Goal: Communication & Community: Answer question/provide support

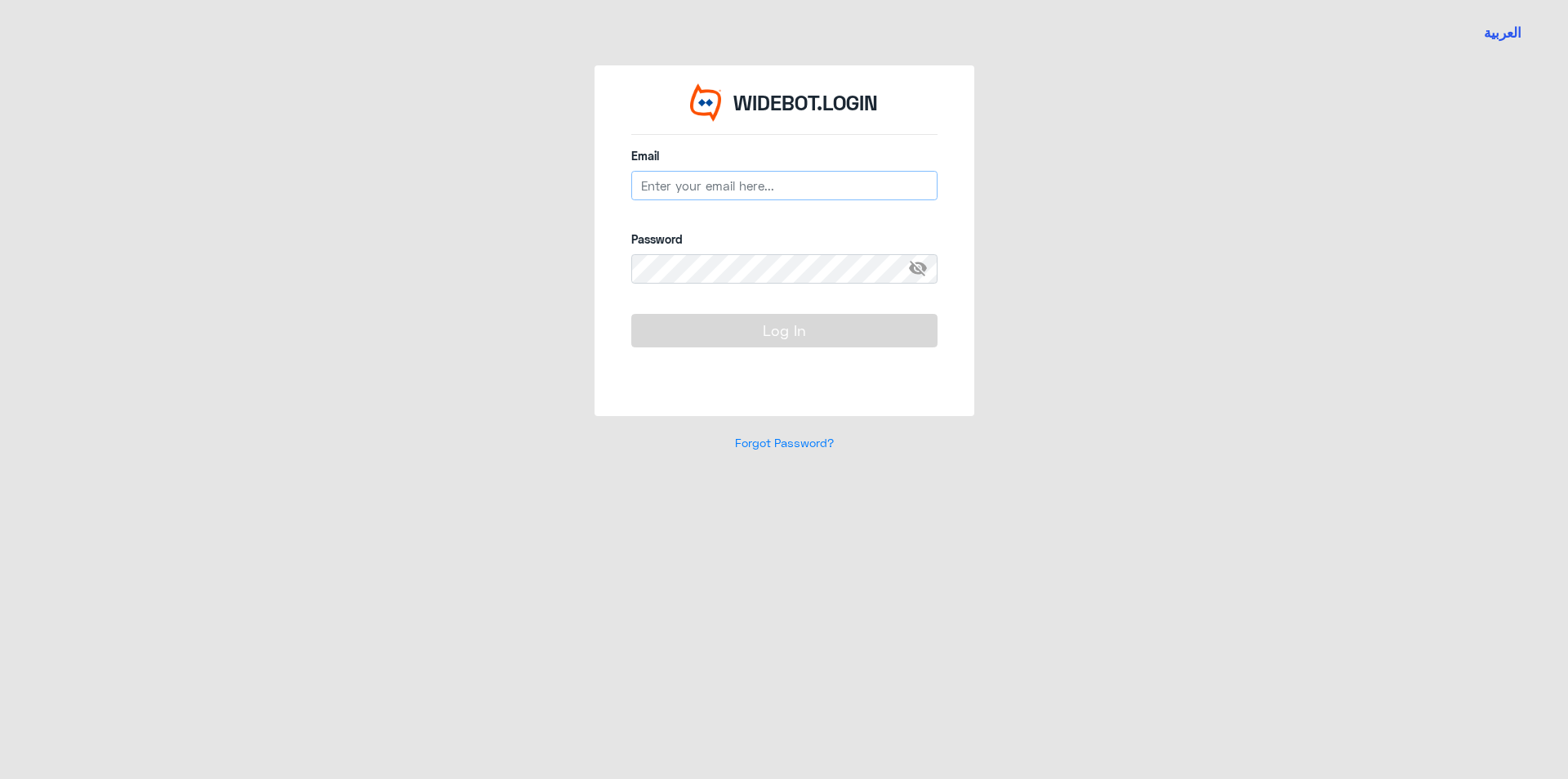
type input "[EMAIL_ADDRESS][DOMAIN_NAME]"
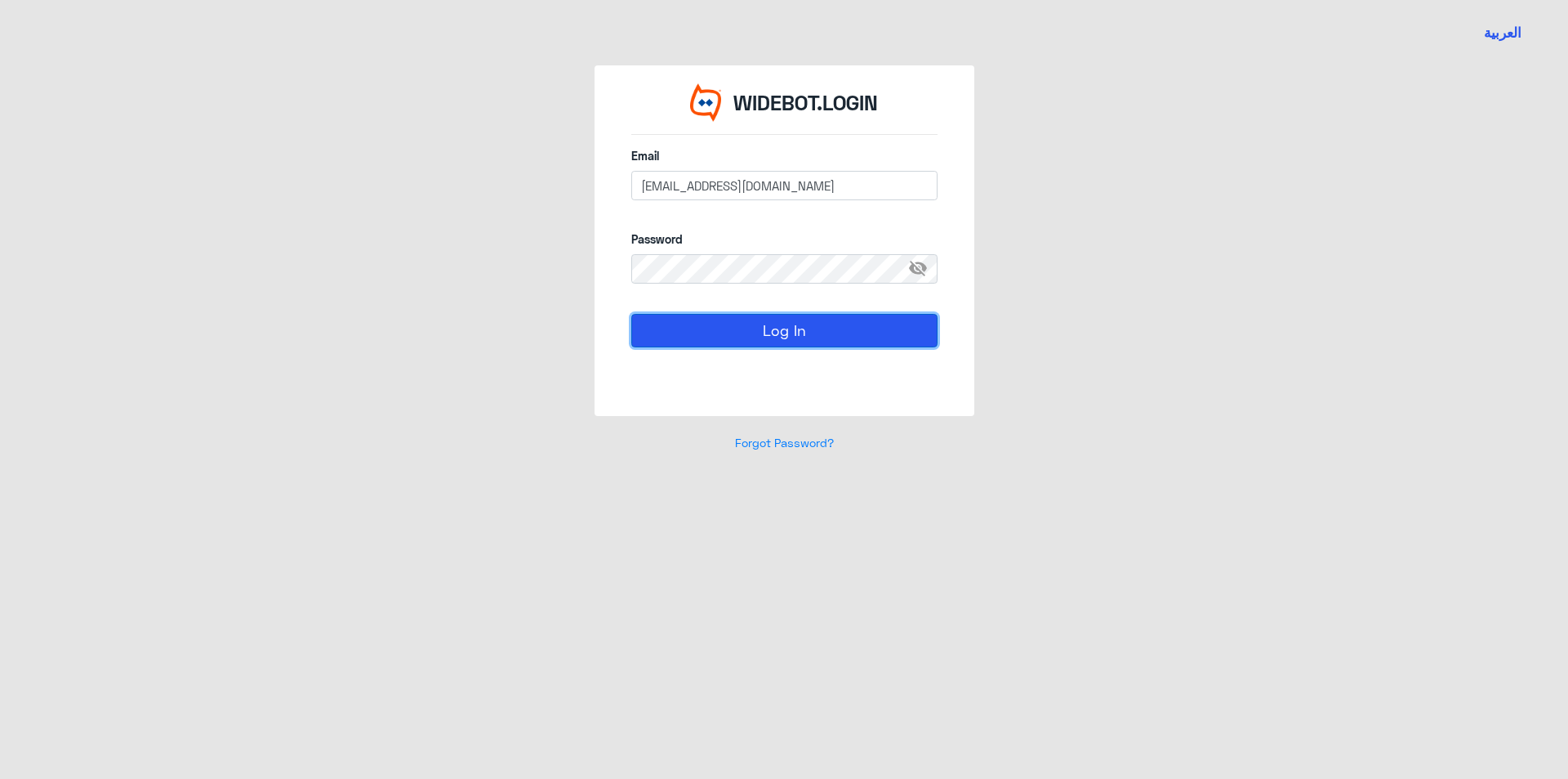
click at [723, 338] on button "Log In" at bounding box center [784, 330] width 306 height 33
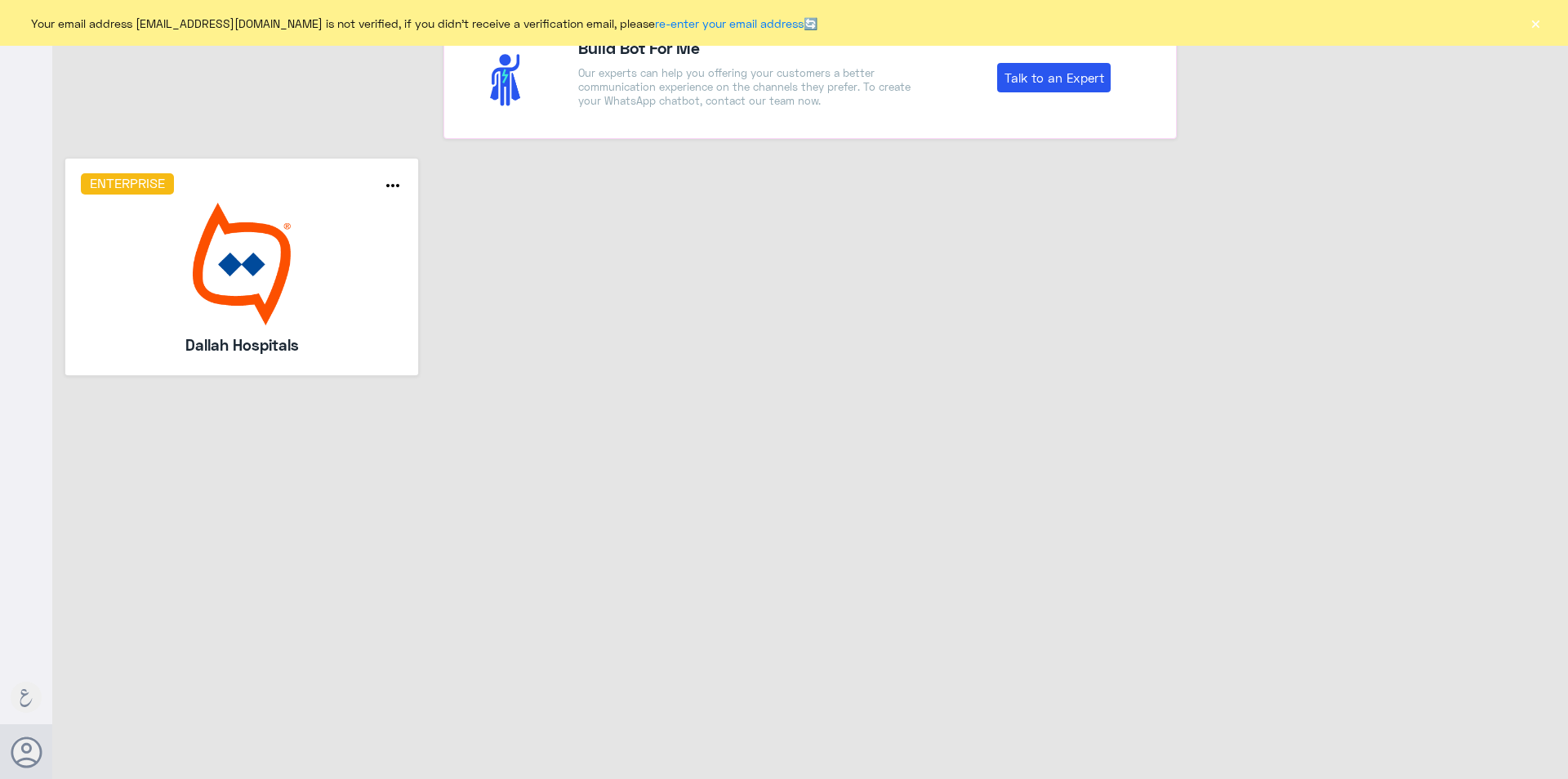
click at [1534, 24] on button "×" at bounding box center [1534, 23] width 17 height 17
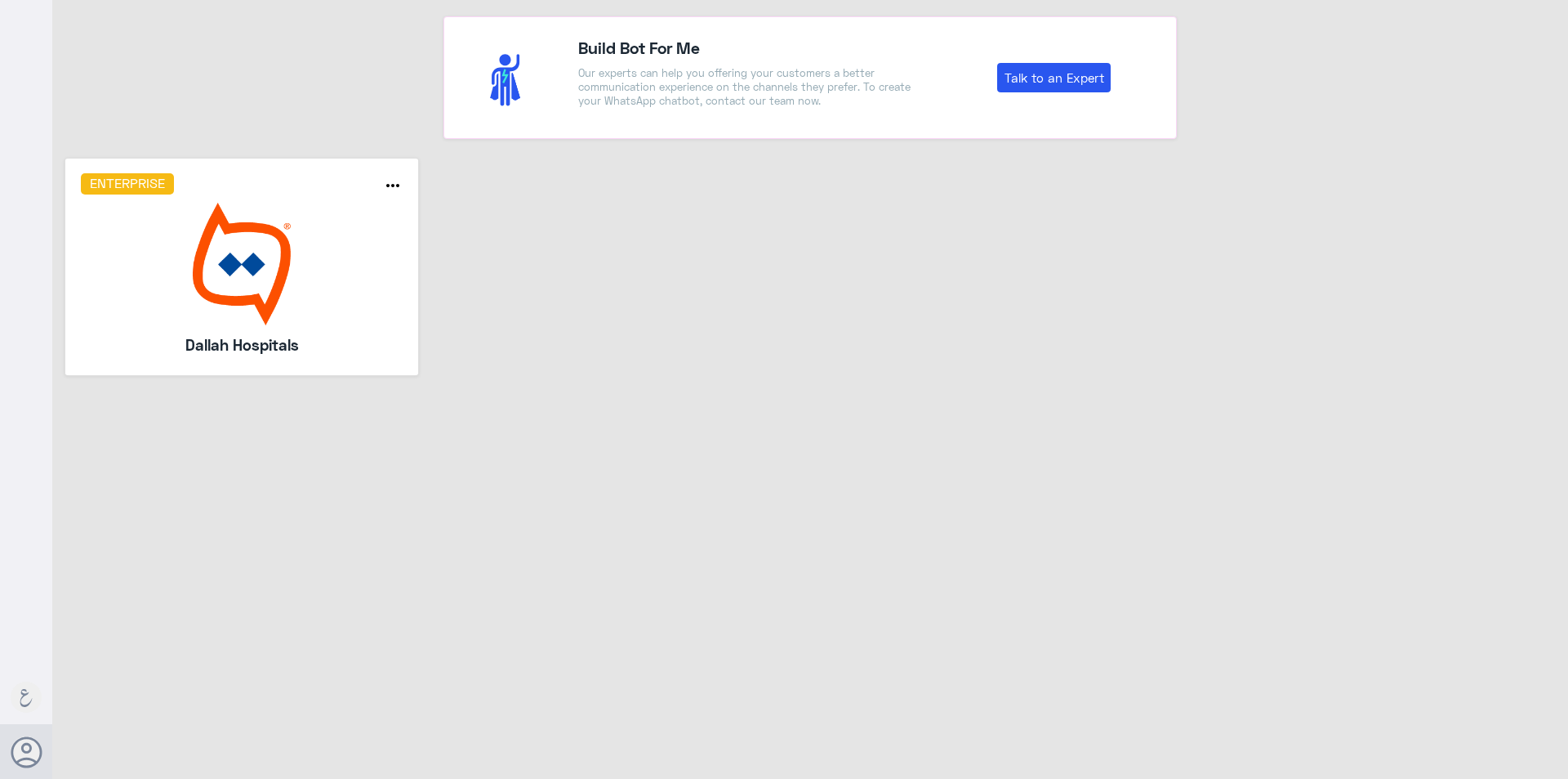
click at [360, 263] on img at bounding box center [242, 264] width 323 height 123
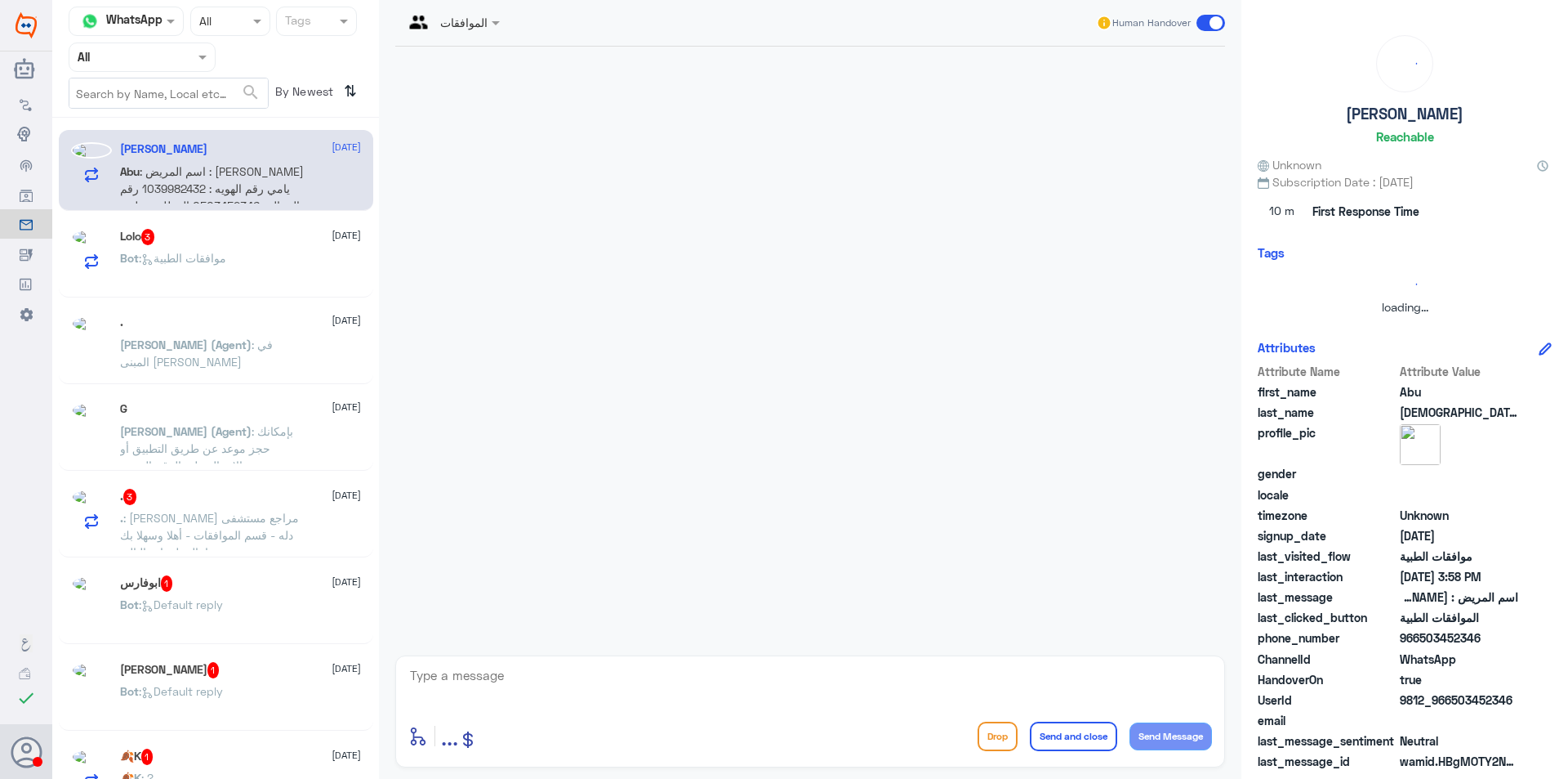
click at [167, 72] on nav "Channel WhatsApp Status × All Tags Agent Filter All search By Newest ⇅" at bounding box center [216, 62] width 326 height 111
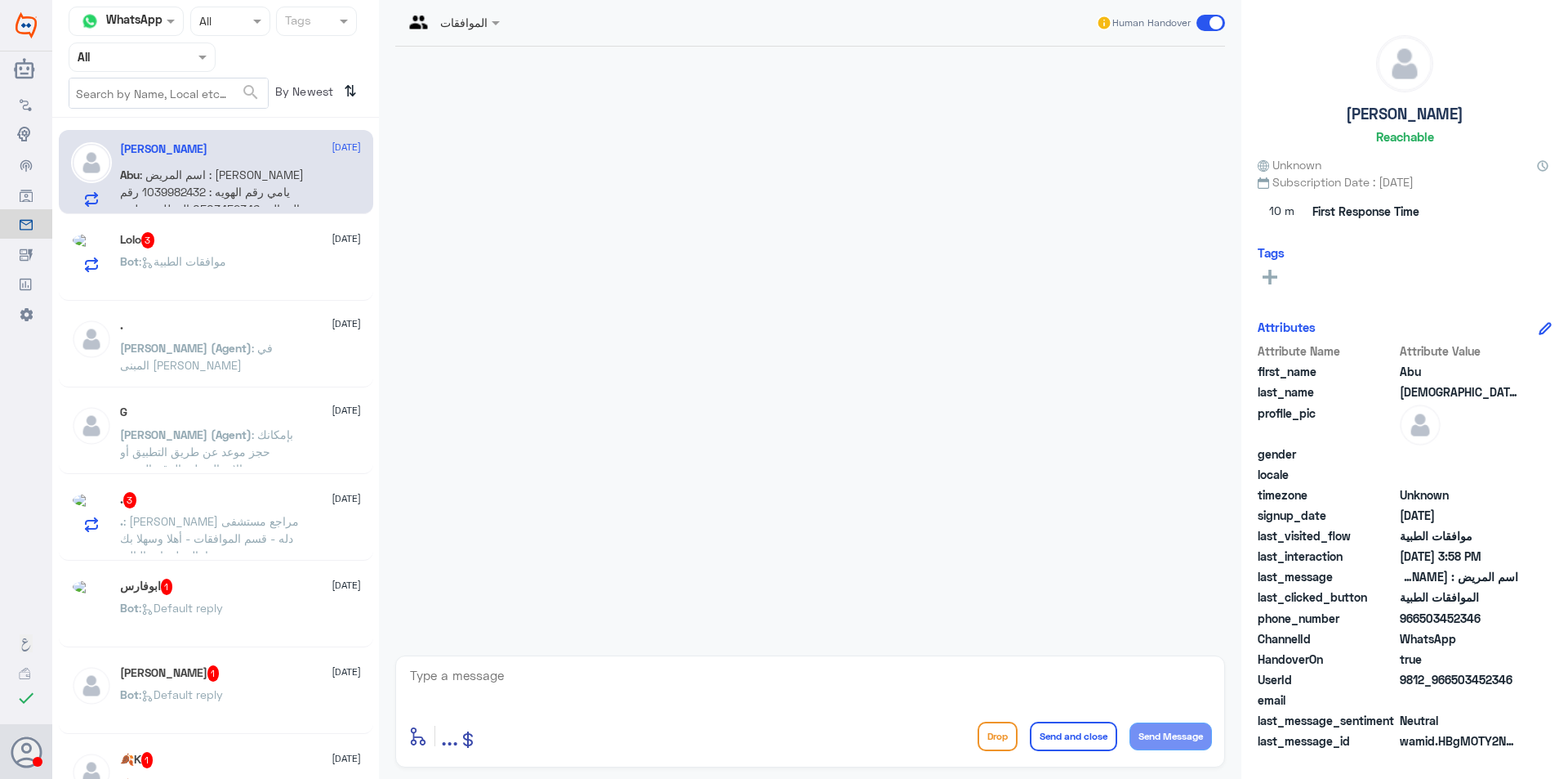
click at [166, 62] on input "text" at bounding box center [122, 56] width 90 height 19
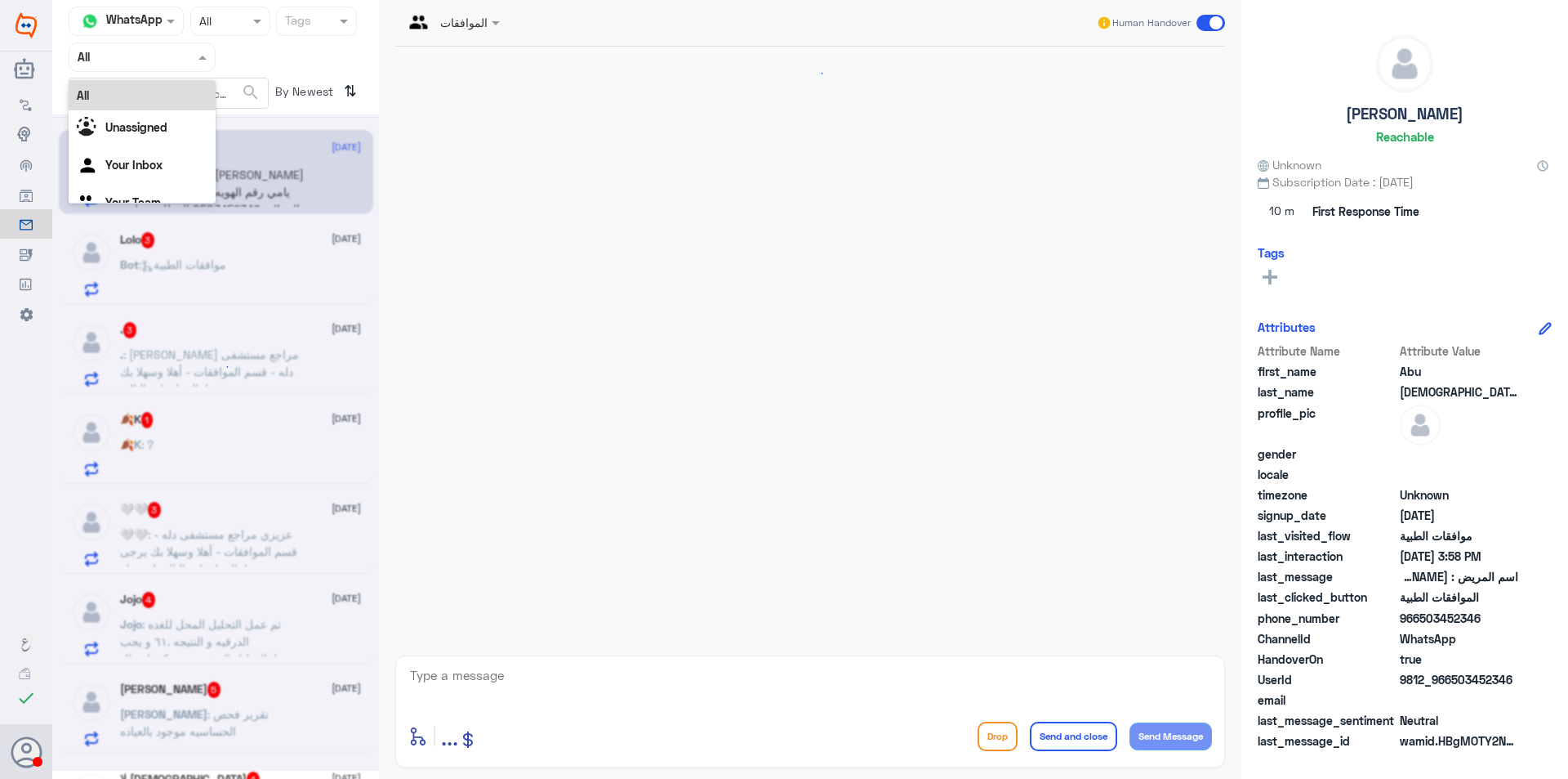
scroll to position [358, 0]
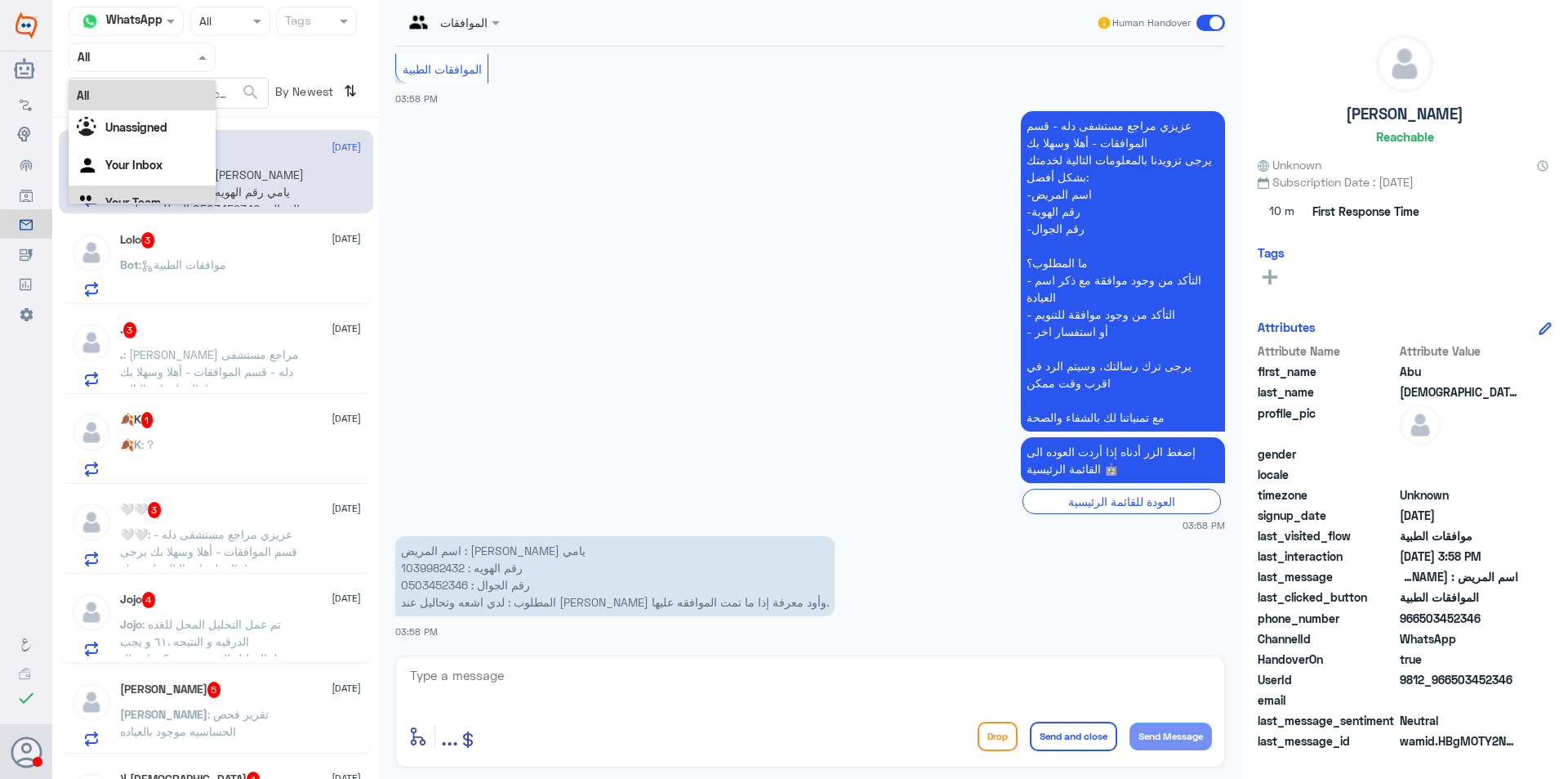
click at [160, 188] on div "Your Team" at bounding box center [141, 204] width 147 height 38
click at [438, 568] on p "اسم المريض : [PERSON_NAME] يامي رقم الهويه : 1039982432 رقم الجوال : 0503452346…" at bounding box center [614, 575] width 439 height 80
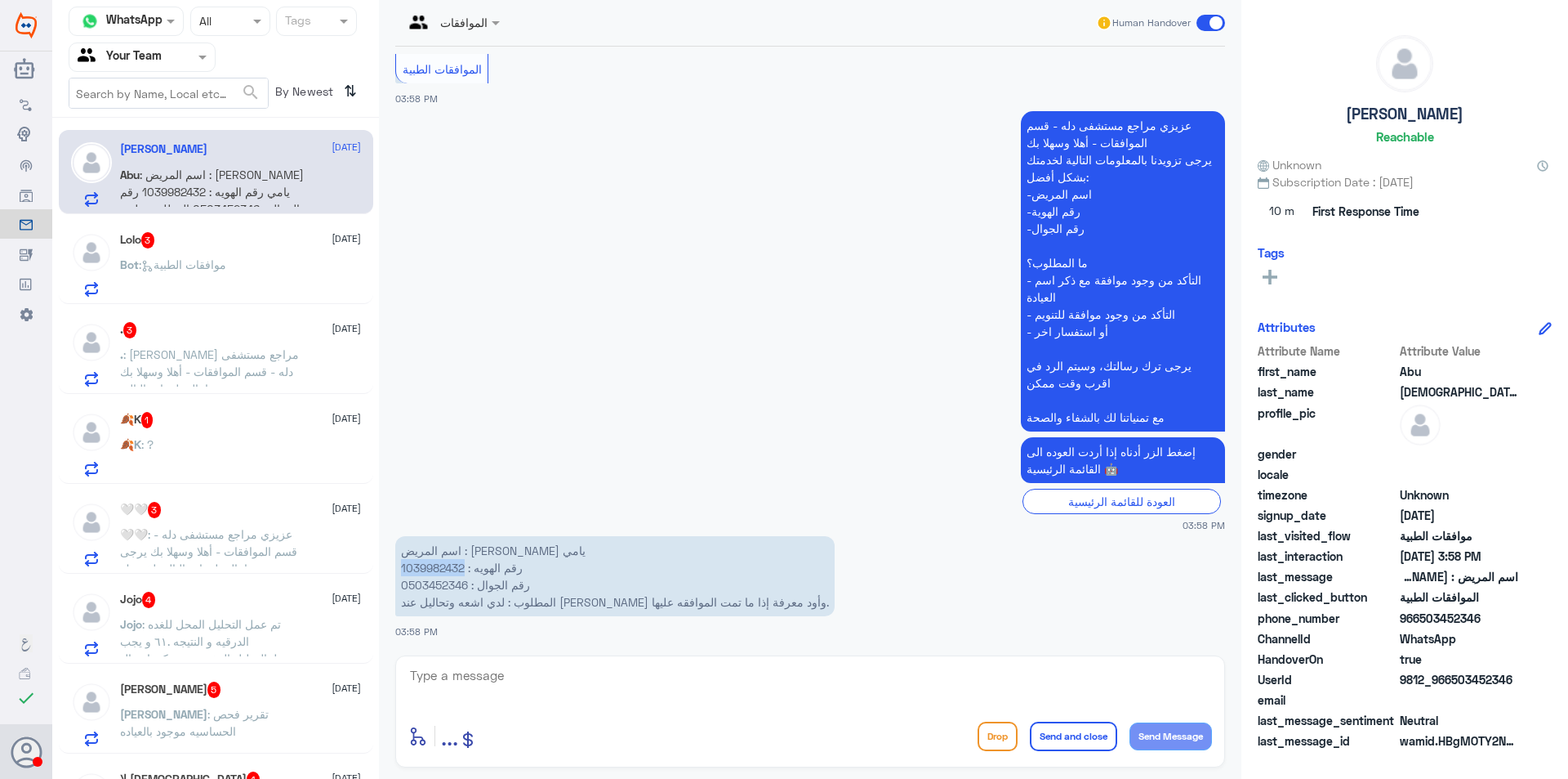
click at [438, 568] on p "اسم المريض : [PERSON_NAME] يامي رقم الهويه : 1039982432 رقم الجوال : 0503452346…" at bounding box center [614, 575] width 439 height 80
copy p "1039982432"
click at [698, 676] on textarea at bounding box center [810, 684] width 803 height 40
click at [551, 672] on textarea at bounding box center [810, 684] width 803 height 40
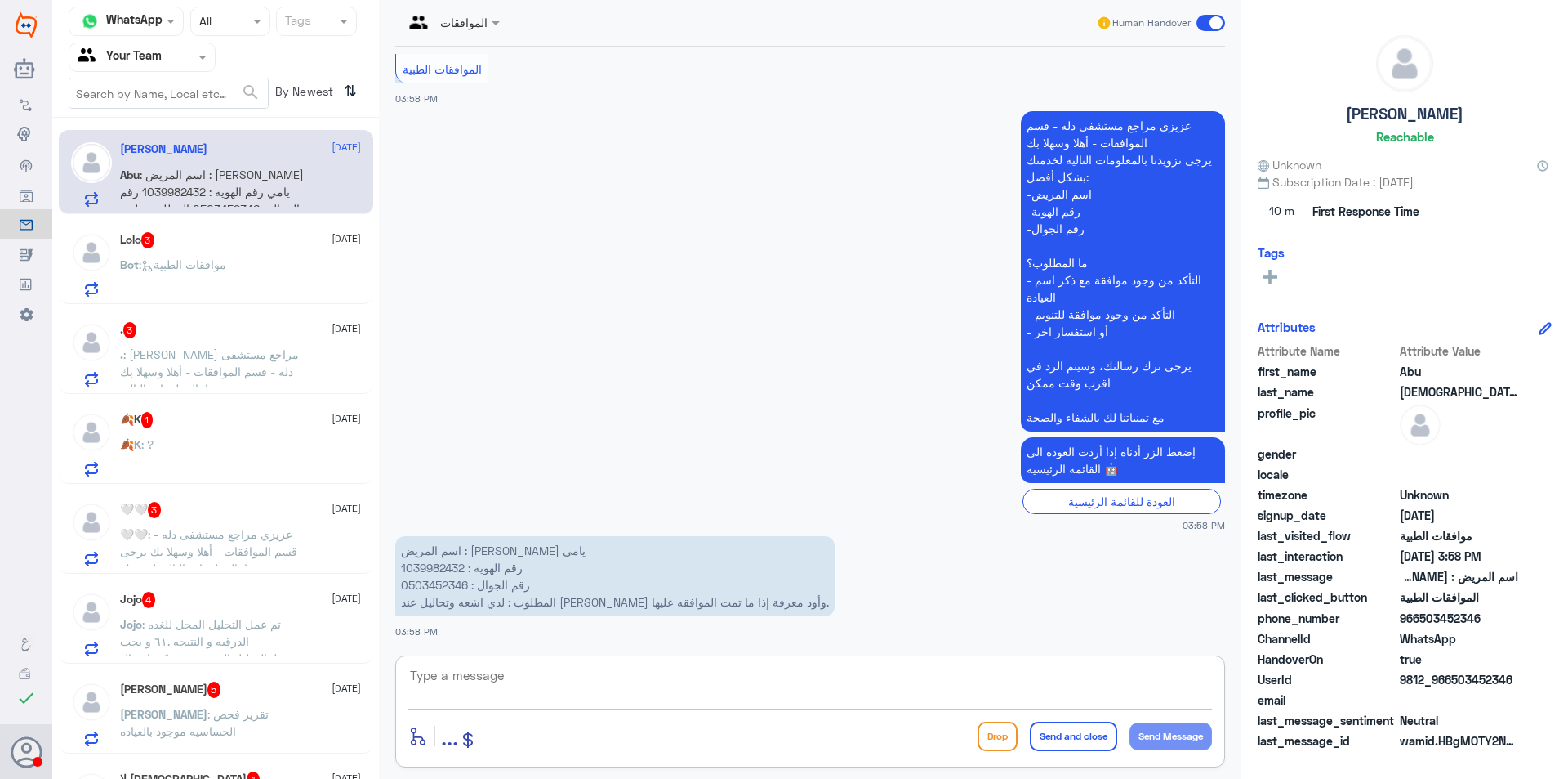
click at [208, 250] on div "Lolo 3 [DATE] Bot : موافقات الطبية" at bounding box center [239, 263] width 240 height 64
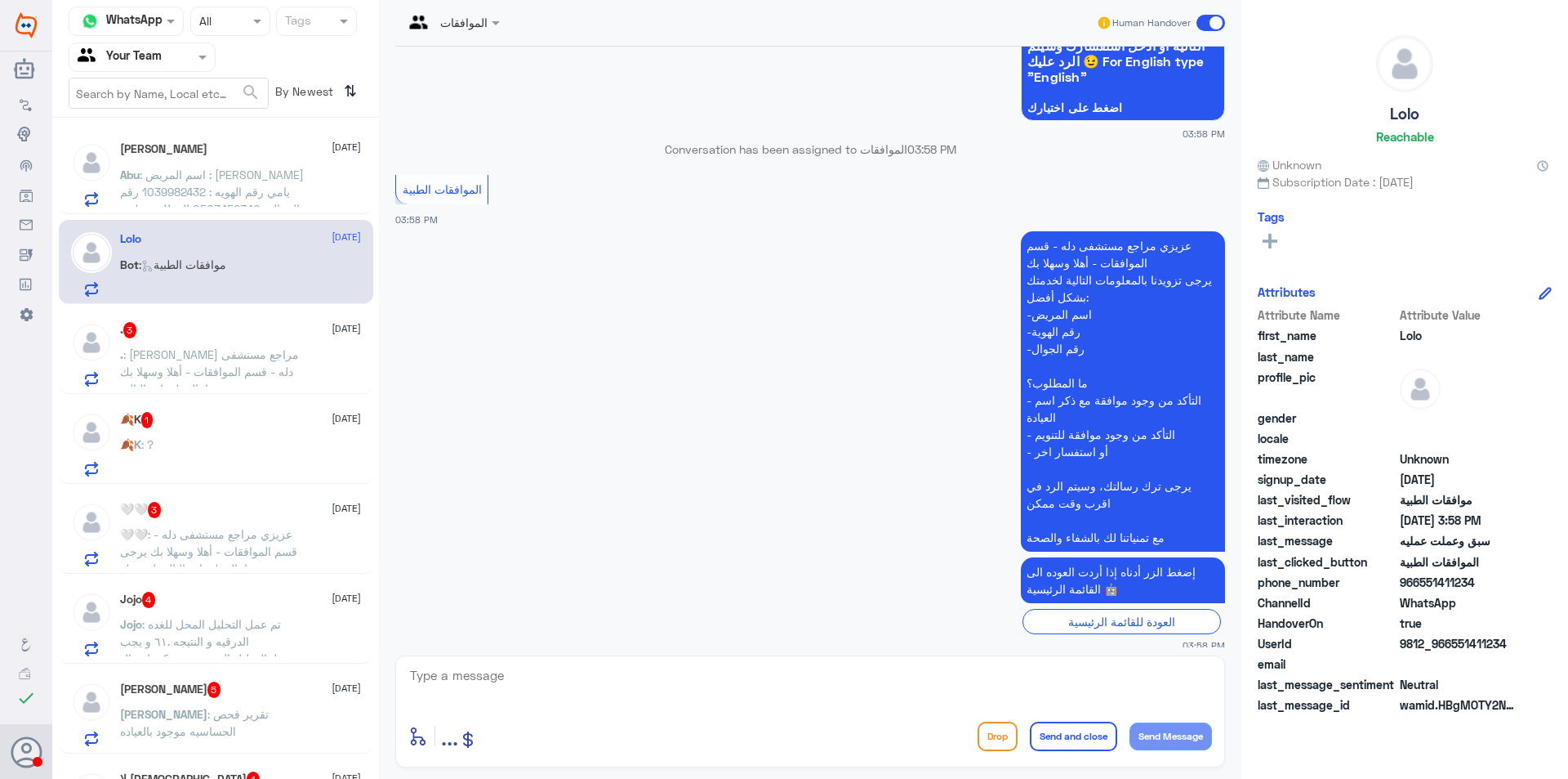
scroll to position [448, 0]
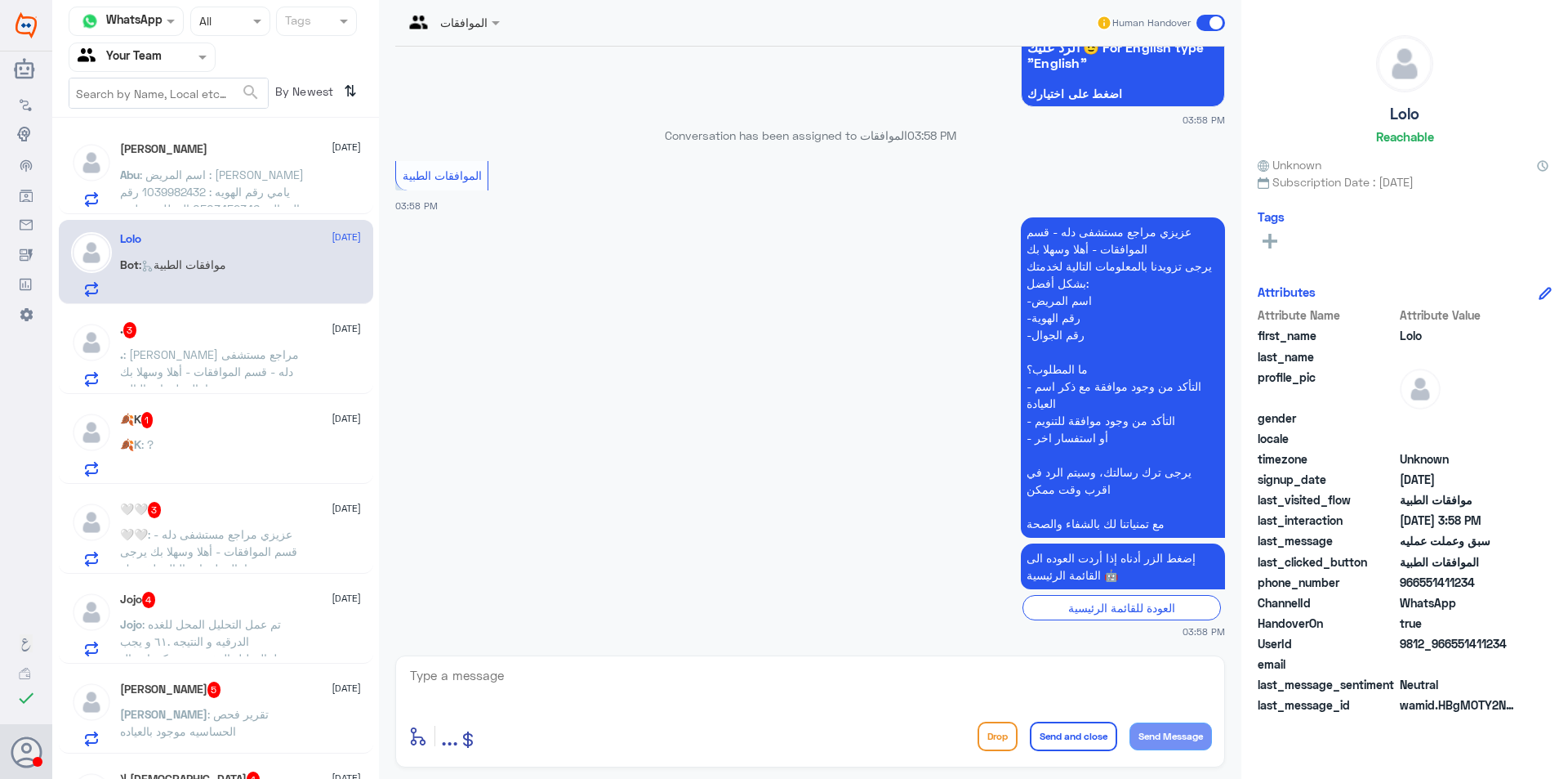
click at [236, 362] on p ". : [PERSON_NAME] مراجع مستشفى دله - قسم الموافقات - أهلا وسهلا بك يرجى تزويدنا…" at bounding box center [212, 365] width 184 height 41
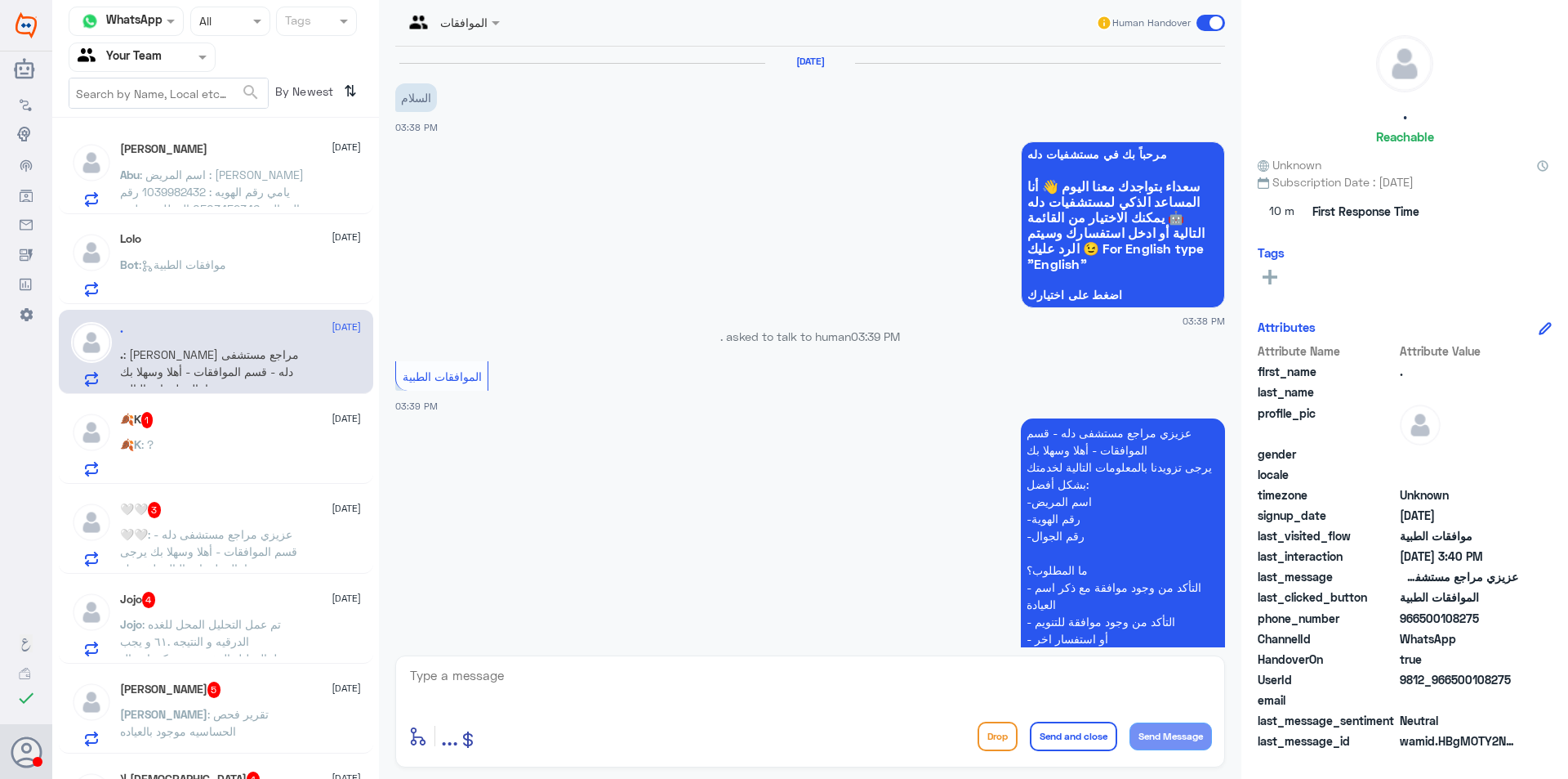
scroll to position [564, 0]
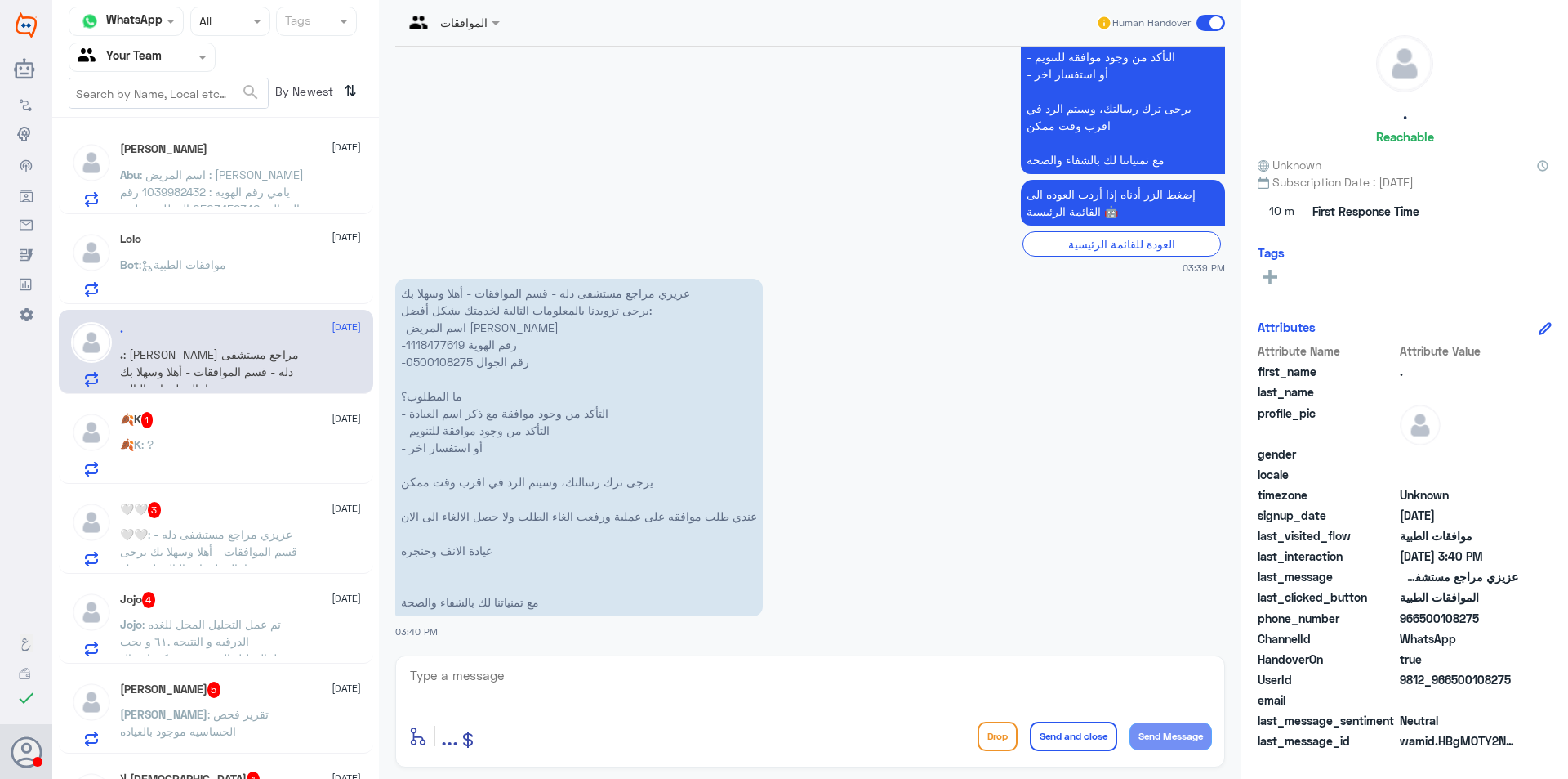
click at [441, 343] on p "عزيزي مراجع مستشفى دله - قسم الموافقات - أهلا وسهلا بك يرجى تزويدنا بالمعلومات …" at bounding box center [578, 446] width 367 height 338
copy p "1118477619"
click at [600, 671] on textarea at bounding box center [810, 684] width 803 height 40
type textarea "h"
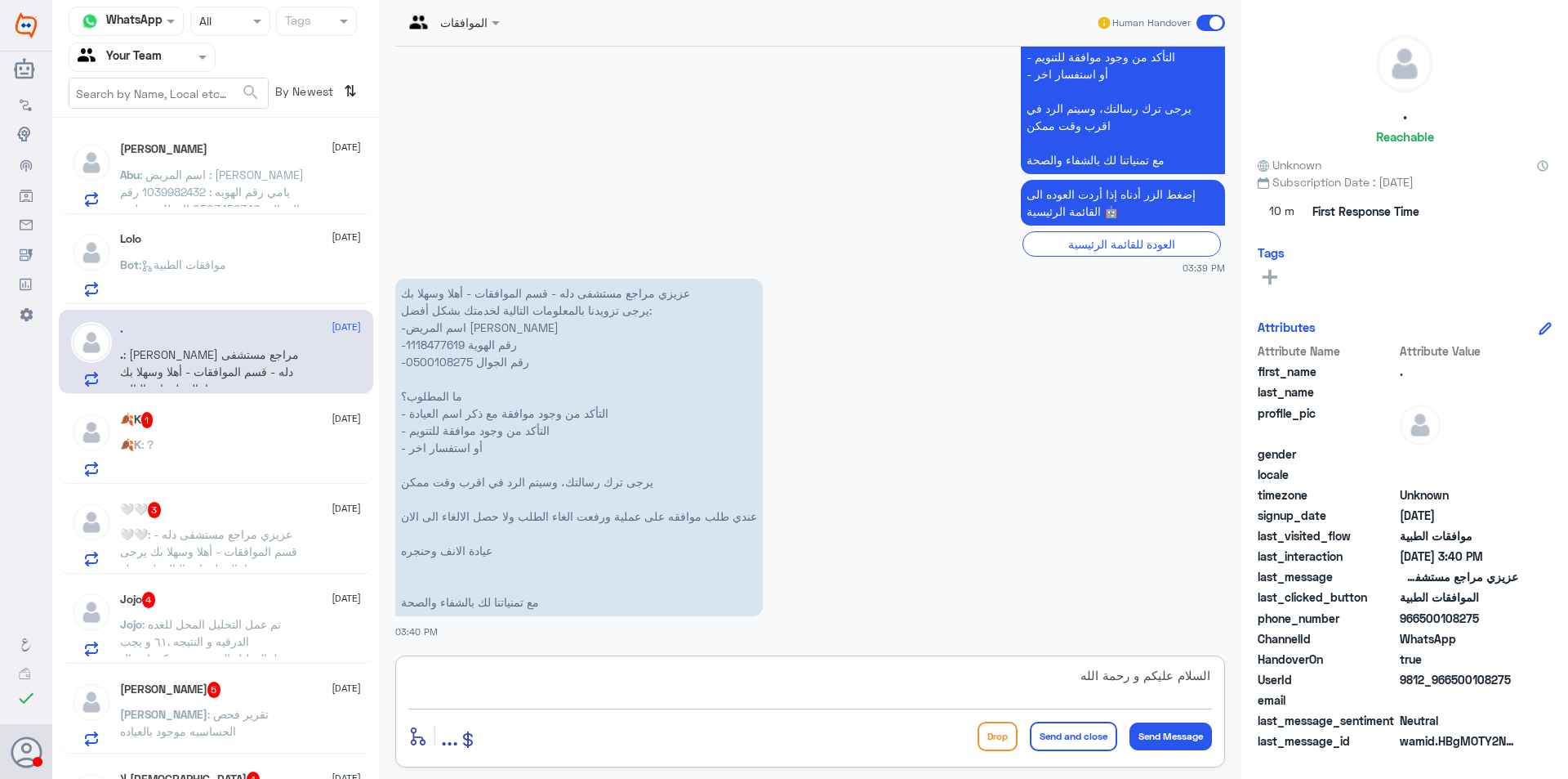
type textarea "السلام عليكم و رحمة الله"
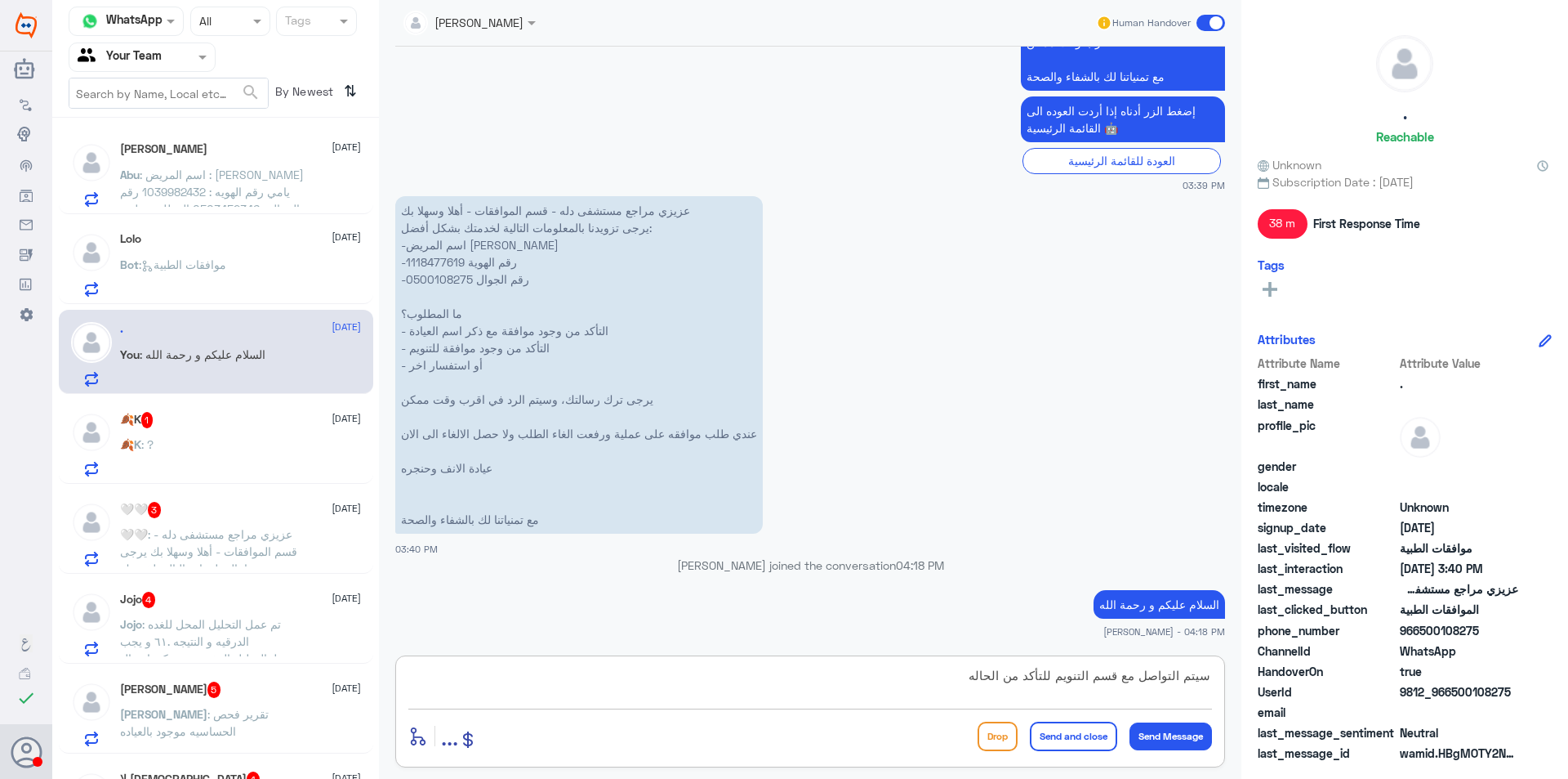
type textarea "سيتم التواصل مع قسم التنويم للتأكد من الحاله"
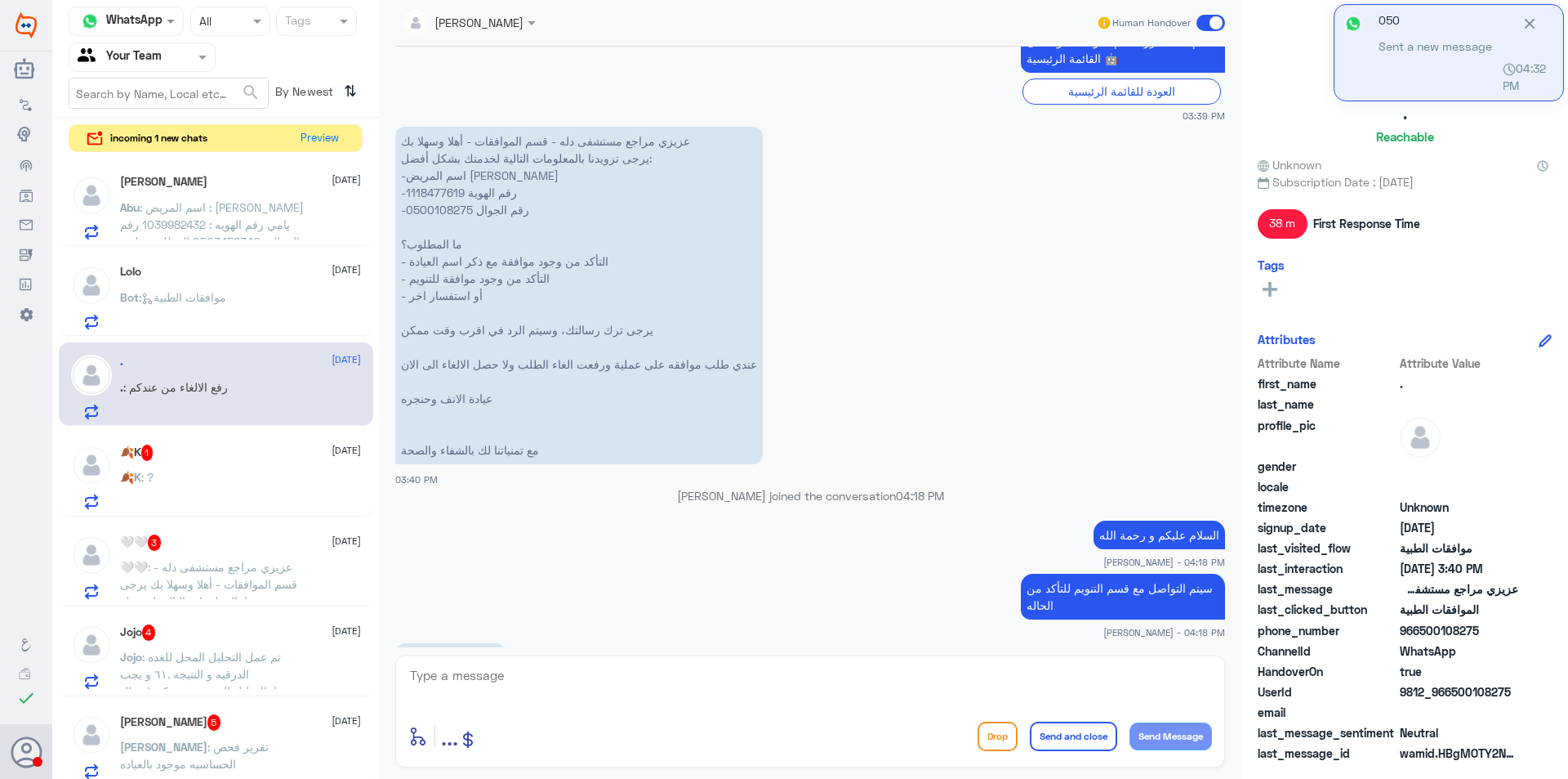
scroll to position [742, 0]
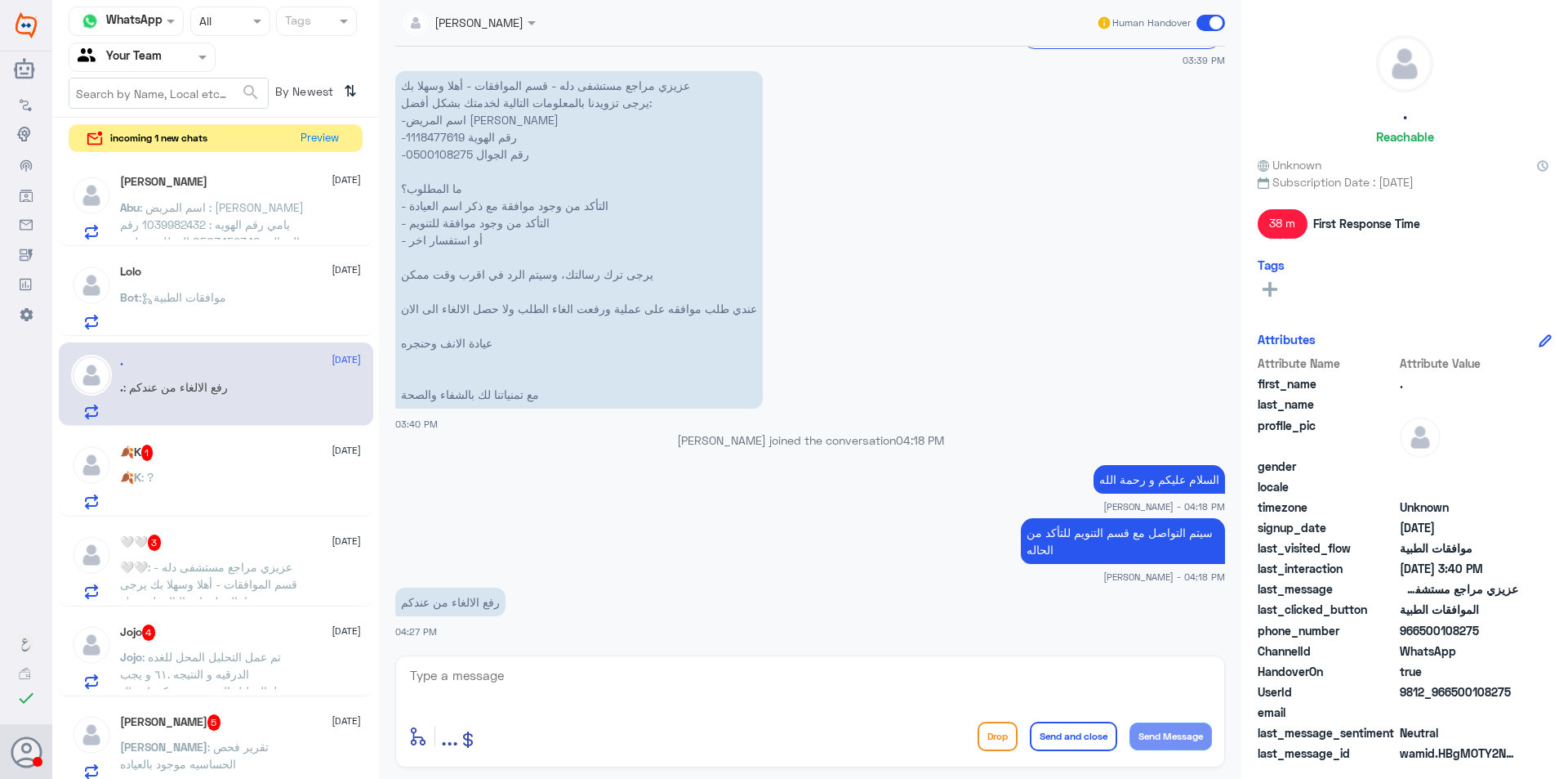
click at [554, 681] on textarea at bounding box center [810, 684] width 803 height 40
click at [582, 671] on textarea at bounding box center [810, 684] width 803 height 40
type textarea "ا"
type textarea "استاذي تم الإلغاء"
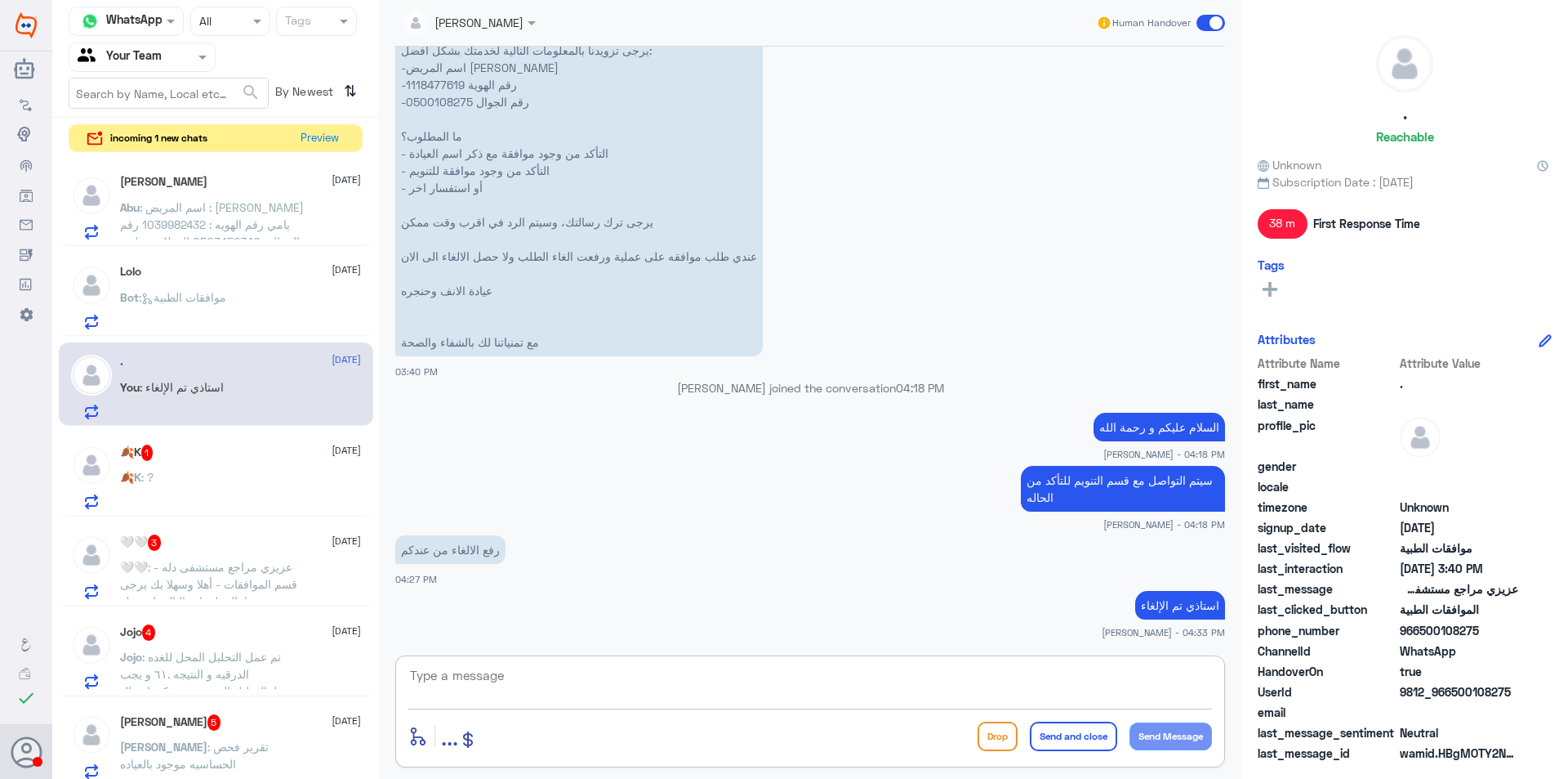
click at [432, 81] on p "عزيزي مراجع مستشفى دله - قسم الموافقات - أهلا وسهلا بك يرجى تزويدنا بالمعلومات …" at bounding box center [578, 187] width 367 height 338
copy p "1118477619"
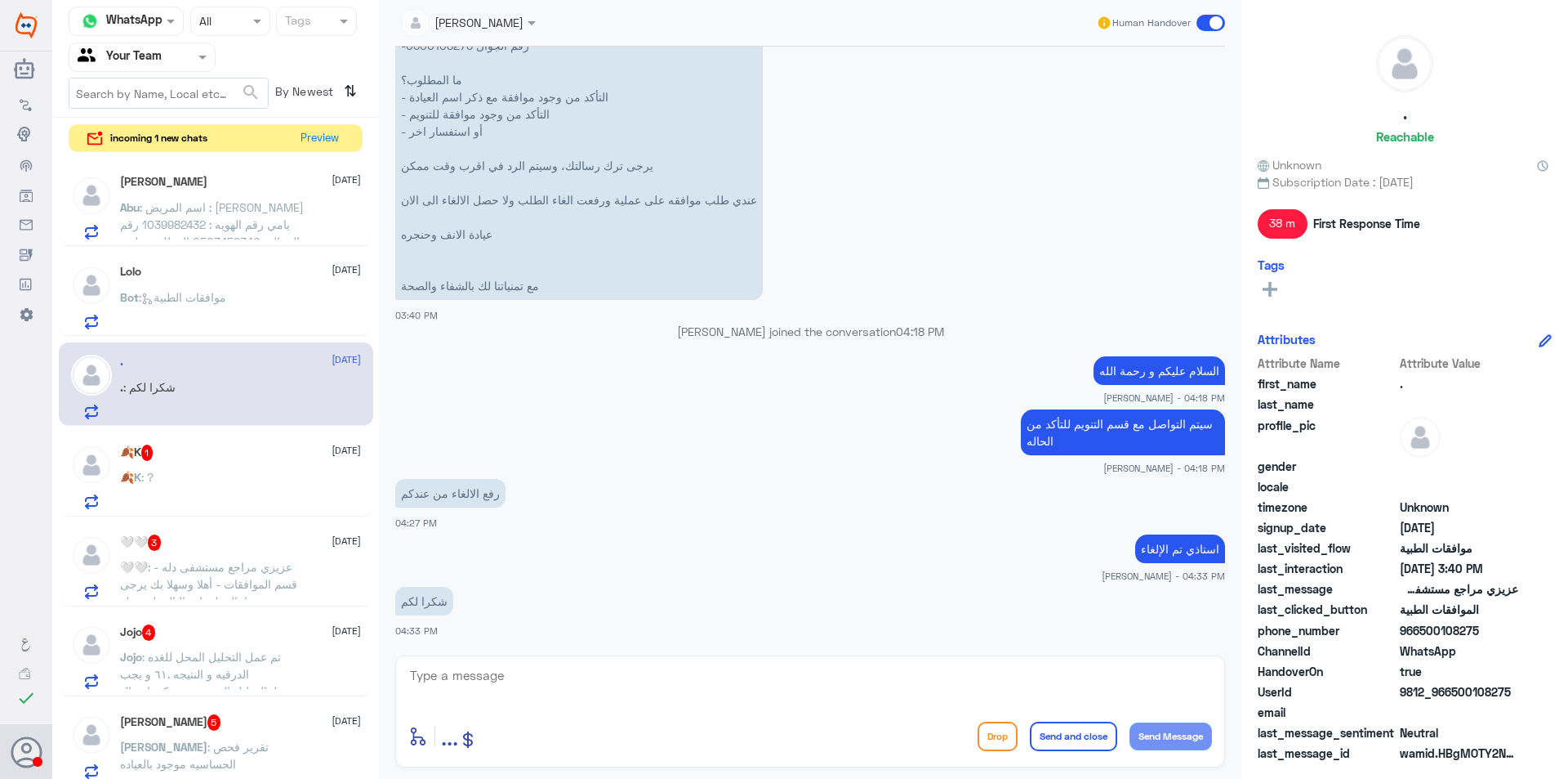
click at [694, 661] on div "enter flow name ... Drop Send and close Send Message" at bounding box center [809, 711] width 830 height 112
click at [695, 671] on textarea at bounding box center [810, 684] width 803 height 40
type textarea "اي خدمة ثانية؟"
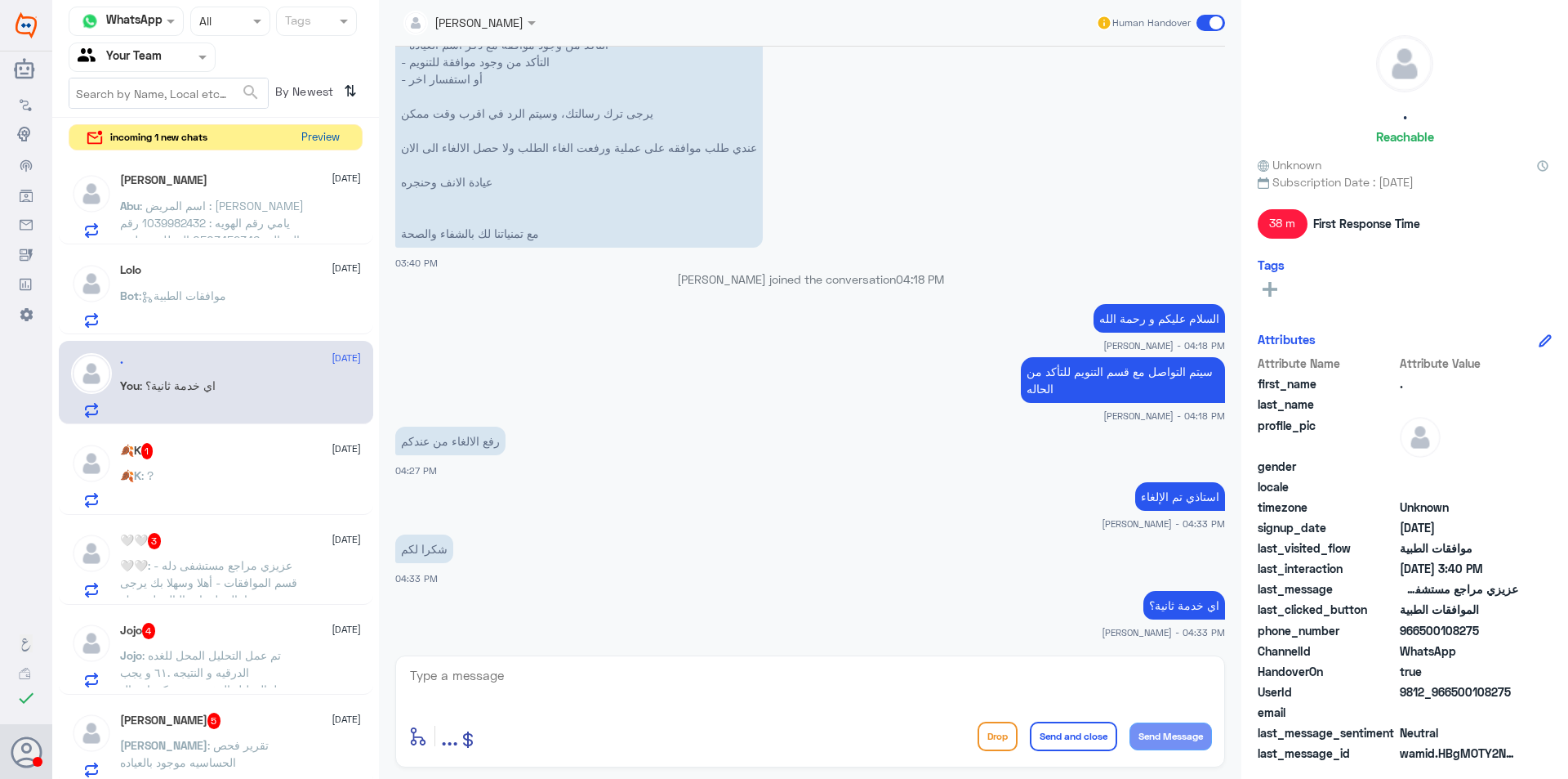
click at [306, 135] on button "Preview" at bounding box center [320, 138] width 50 height 26
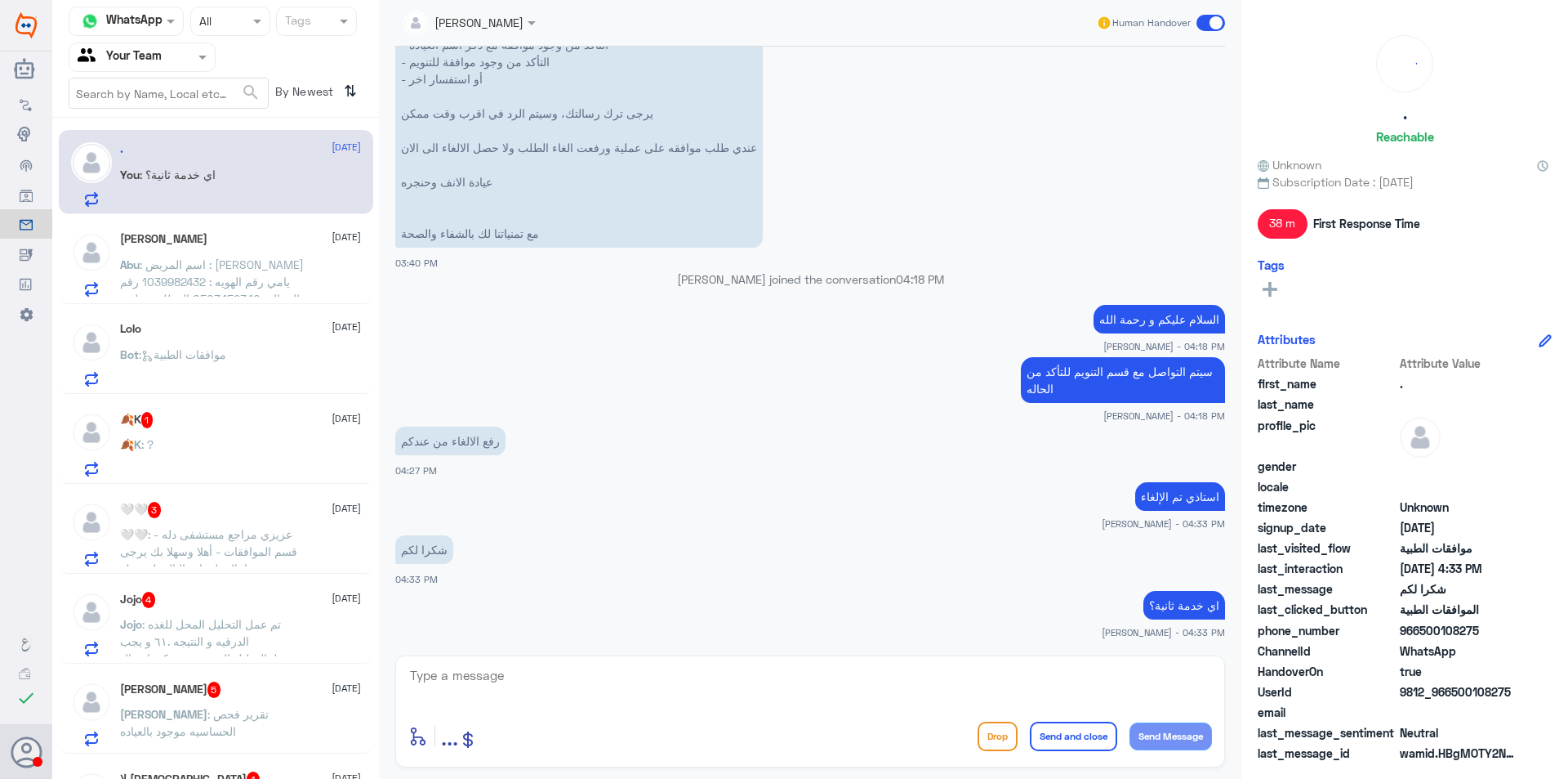
scroll to position [989, 0]
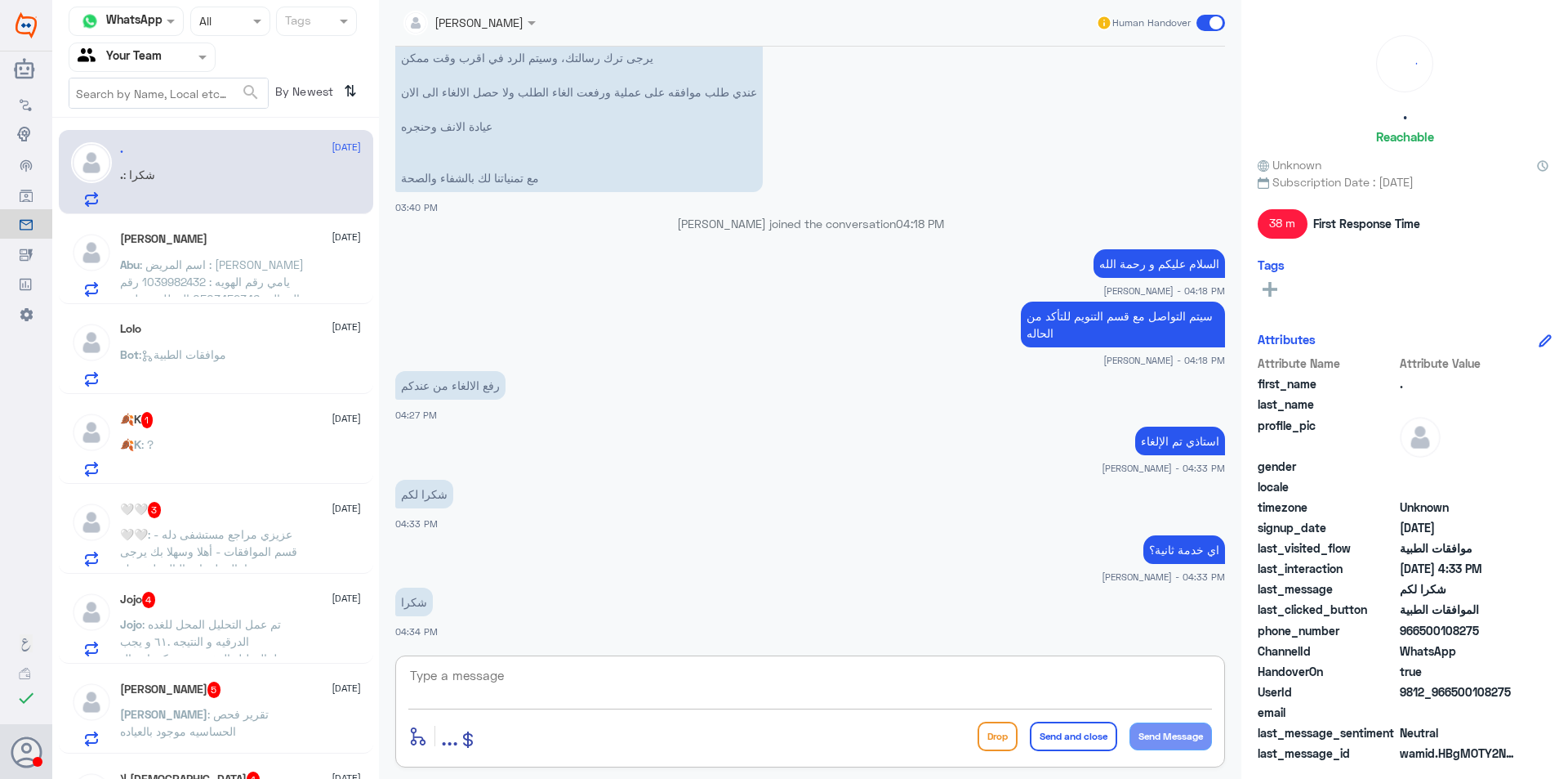
click at [493, 671] on textarea at bounding box center [810, 684] width 803 height 40
type textarea "قدامك العافيه و مع السلامة"
click at [1047, 730] on button "Send and close" at bounding box center [1073, 736] width 87 height 30
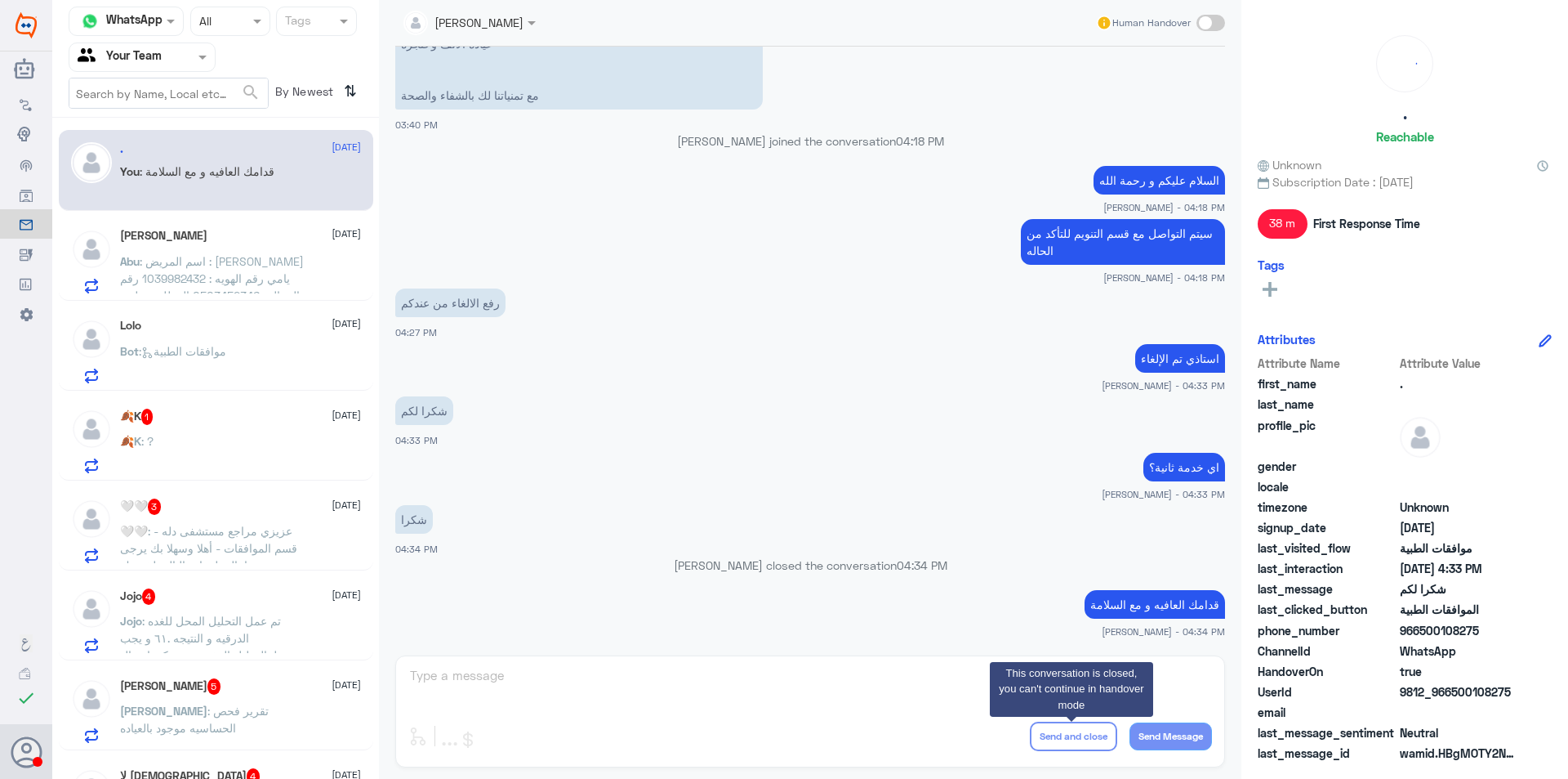
click at [201, 262] on span ": اسم المريض : [PERSON_NAME] يامي رقم الهويه : 1039982432 رقم الجوال : 05034523…" at bounding box center [212, 295] width 184 height 82
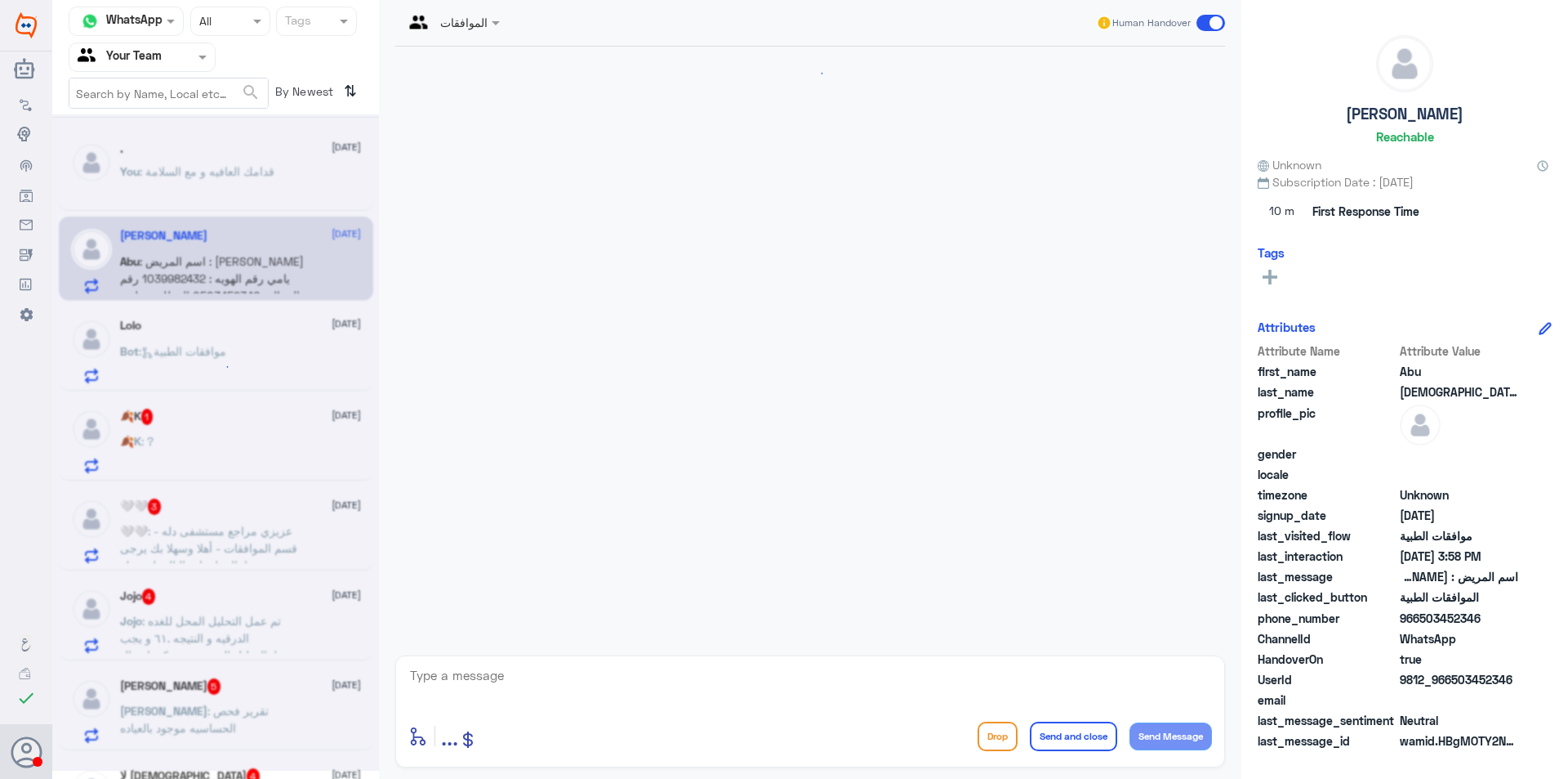
scroll to position [358, 0]
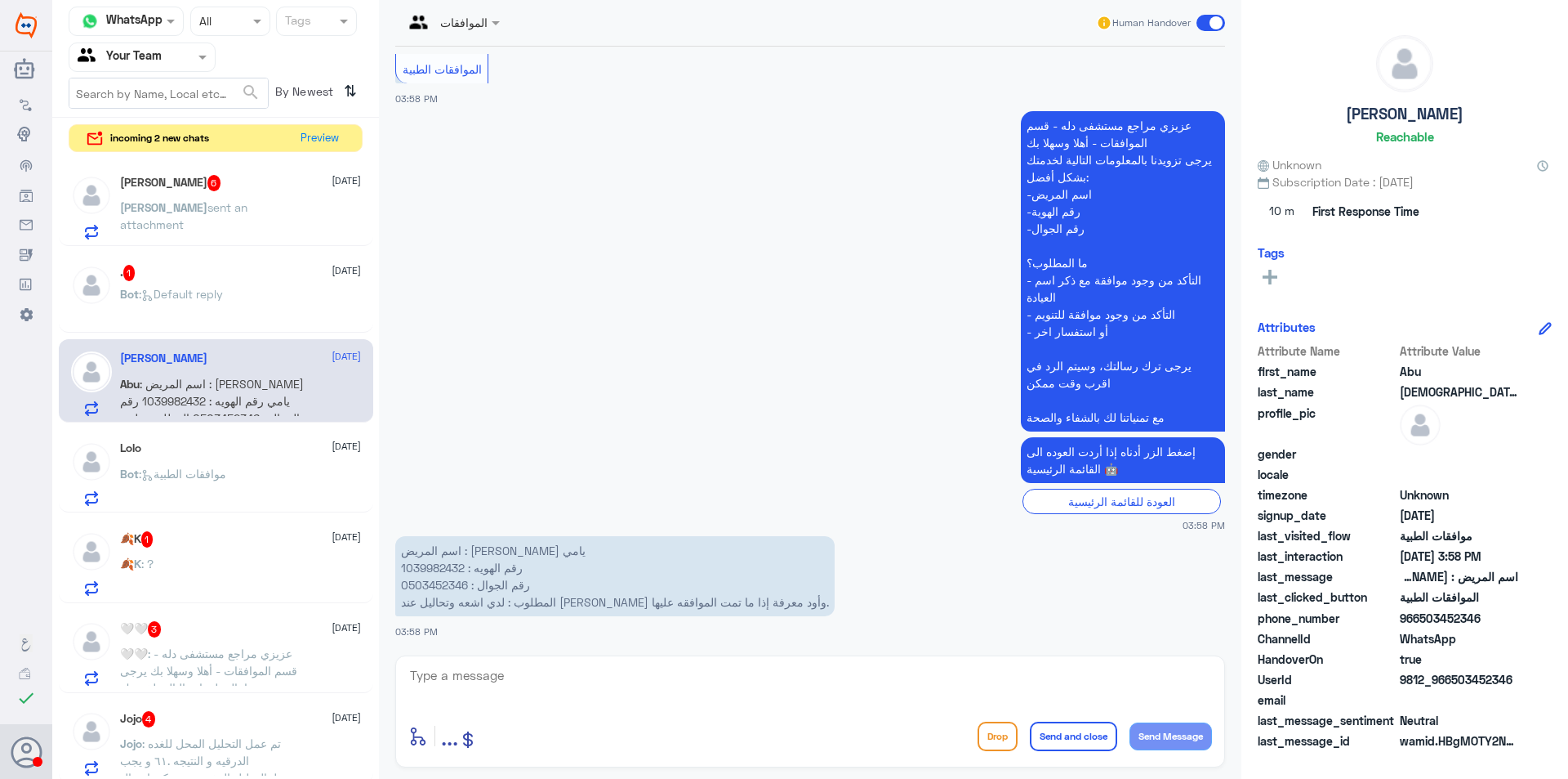
click at [201, 304] on p "Bot : Default reply" at bounding box center [171, 305] width 103 height 41
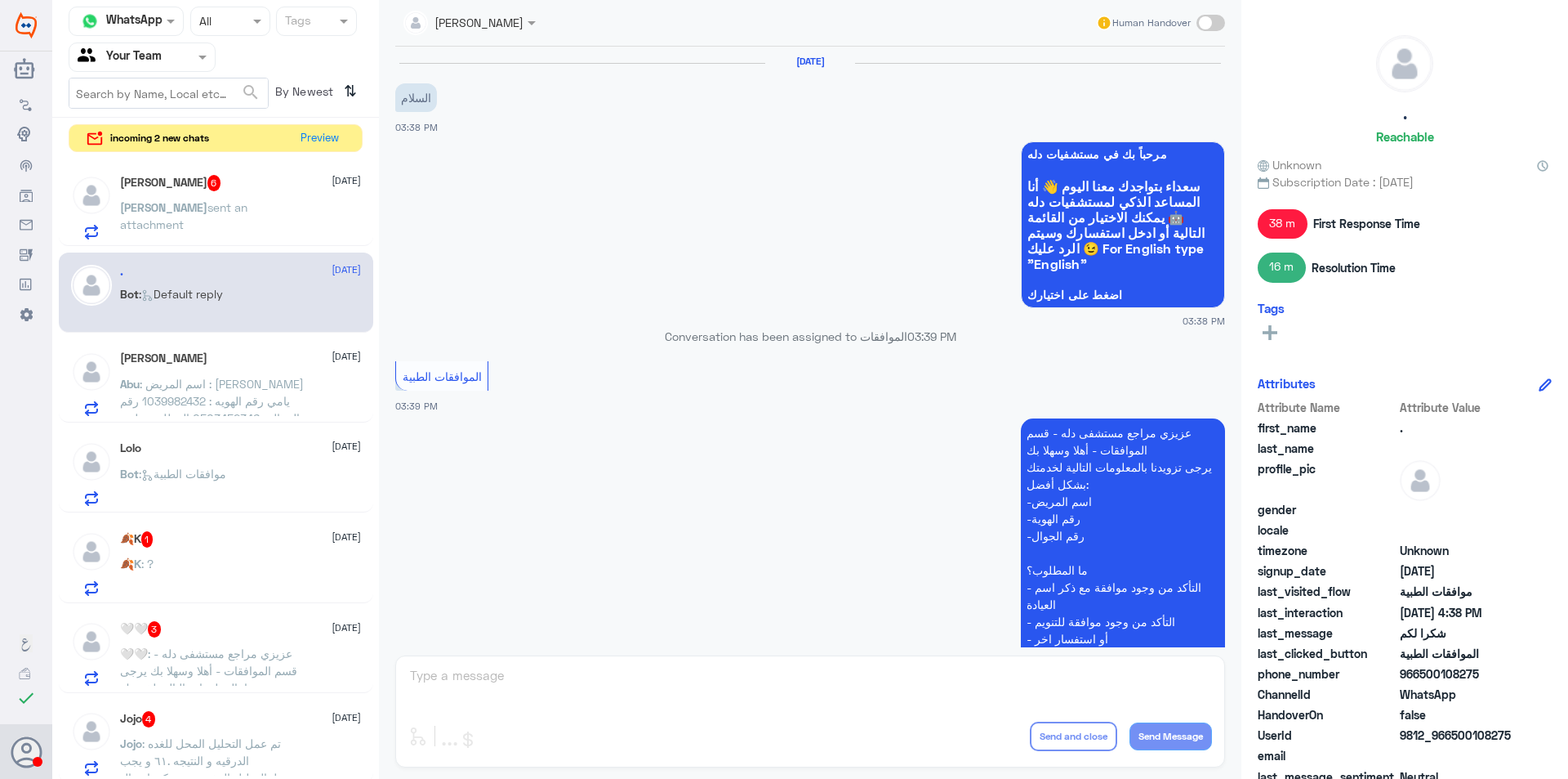
scroll to position [1318, 0]
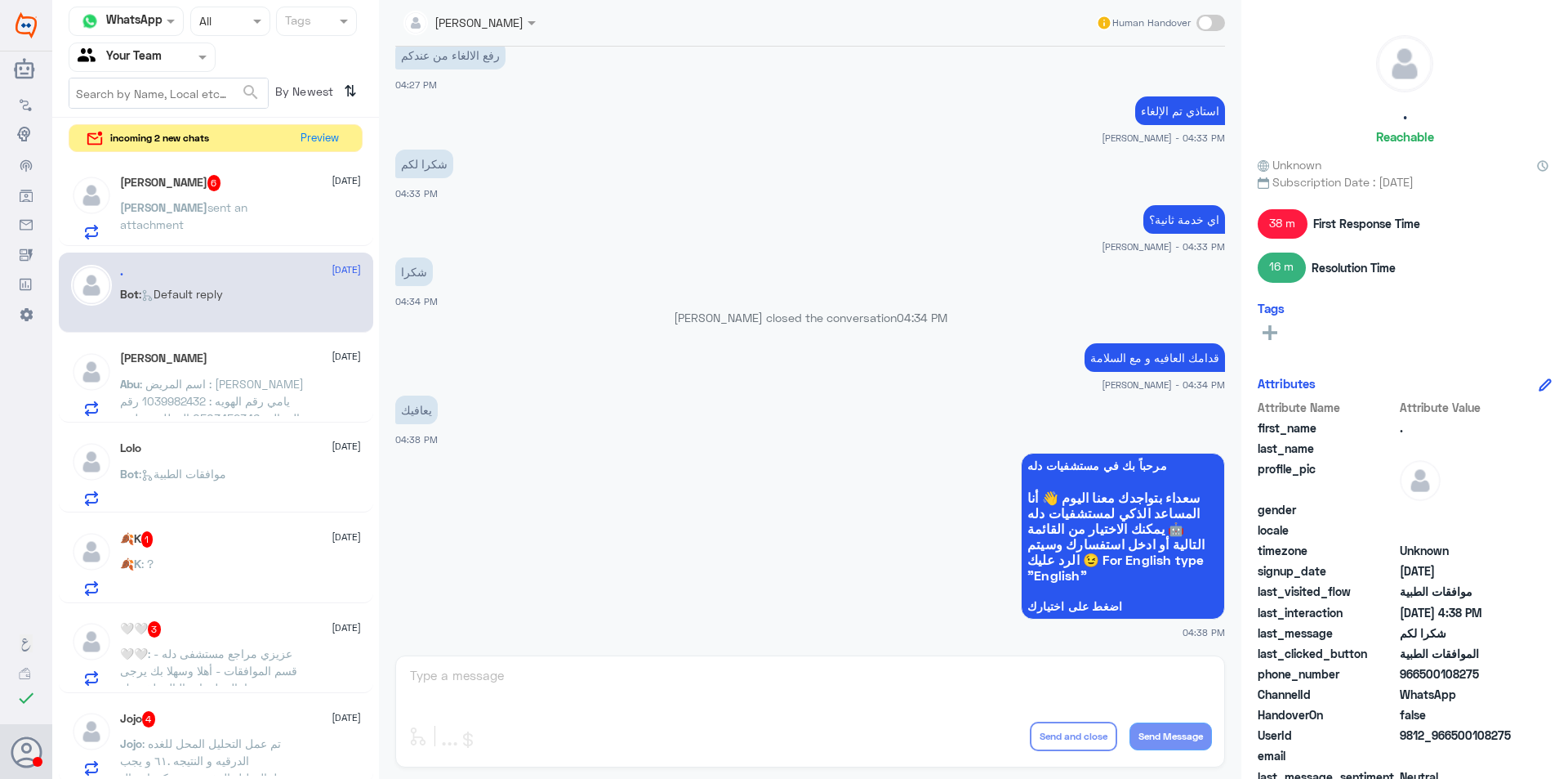
click at [210, 210] on span "sent an attachment" at bounding box center [183, 215] width 128 height 31
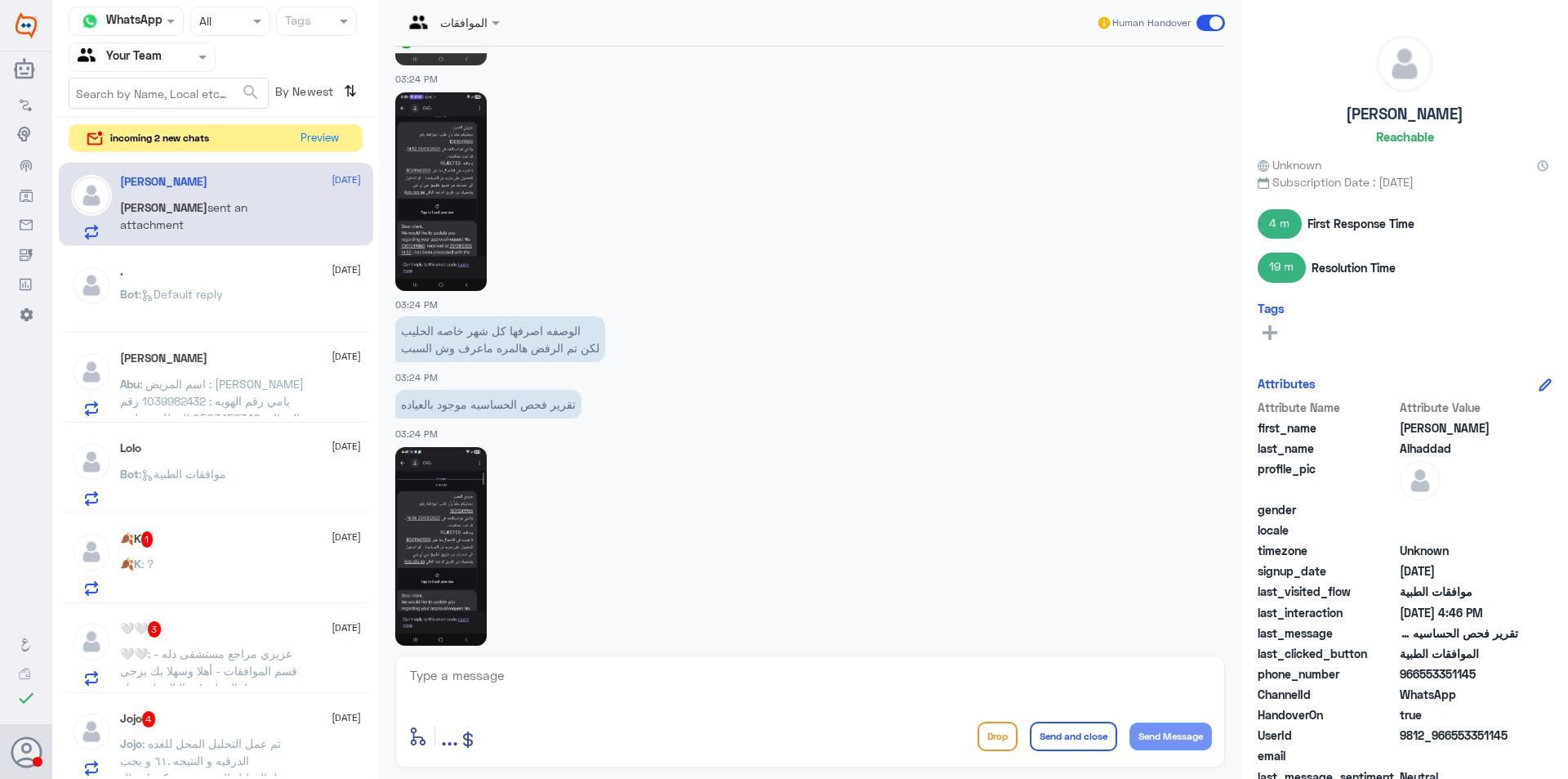
scroll to position [1384, 0]
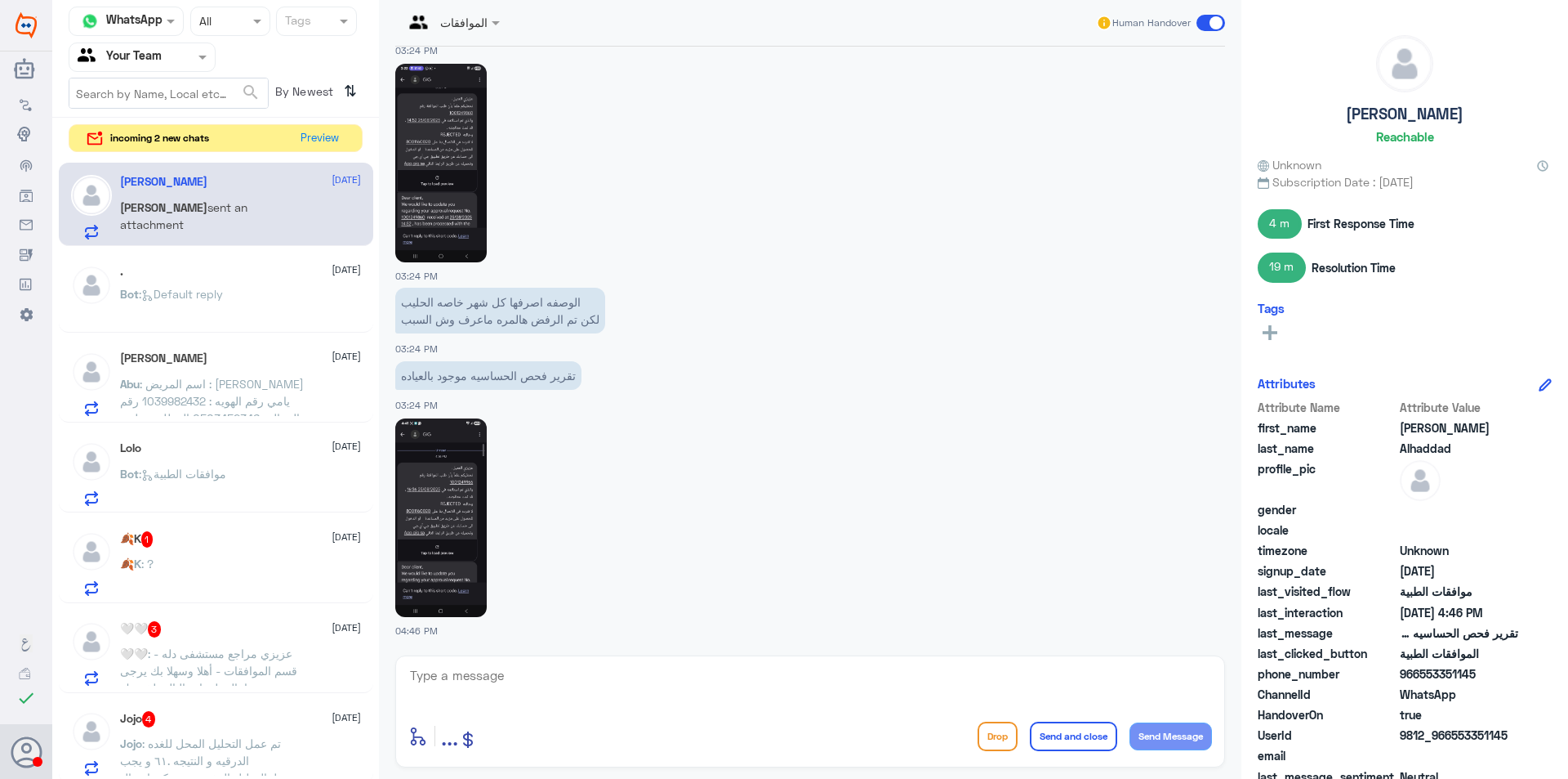
click at [450, 475] on img at bounding box center [440, 518] width 91 height 199
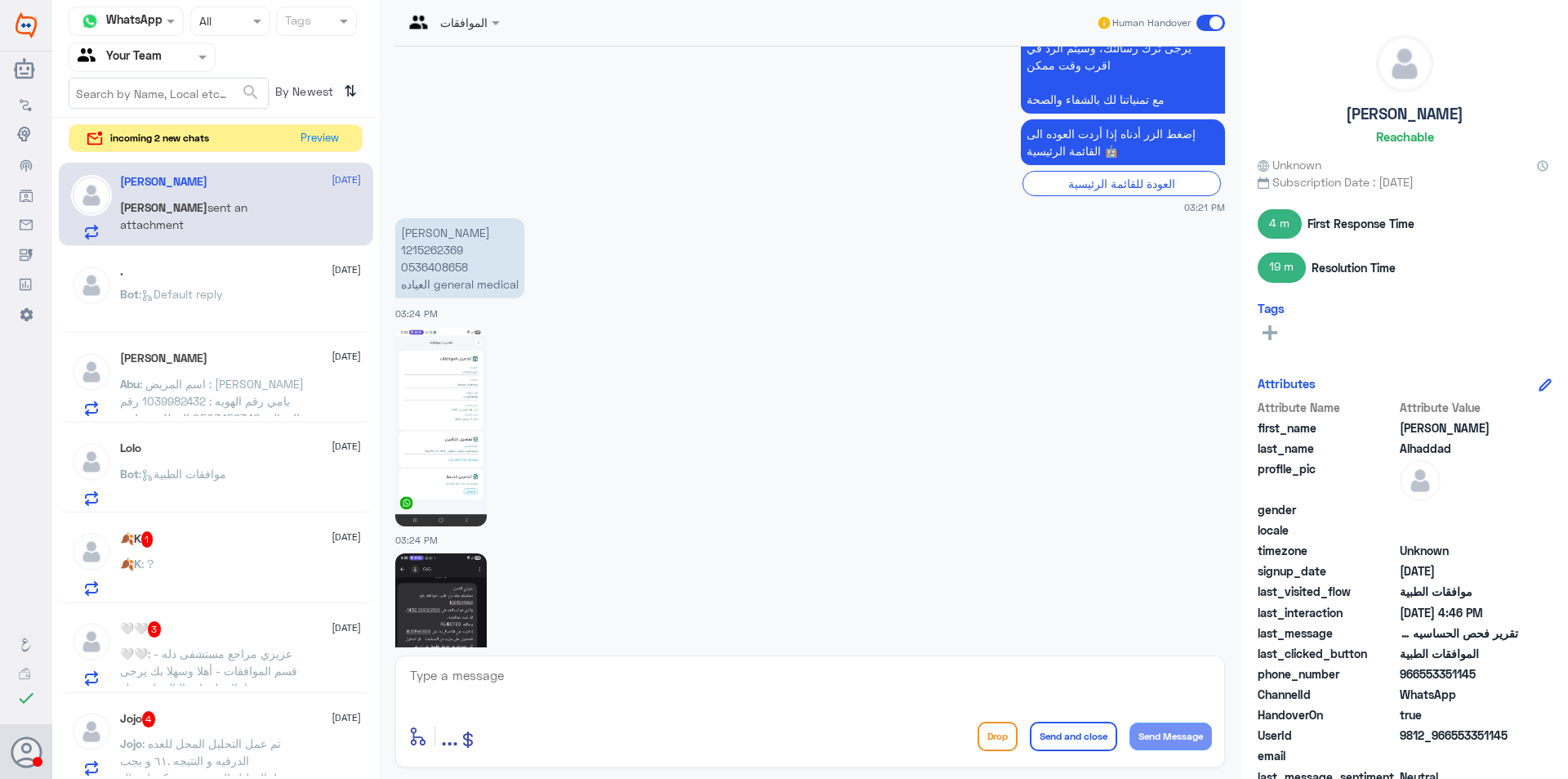
scroll to position [894, 0]
click at [452, 249] on p "[PERSON_NAME] 1215262369 0536408658 العياده general medical" at bounding box center [459, 258] width 129 height 80
copy p "1215262369"
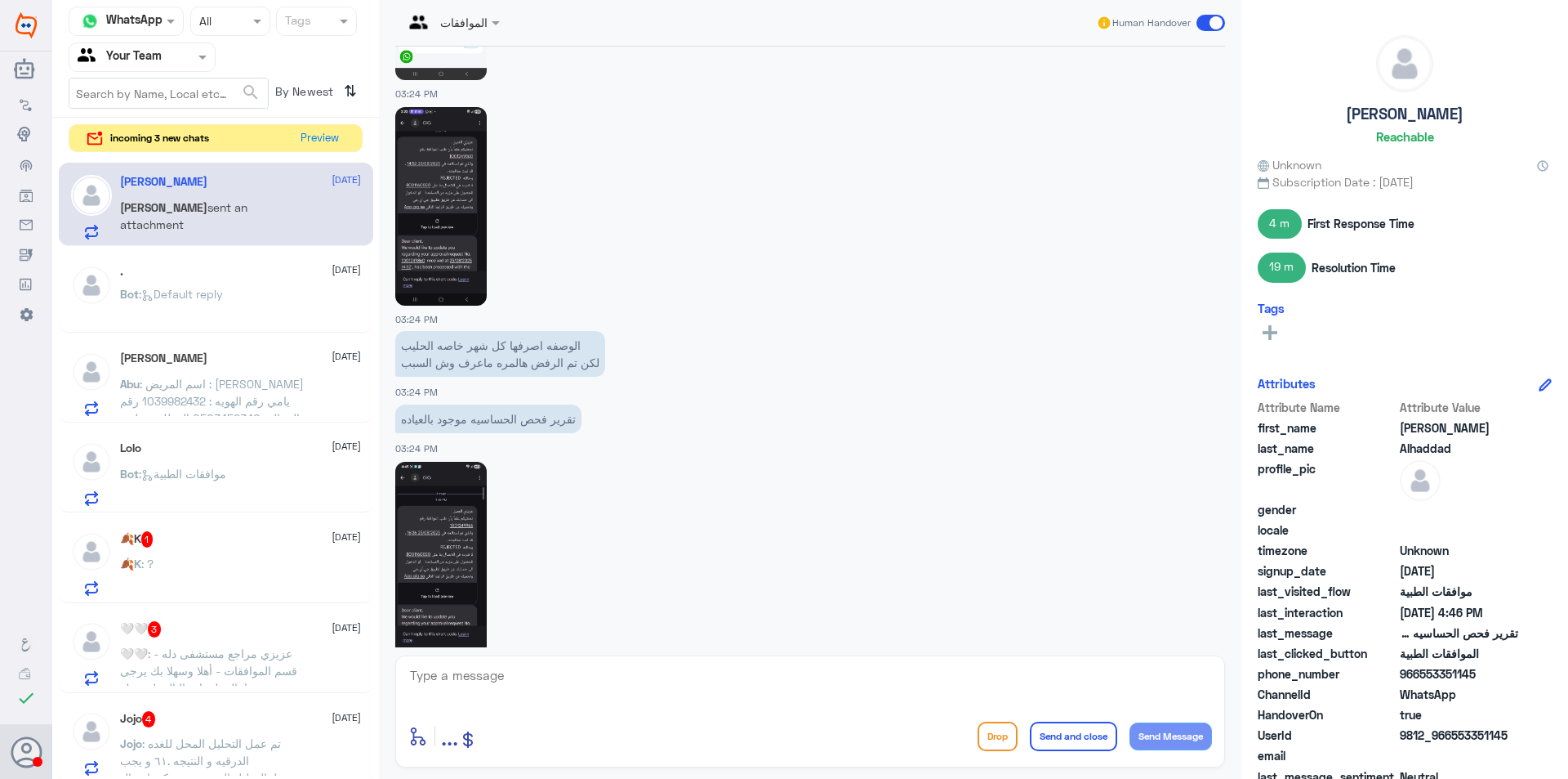
scroll to position [1384, 0]
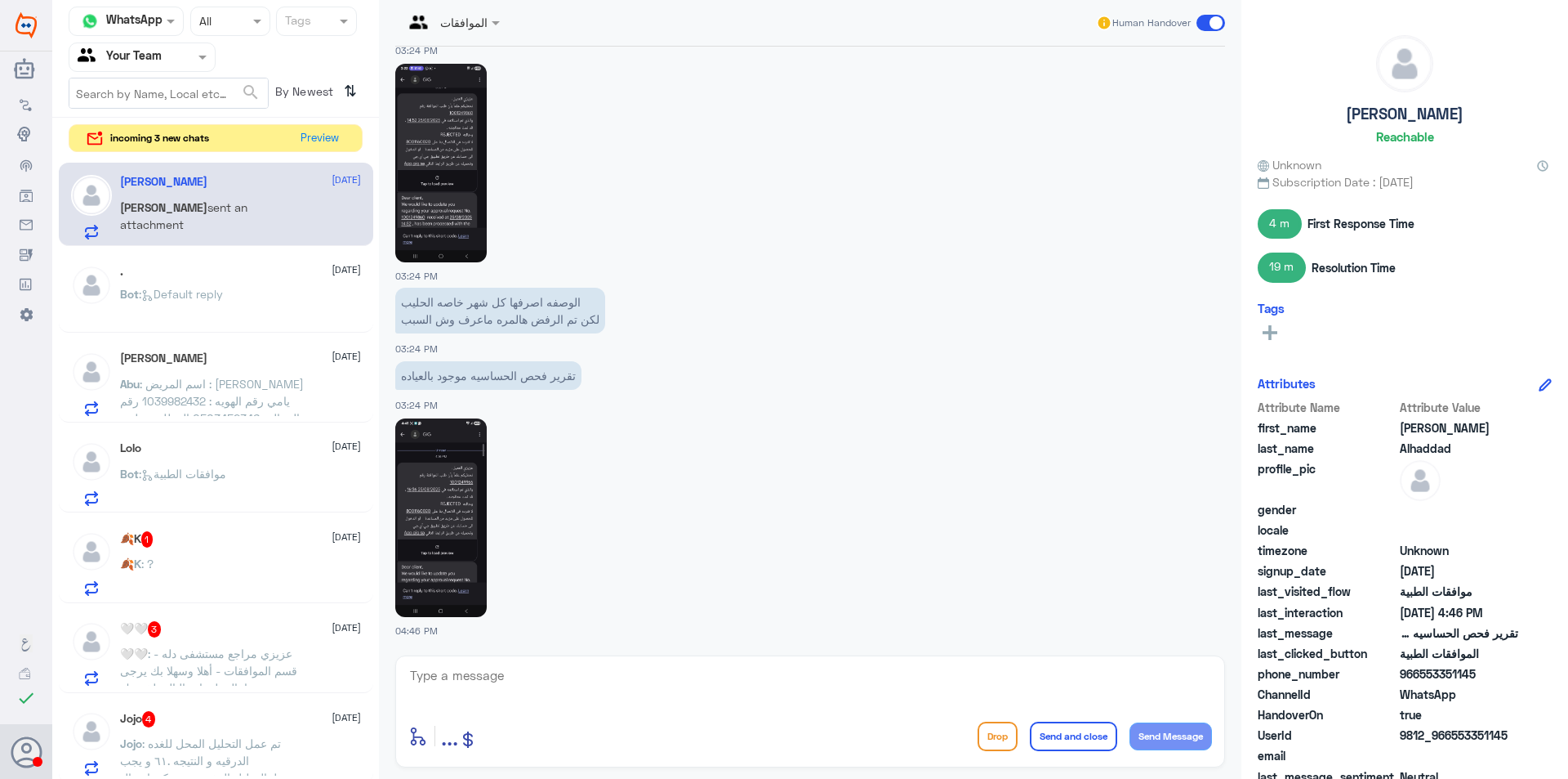
click at [170, 297] on span ": Default reply" at bounding box center [180, 294] width 84 height 14
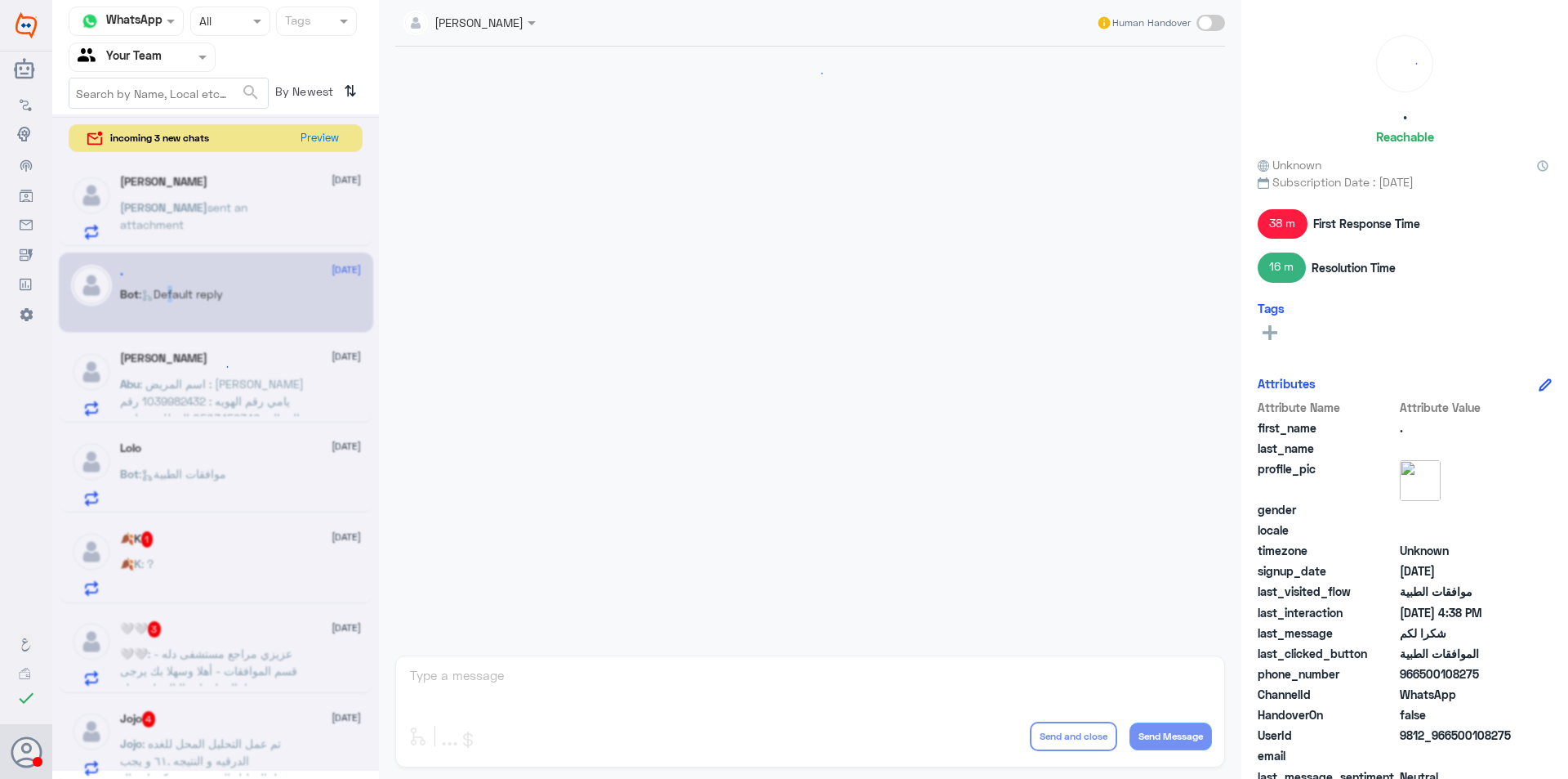
scroll to position [1318, 0]
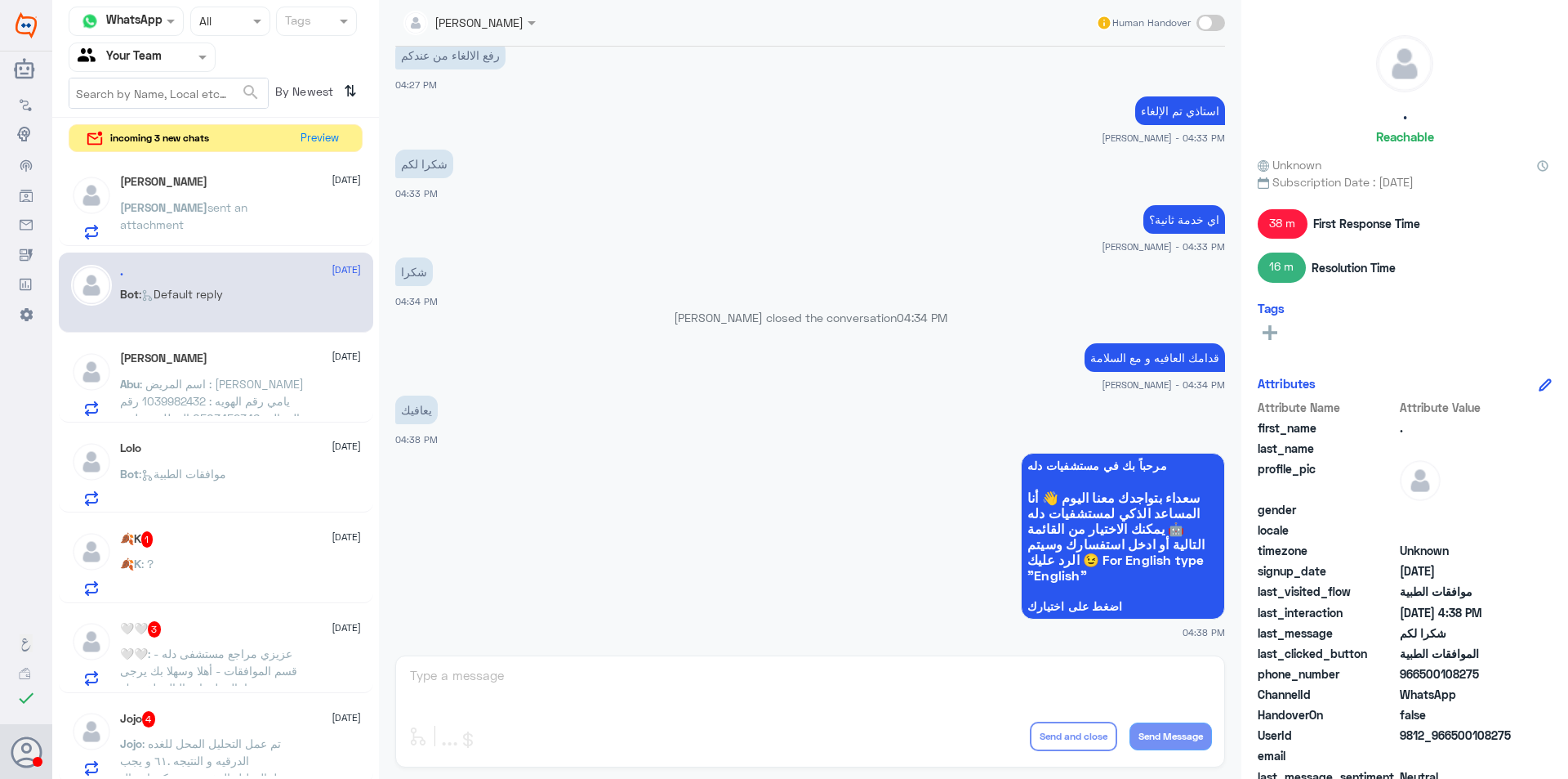
click at [194, 543] on div "🍂K 1 [DATE]" at bounding box center [239, 538] width 240 height 17
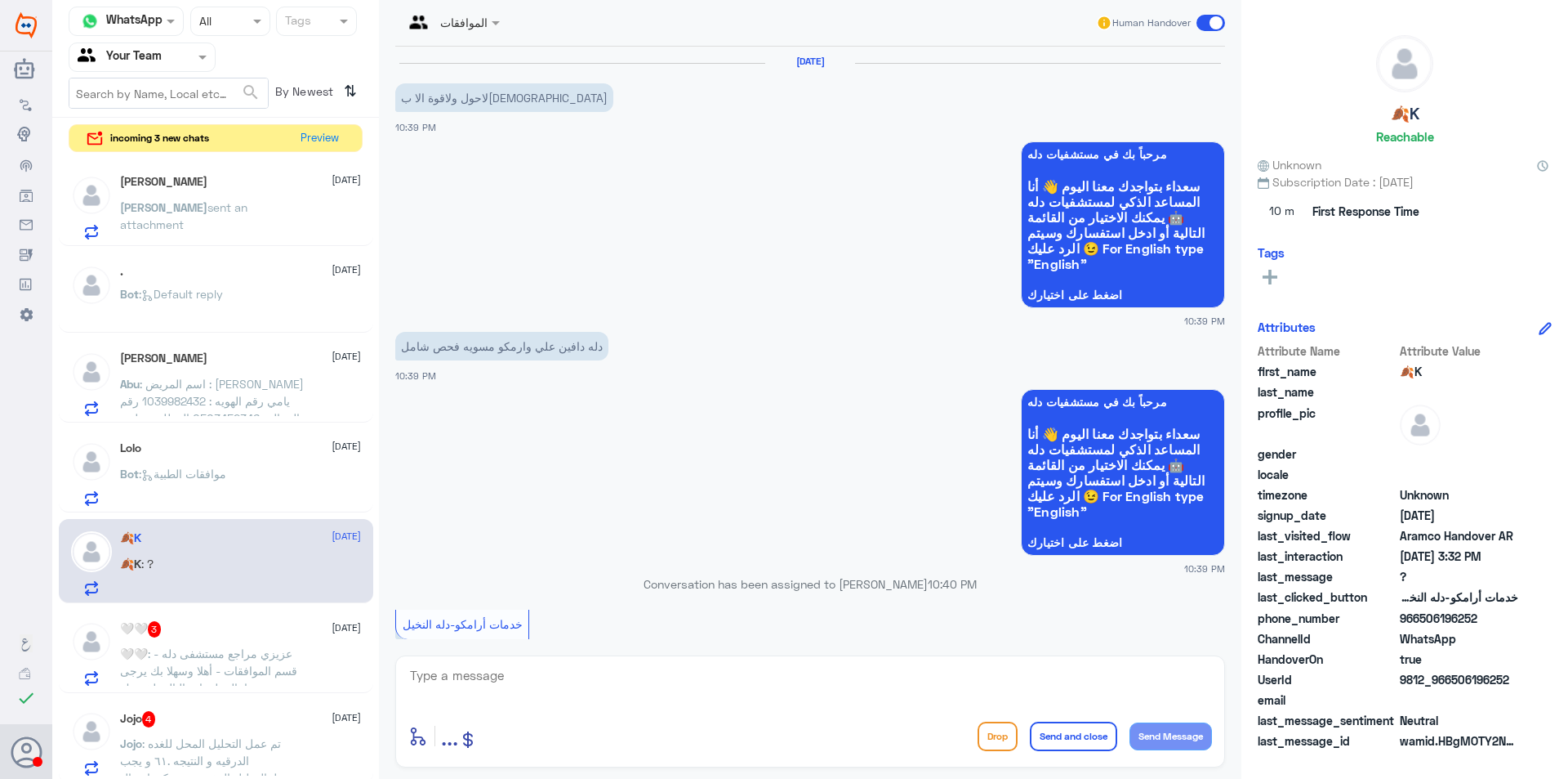
scroll to position [1441, 0]
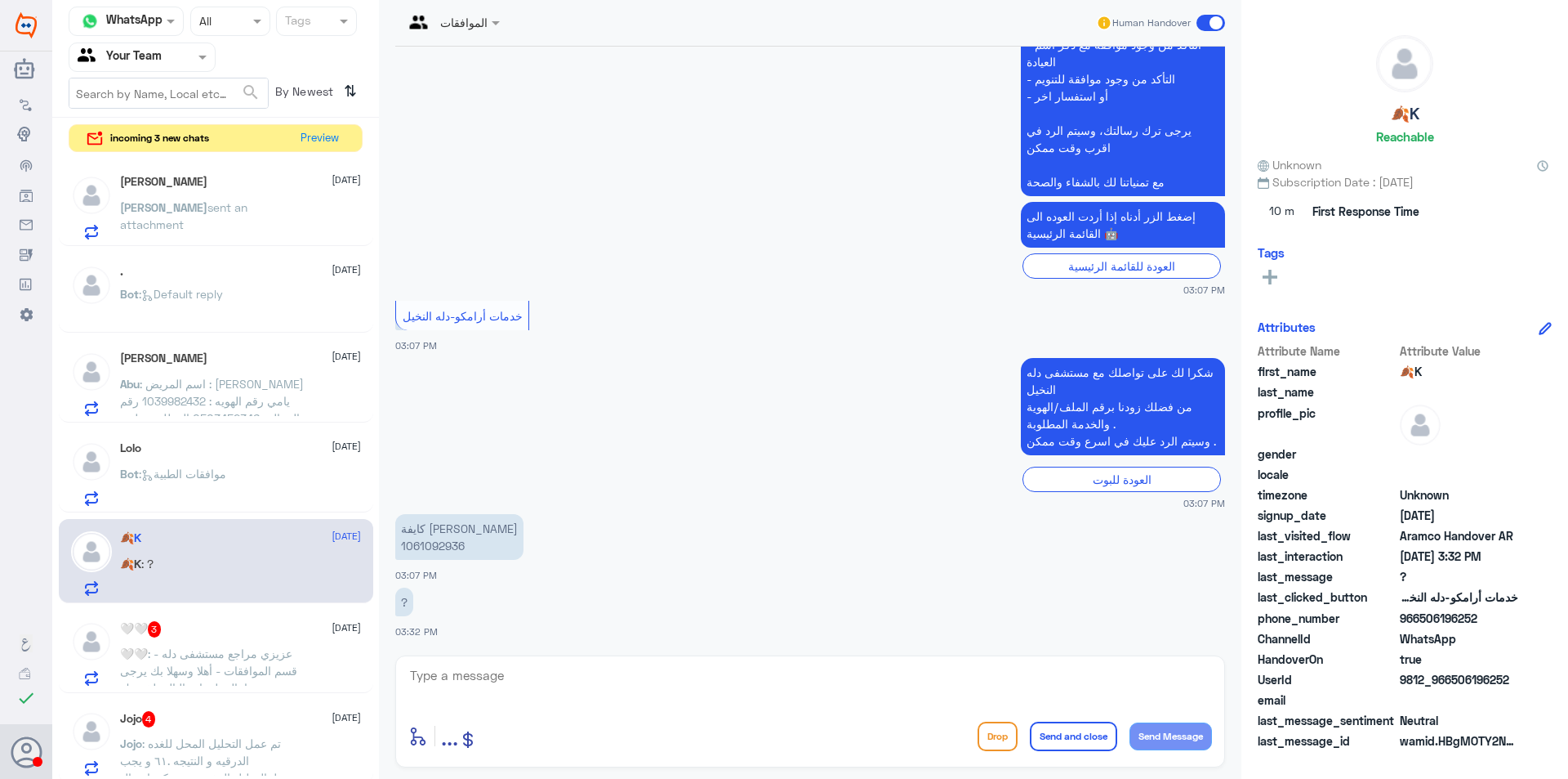
click at [442, 546] on p "كايفة [PERSON_NAME] 1061092936" at bounding box center [459, 536] width 129 height 46
copy p "1061092936"
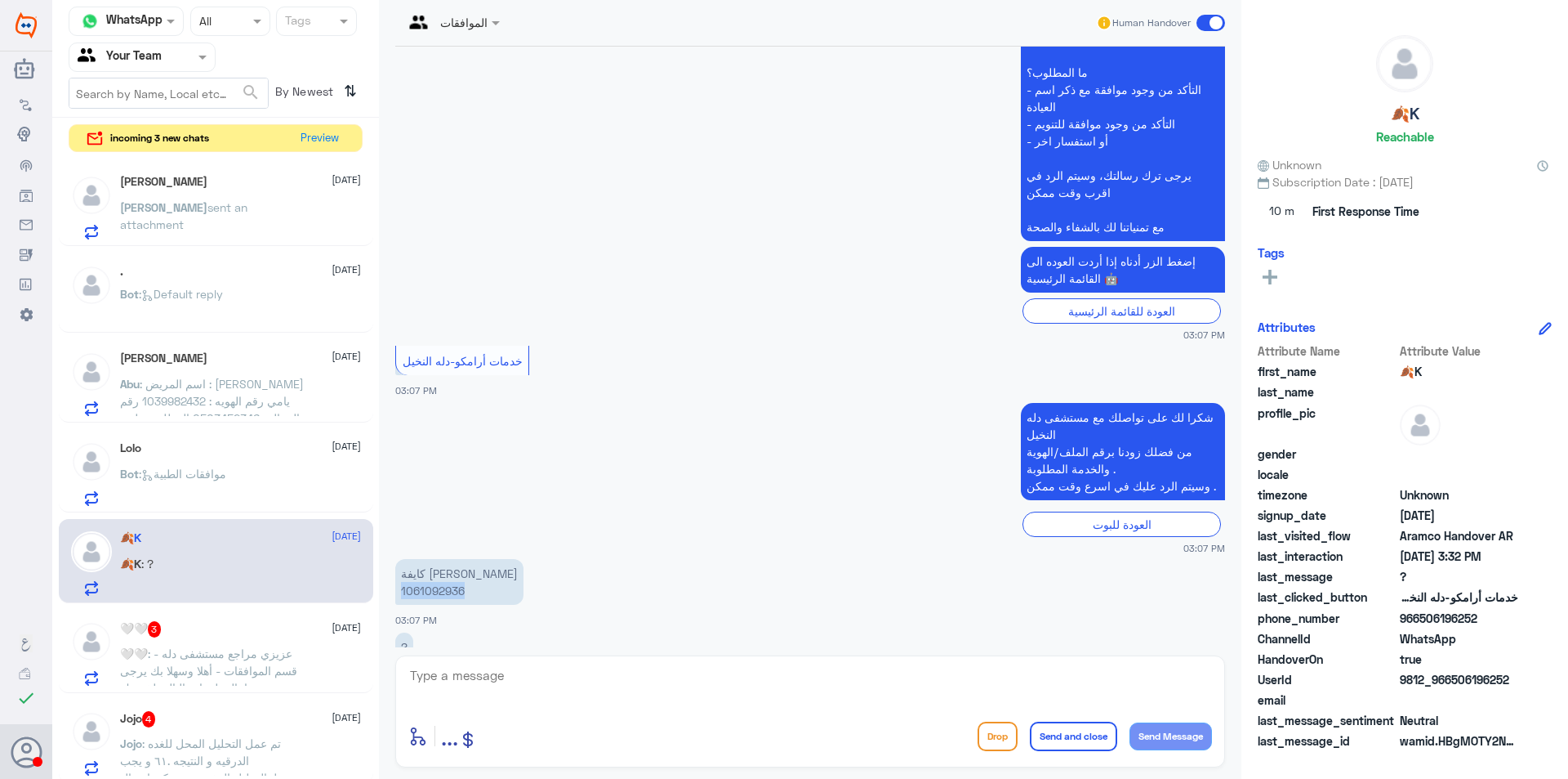
scroll to position [1392, 0]
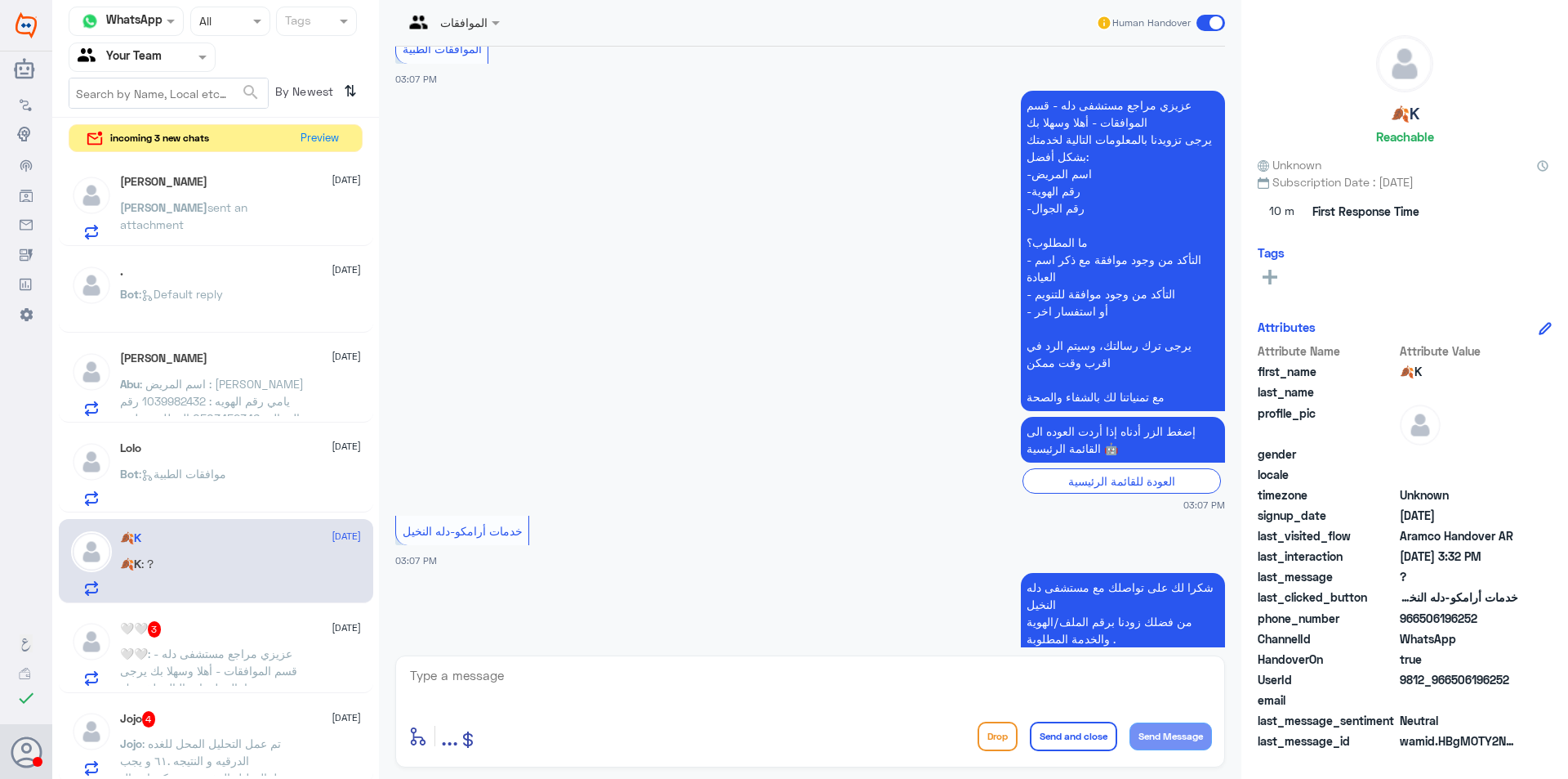
drag, startPoint x: 704, startPoint y: 344, endPoint x: 701, endPoint y: 293, distance: 51.1
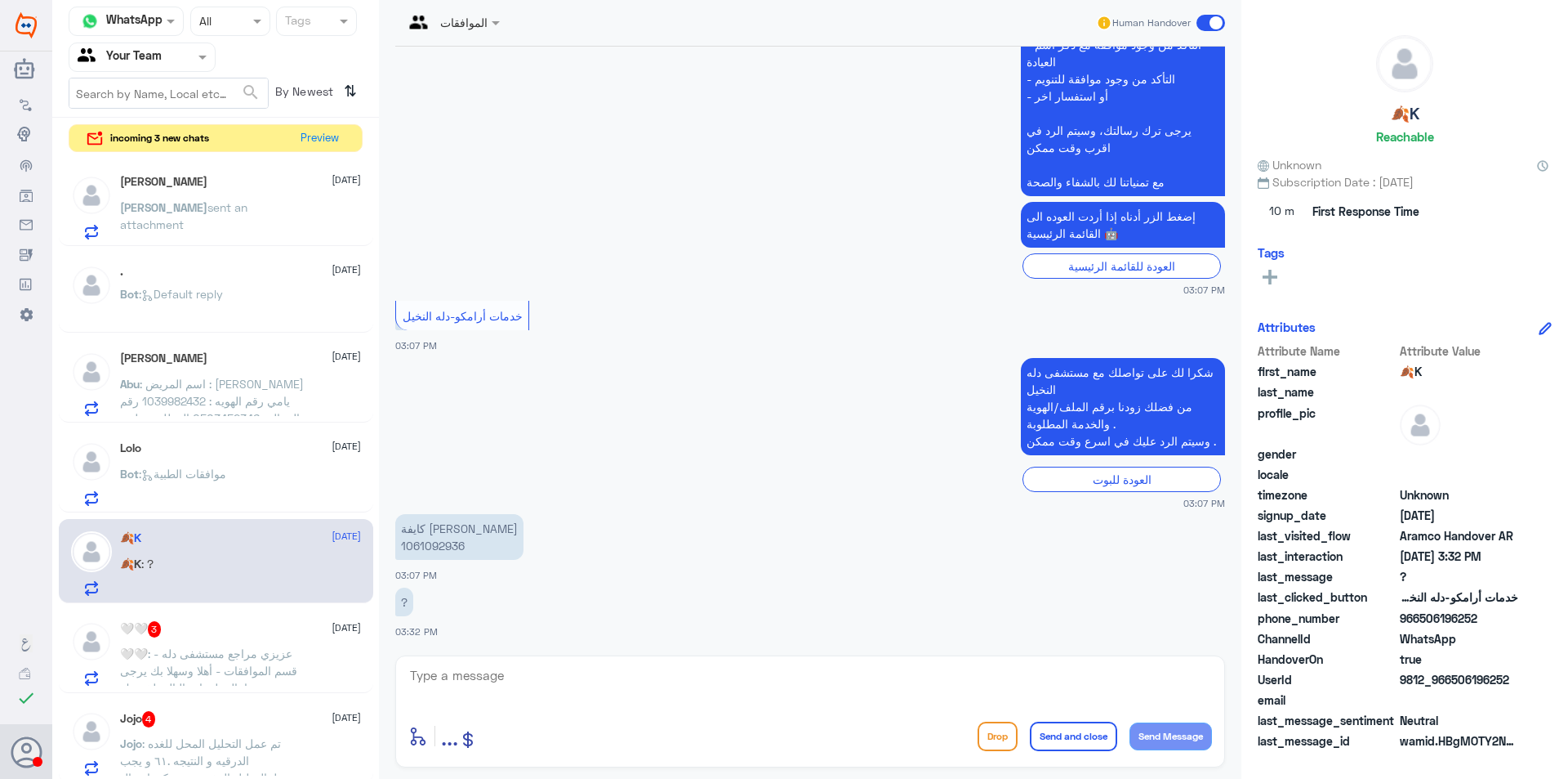
click at [213, 645] on p "🤍🤍 : [PERSON_NAME] مراجع مستشفى دله - قسم الموافقات - أهلا وسهلا بك يرجى تزويدن…" at bounding box center [212, 664] width 184 height 41
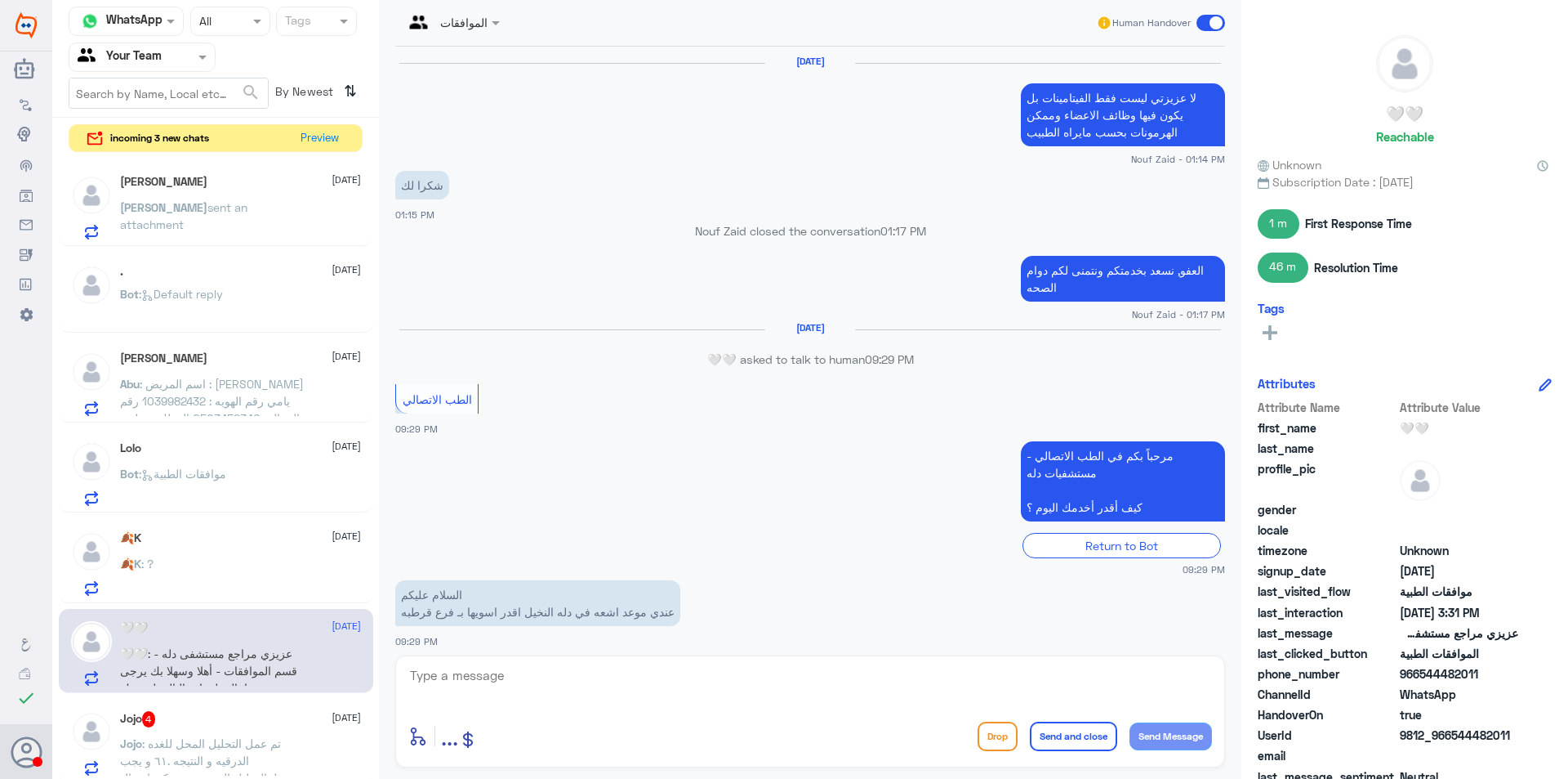
scroll to position [1237, 0]
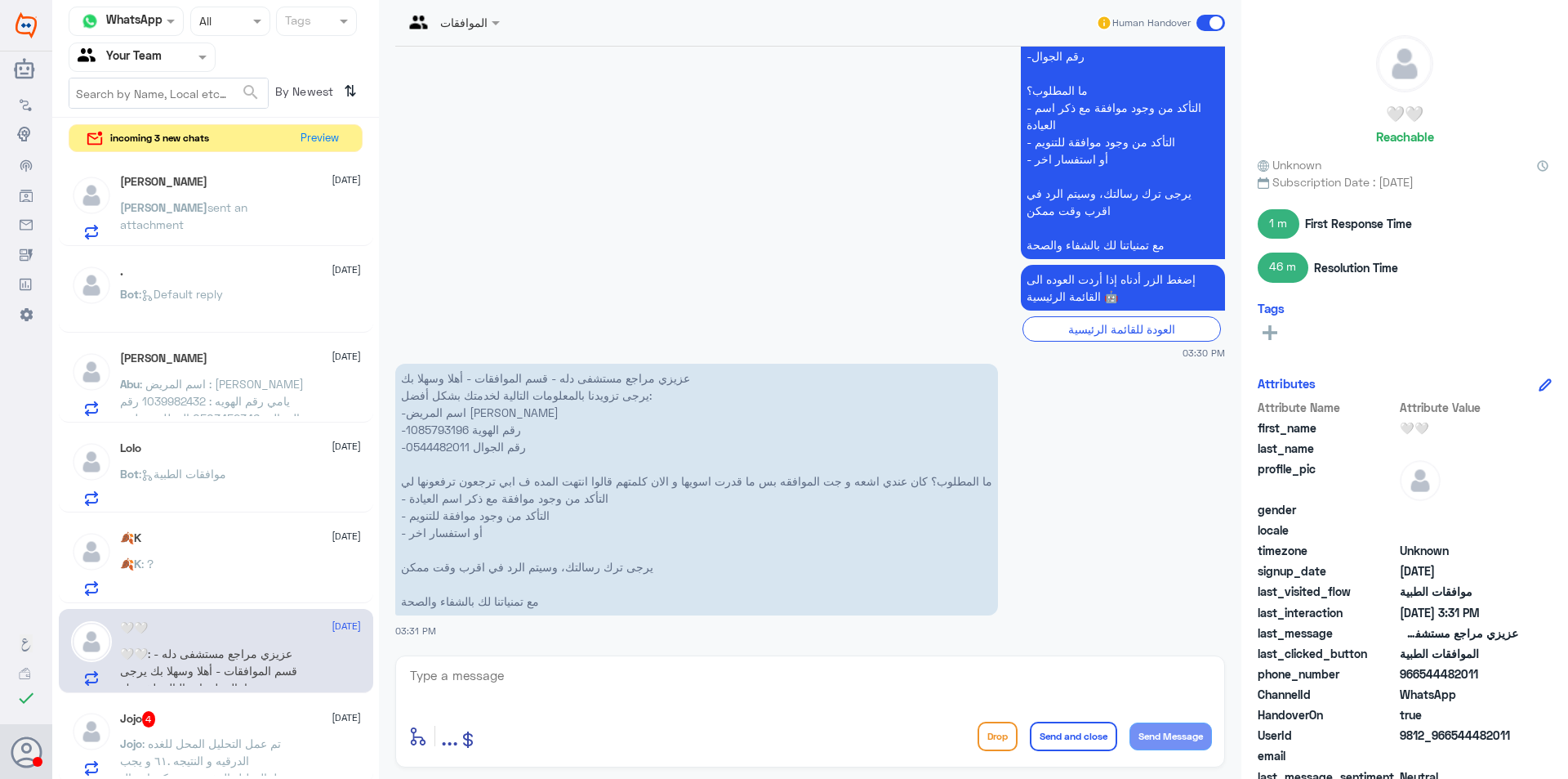
click at [436, 432] on p "عزيزي مراجع مستشفى دله - قسم الموافقات - أهلا وسهلا بك يرجى تزويدنا بالمعلومات …" at bounding box center [695, 489] width 602 height 251
copy p "1085793196"
click at [567, 671] on textarea at bounding box center [810, 684] width 803 height 40
type textarea "h"
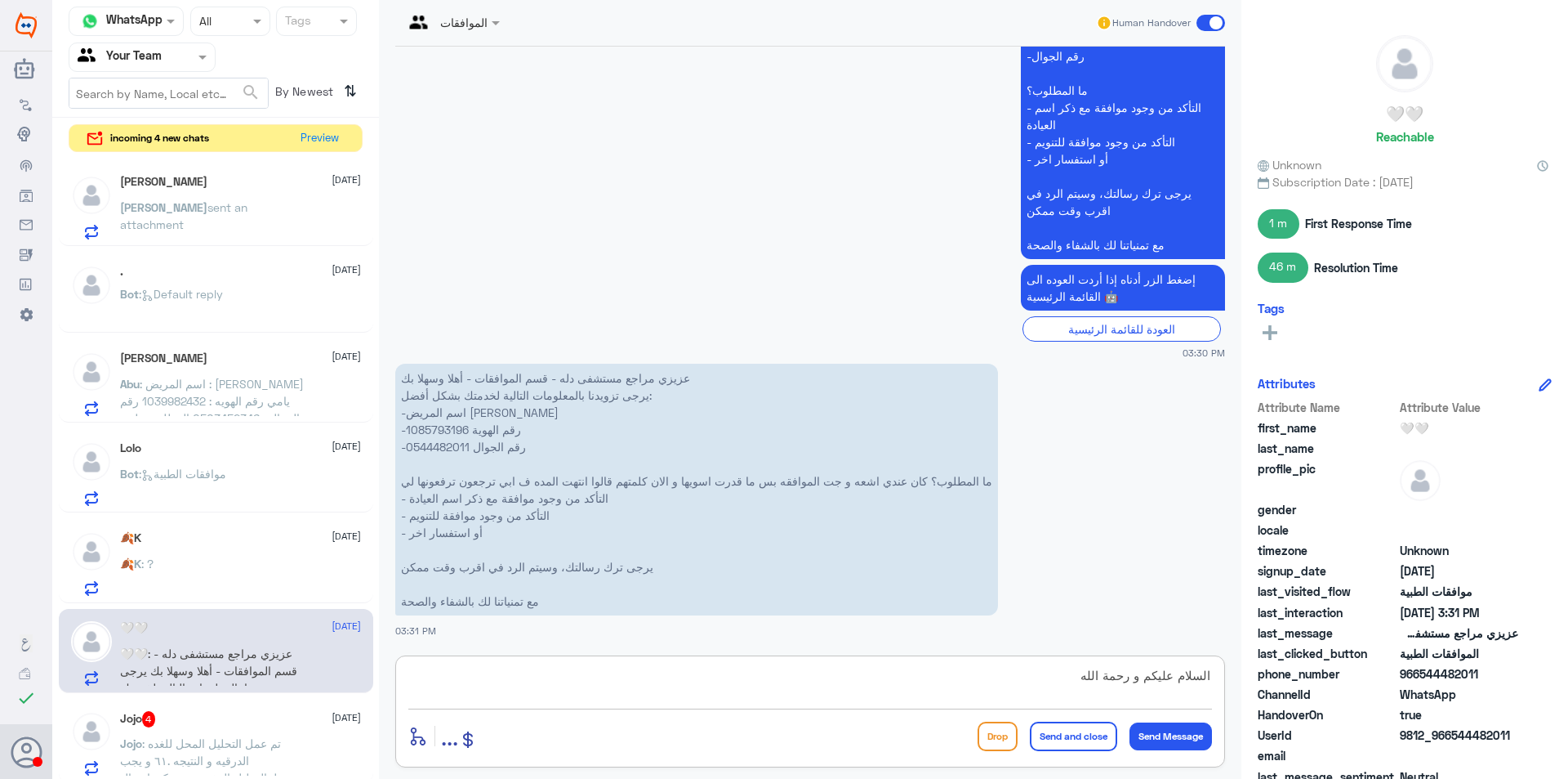
type textarea "السلام عليكم و رحمة الله"
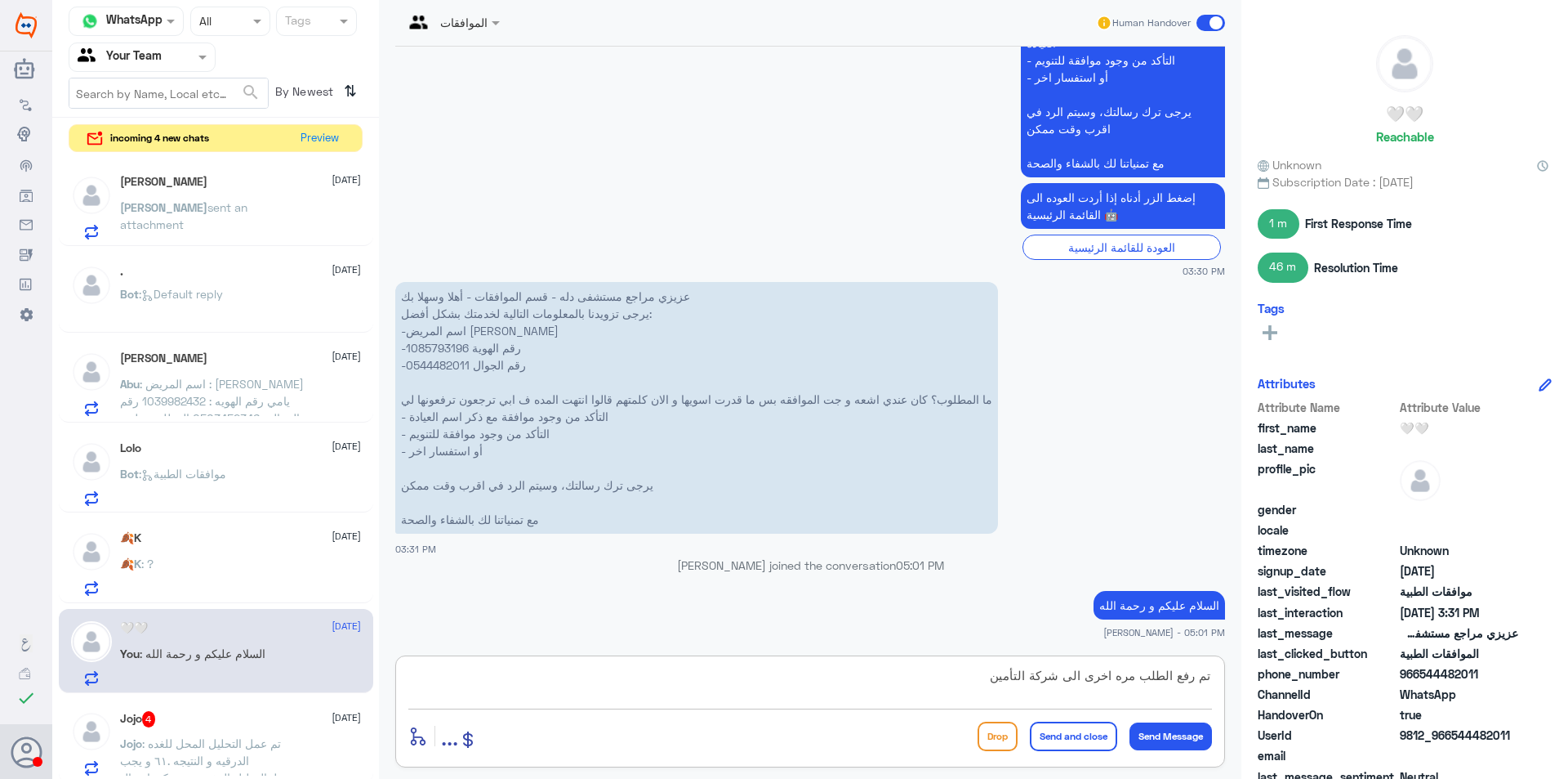
type textarea "تم رفع الطلب مره اخرى الى شركة التأمين"
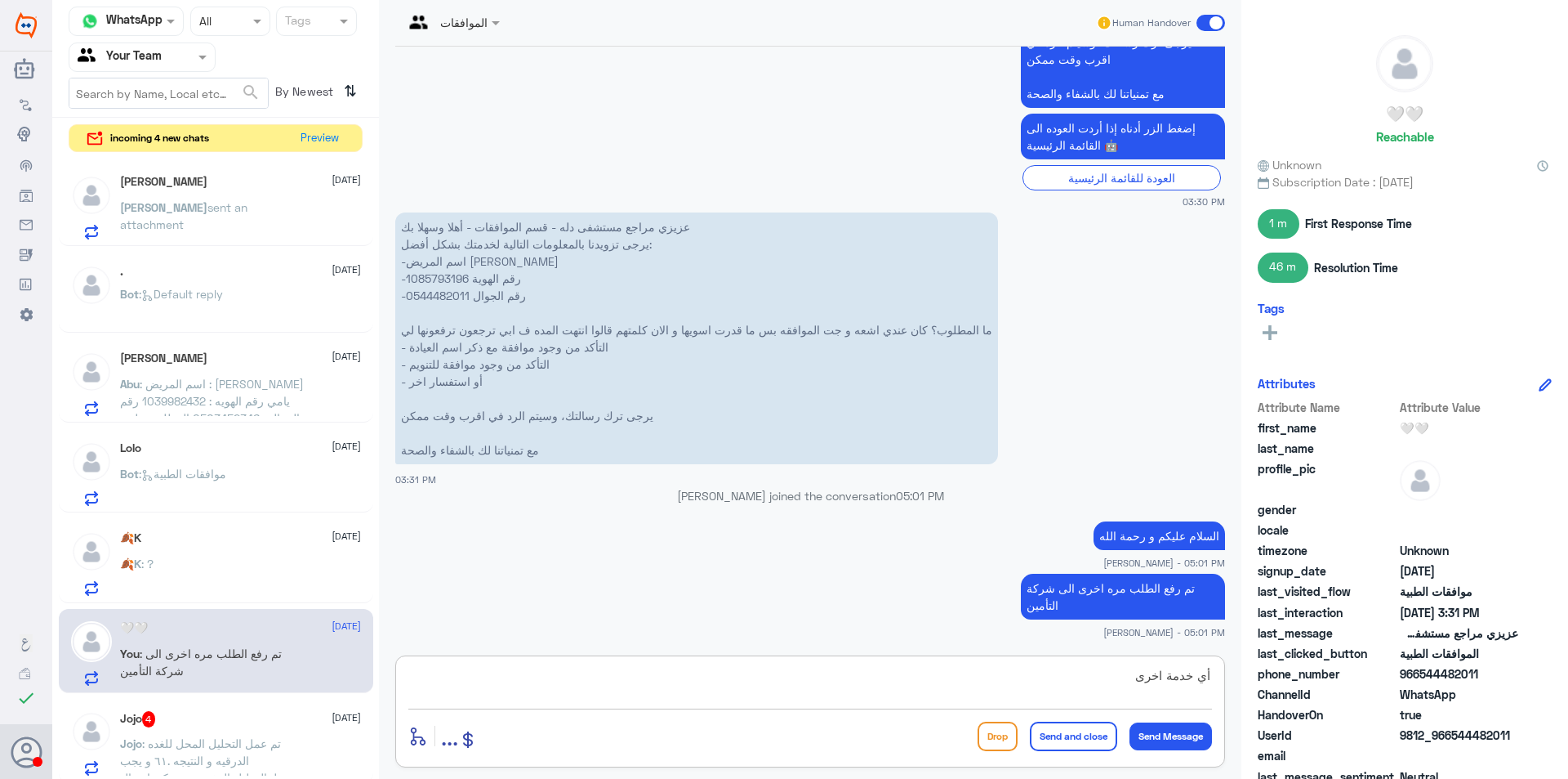
type textarea "أي خدمة اخرى؟"
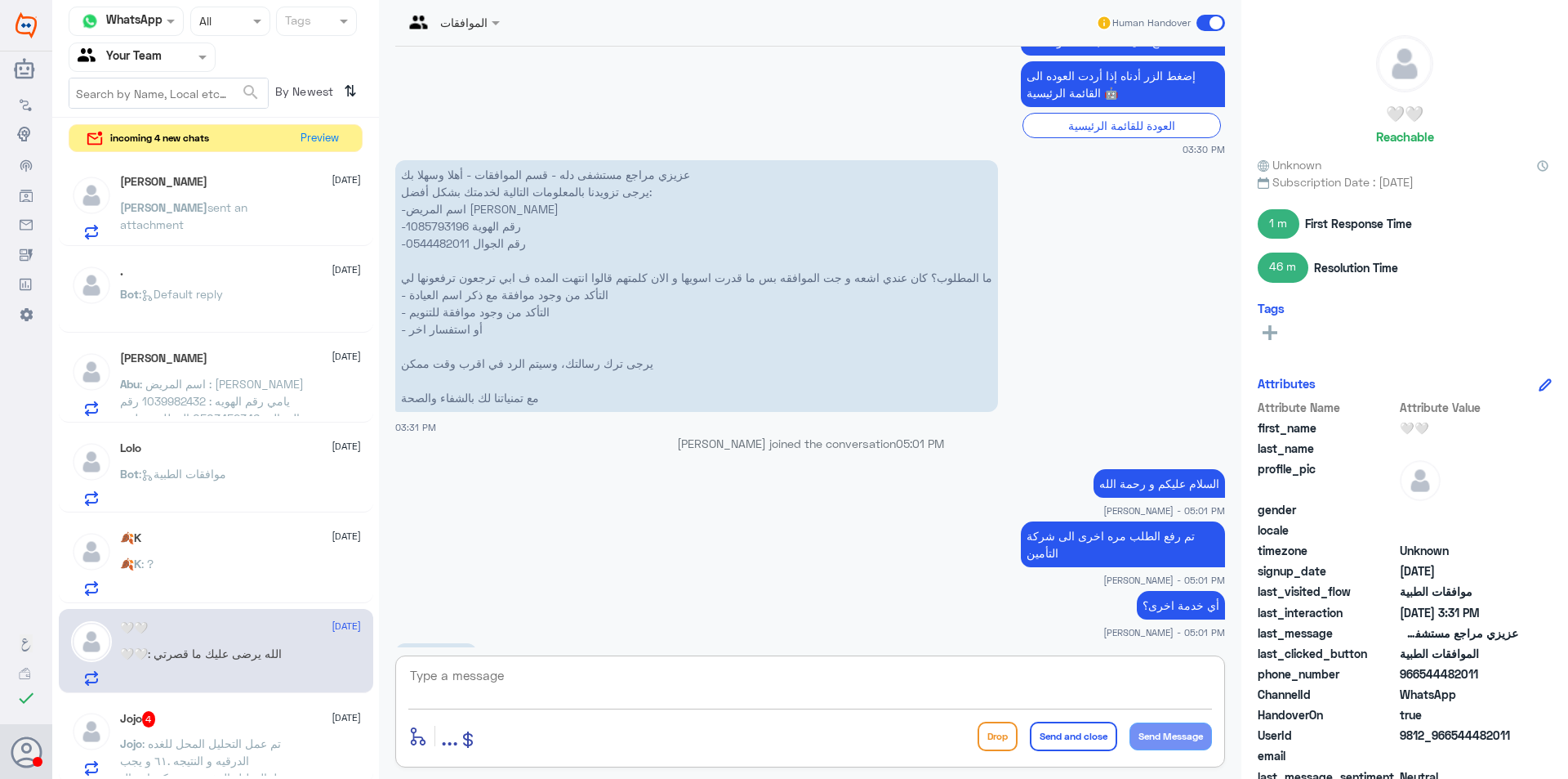
scroll to position [1523, 0]
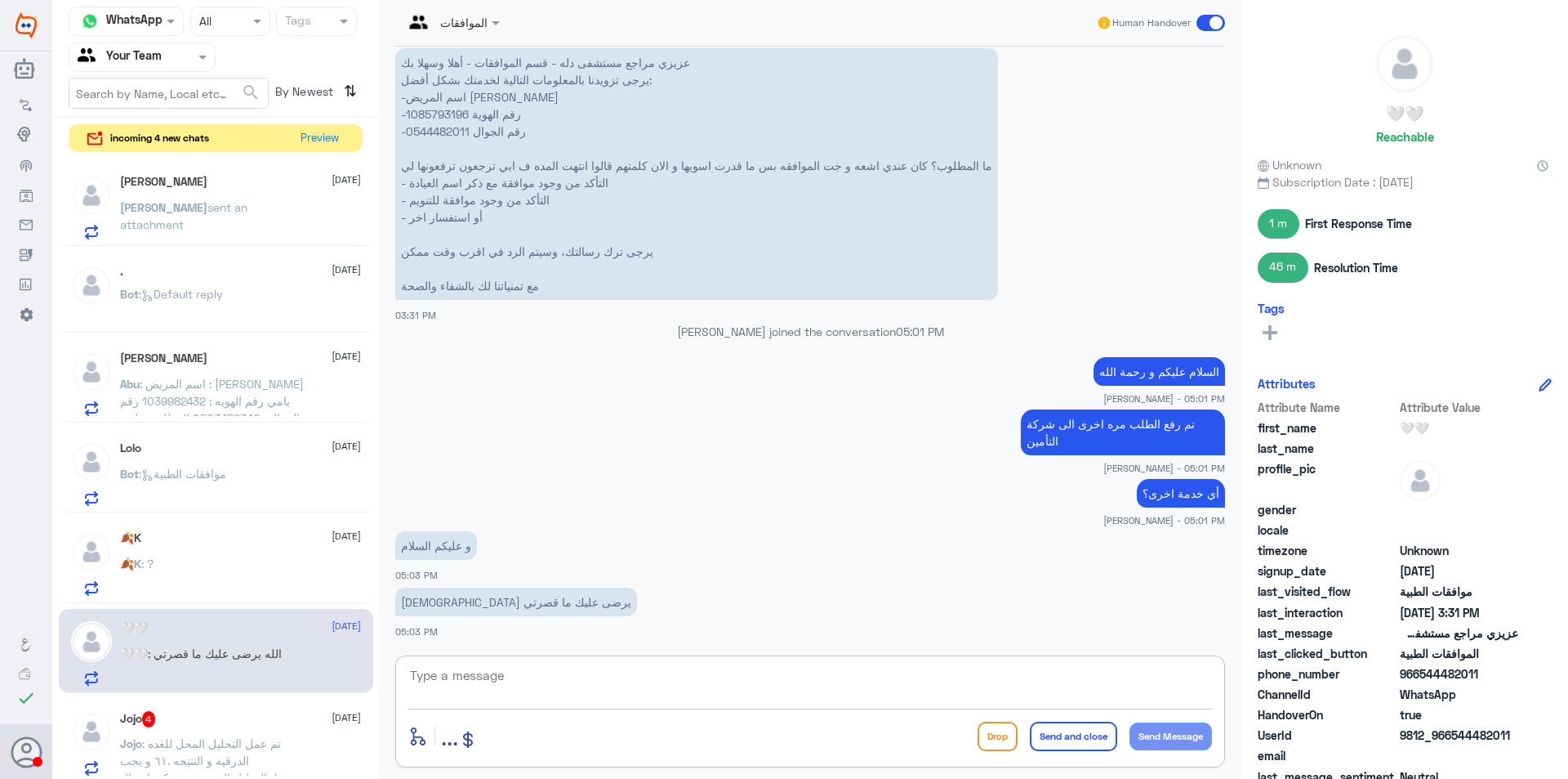
click at [604, 685] on textarea at bounding box center [810, 684] width 803 height 40
type textarea "في الخدمة"
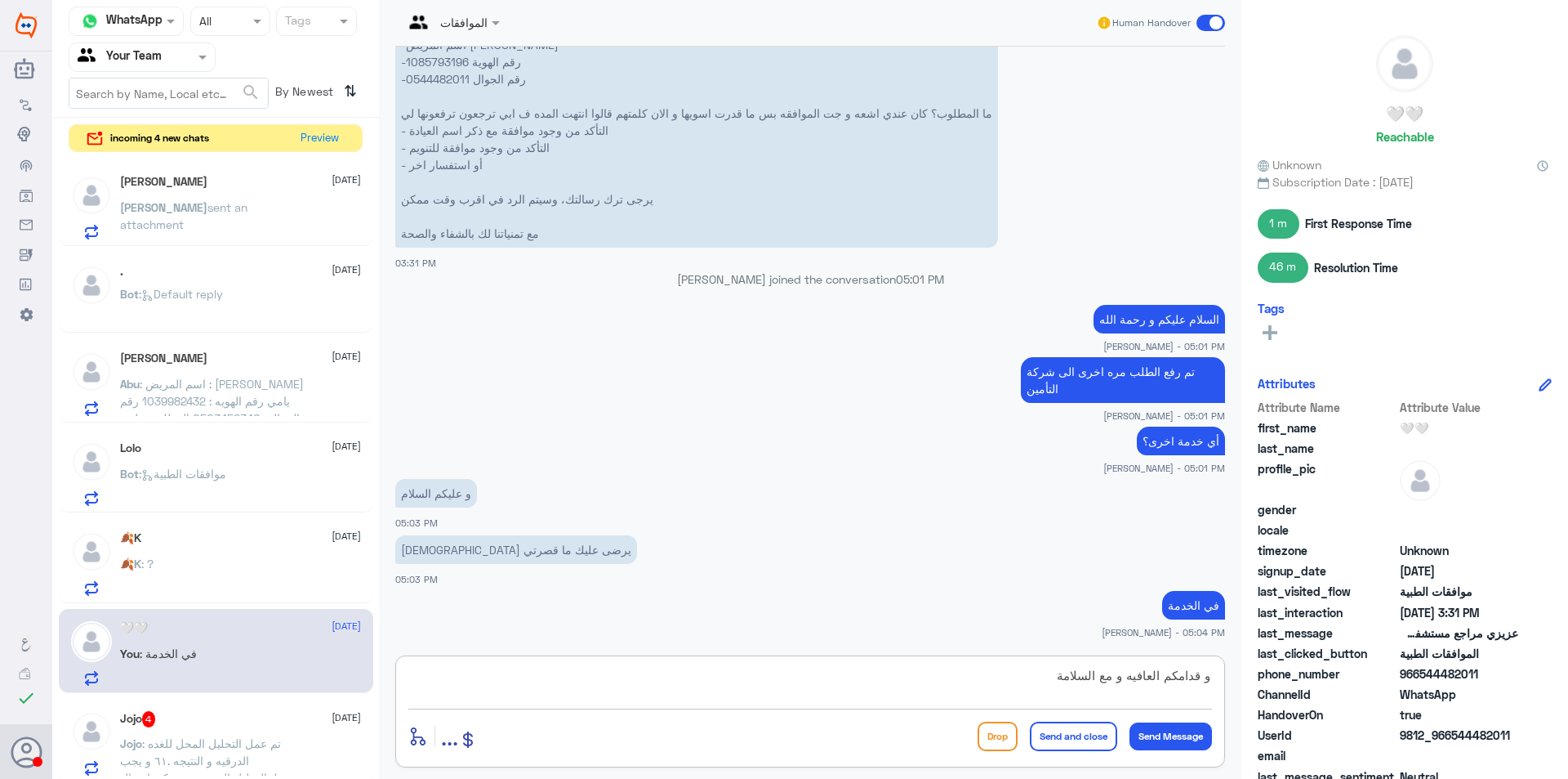
type textarea "و قدامكم العافيه و مع السلامة"
click at [1080, 737] on button "Send and close" at bounding box center [1073, 736] width 87 height 30
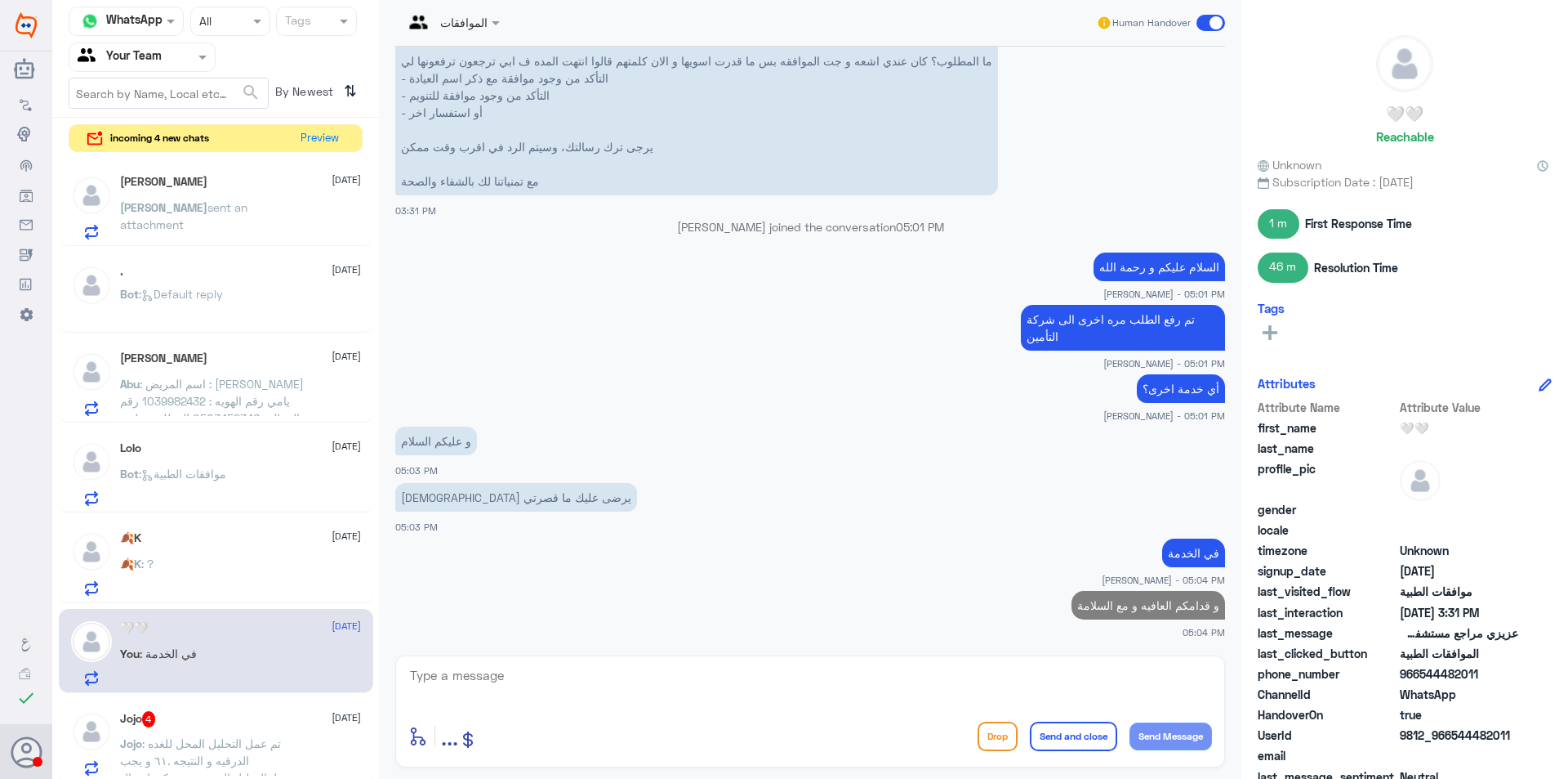
scroll to position [1624, 0]
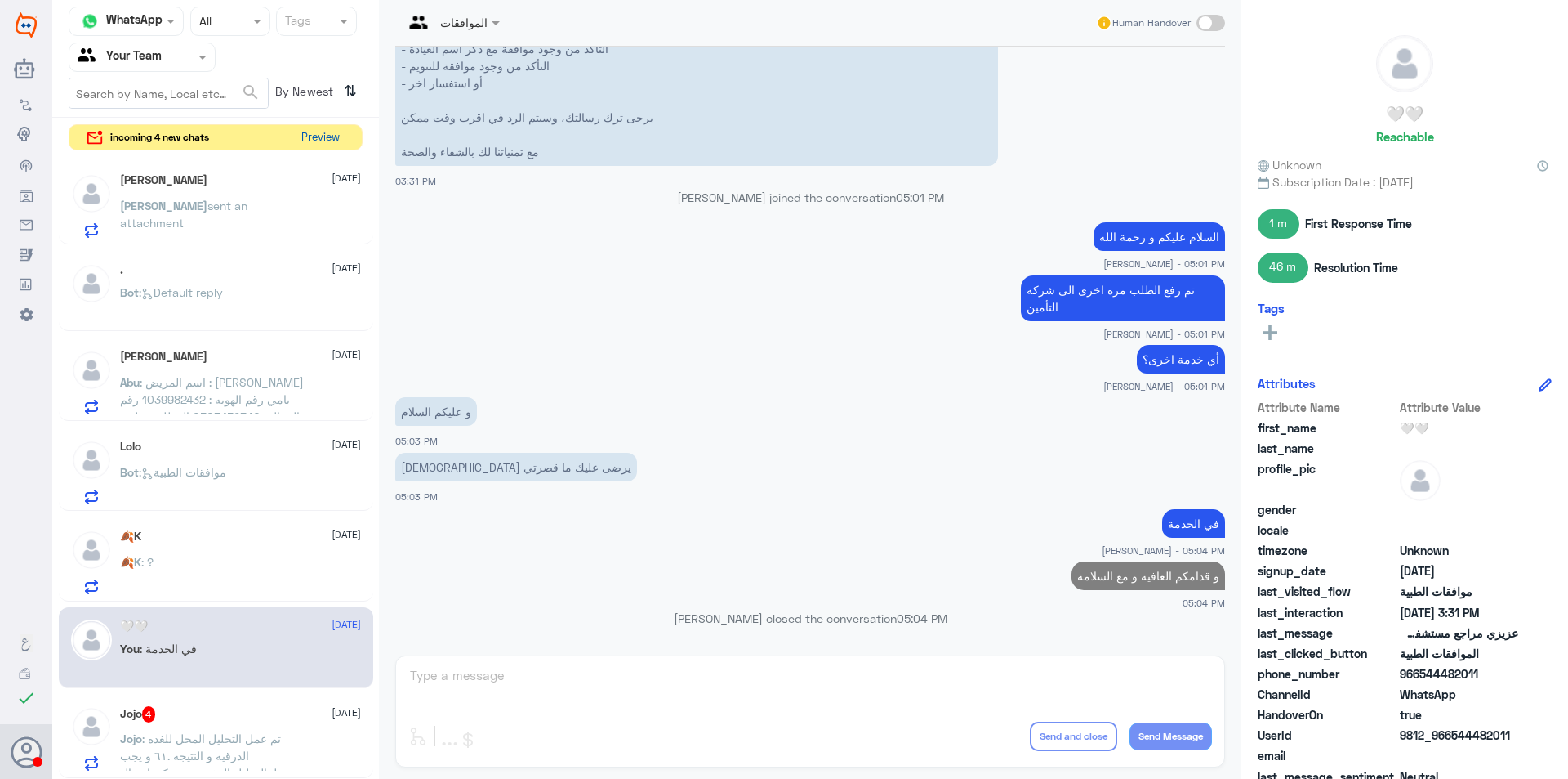
click at [334, 140] on button "Preview" at bounding box center [320, 138] width 50 height 26
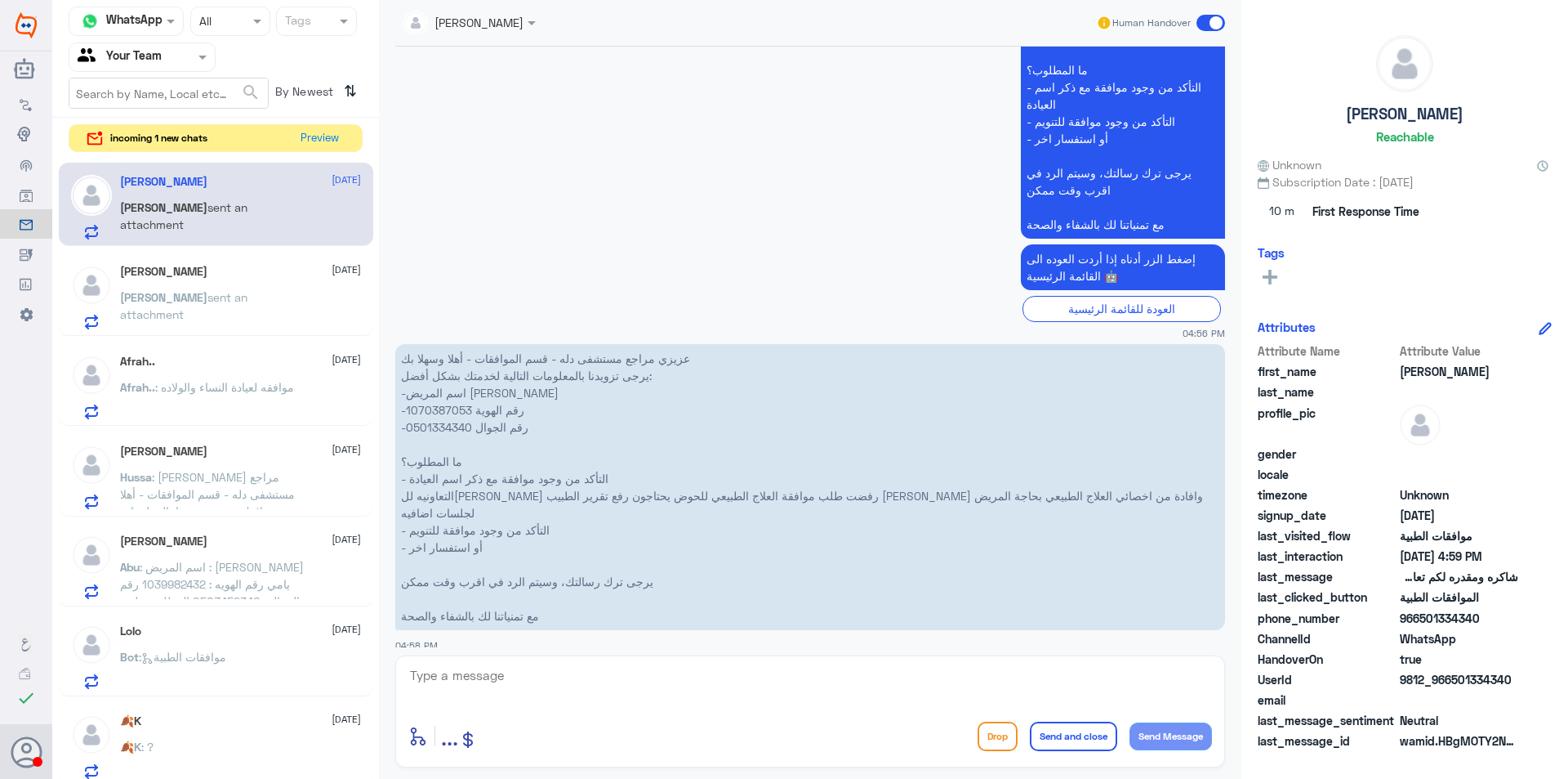
scroll to position [1509, 0]
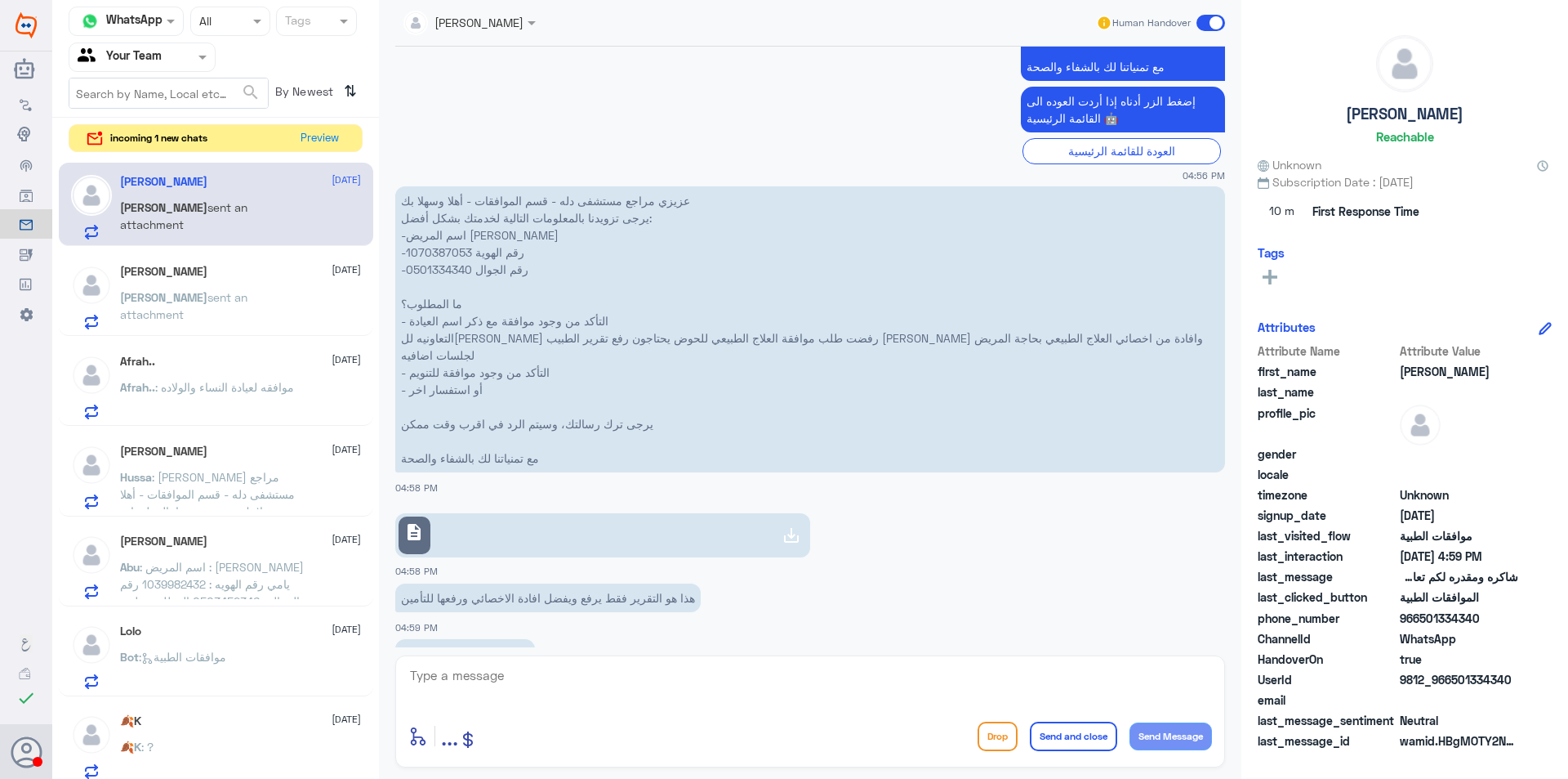
click at [209, 282] on div "[PERSON_NAME] [DATE][PERSON_NAME] sent an attachment" at bounding box center [239, 296] width 240 height 64
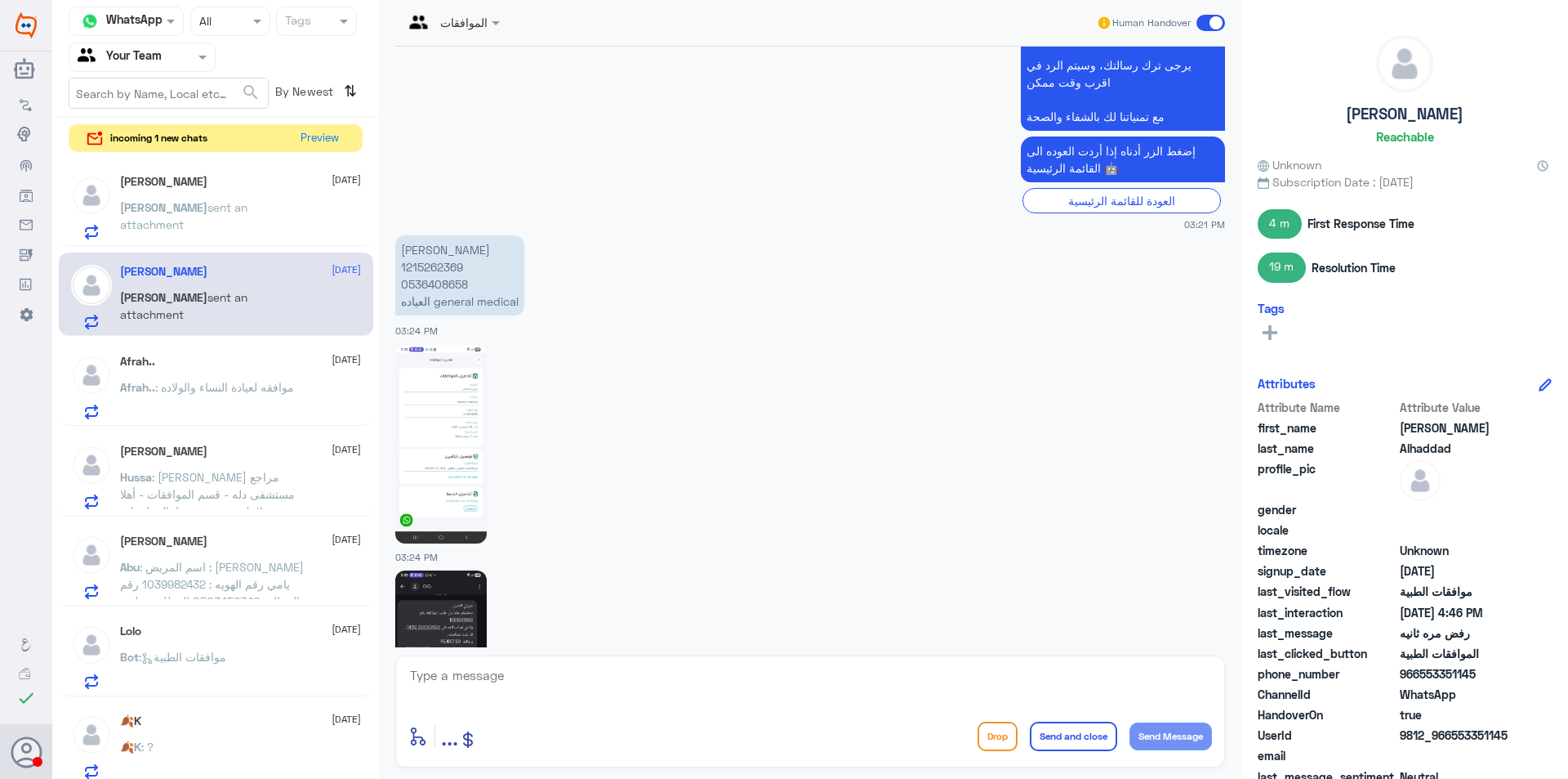
scroll to position [812, 0]
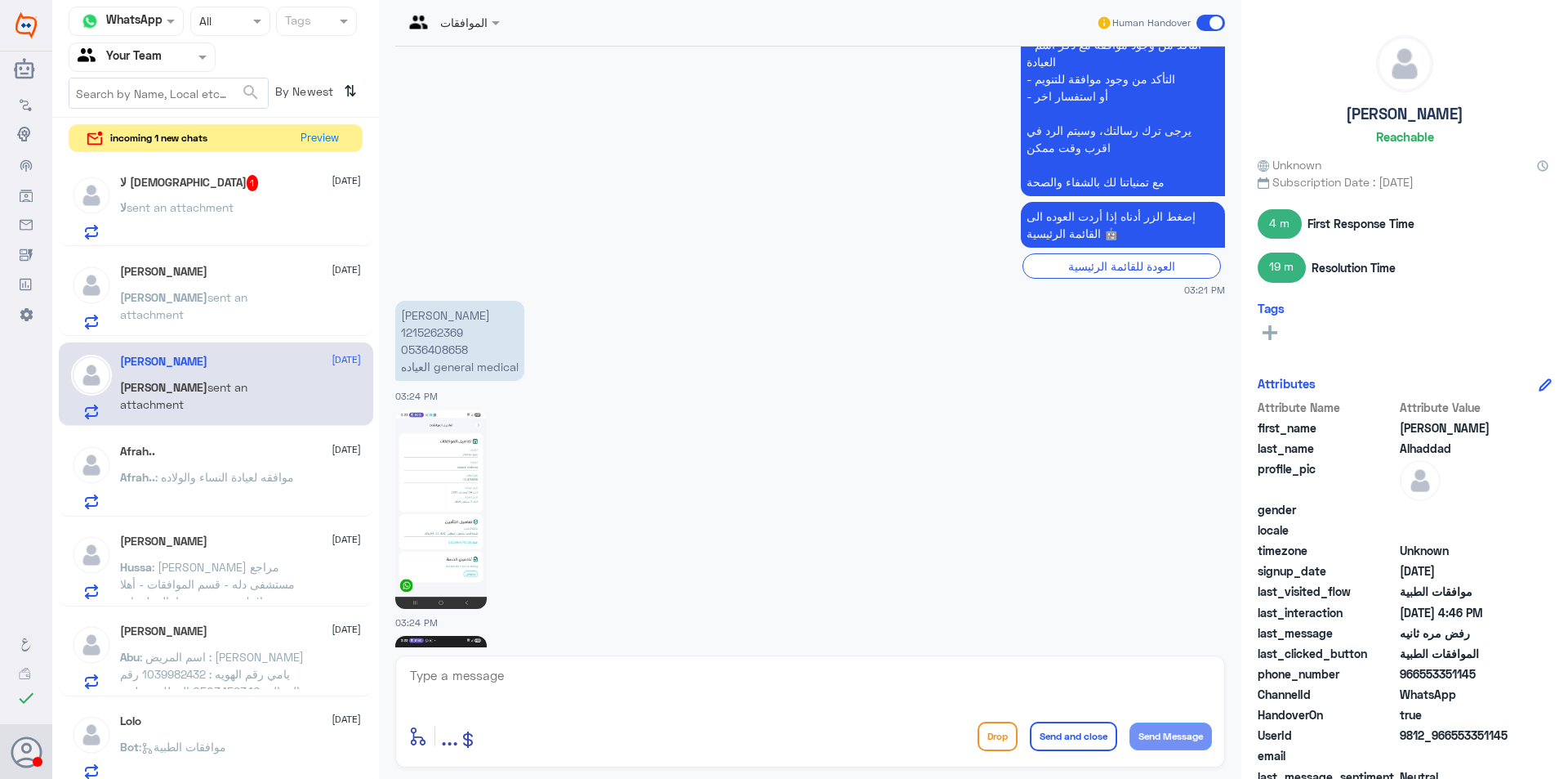
click at [164, 173] on div "لا [DEMOGRAPHIC_DATA] 1 [DATE] لا sent an attachment" at bounding box center [216, 204] width 315 height 84
click at [321, 133] on button "Preview" at bounding box center [320, 138] width 50 height 26
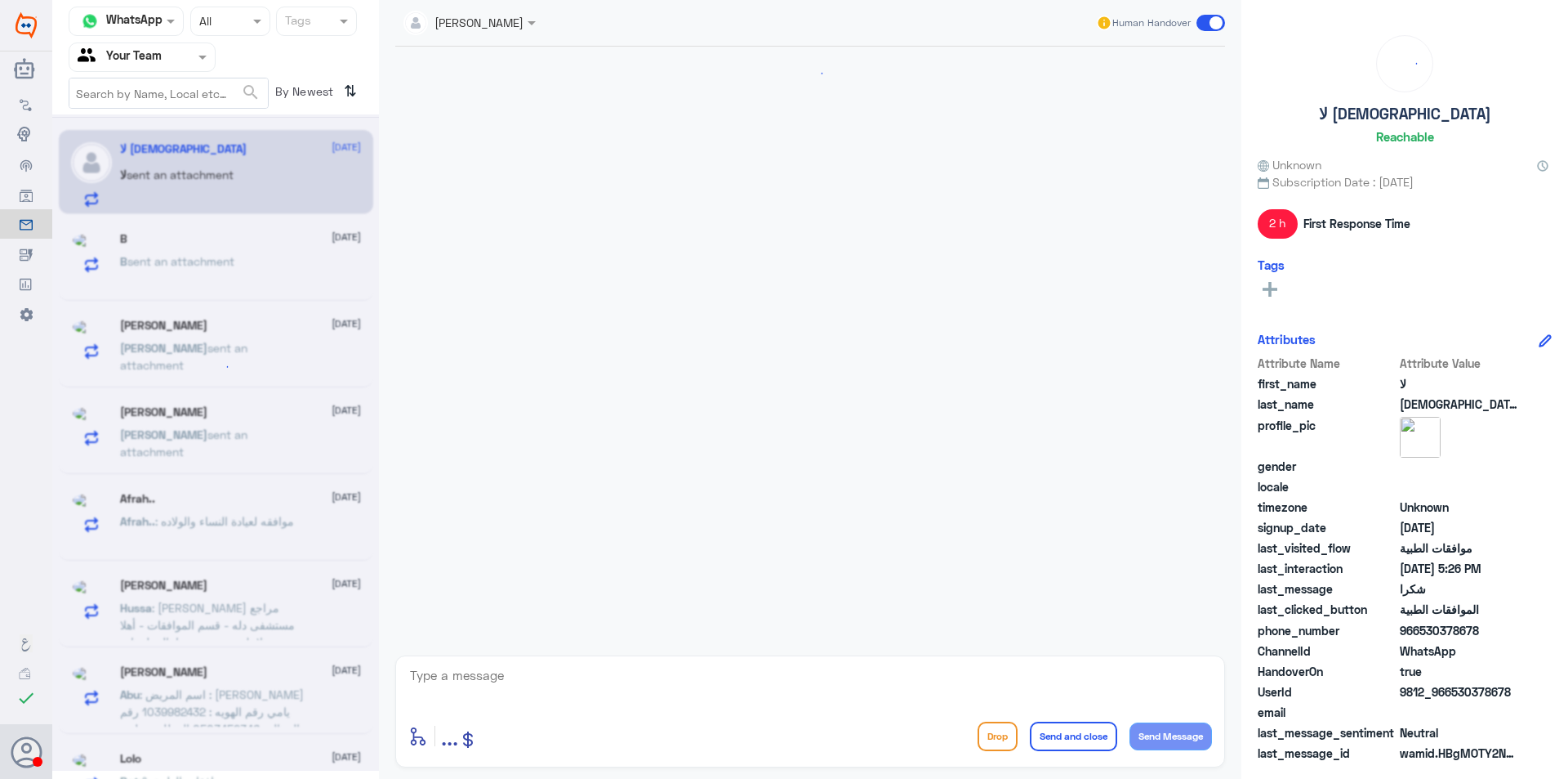
scroll to position [1854, 0]
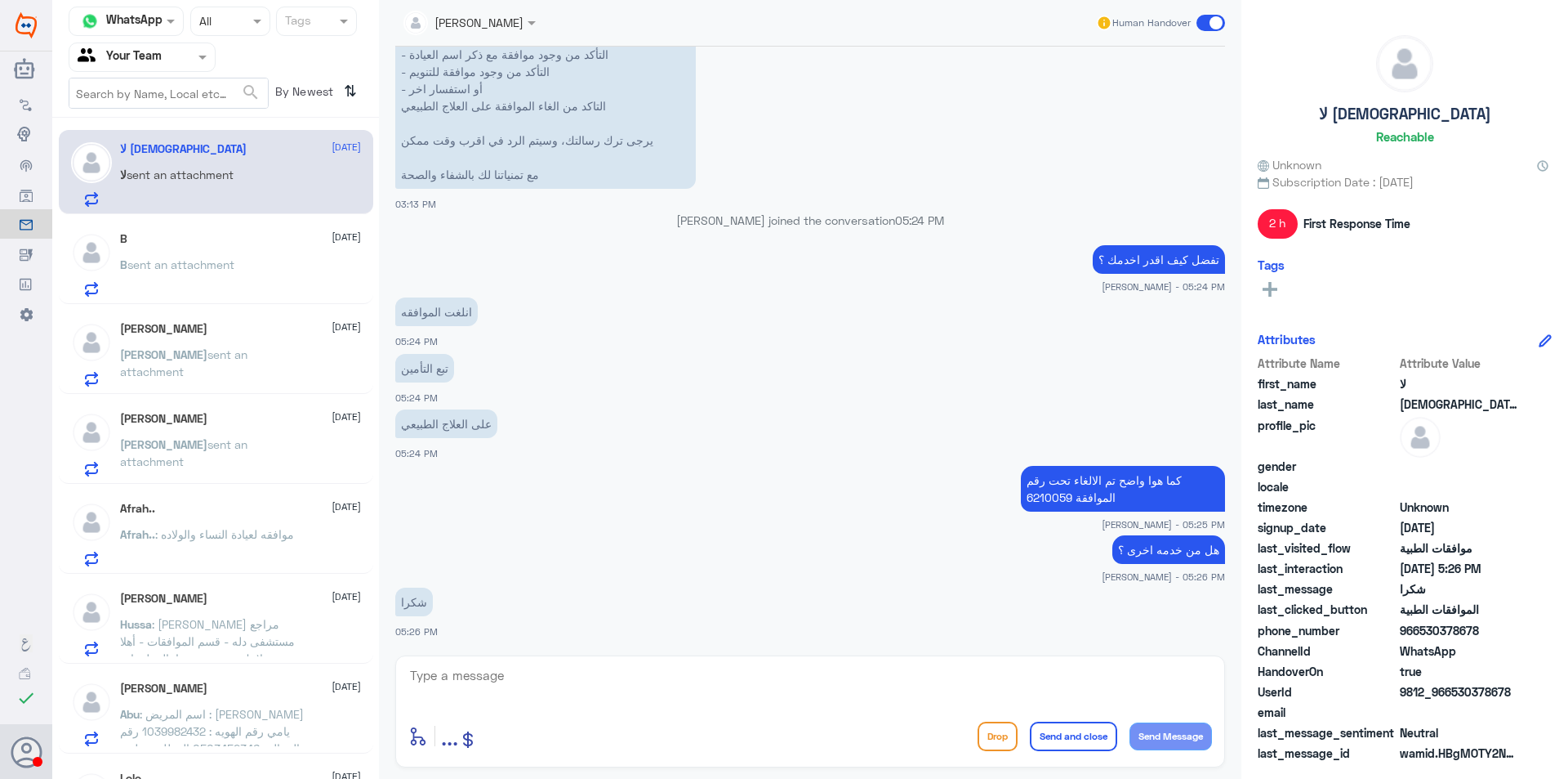
click at [189, 166] on p "لا sent an attachment" at bounding box center [176, 186] width 114 height 41
click at [202, 330] on div "[PERSON_NAME] [DATE]" at bounding box center [239, 329] width 240 height 14
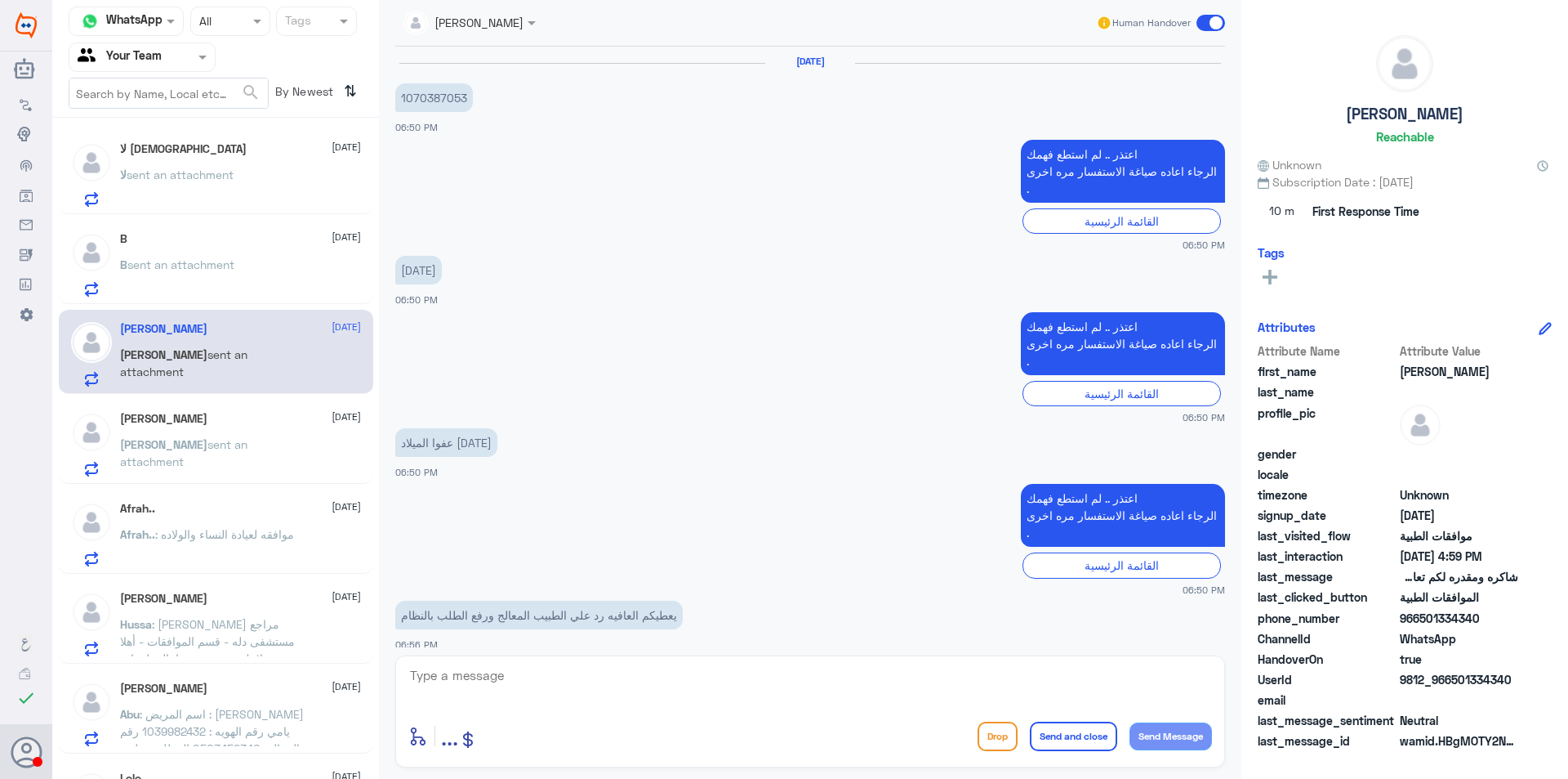
scroll to position [1509, 0]
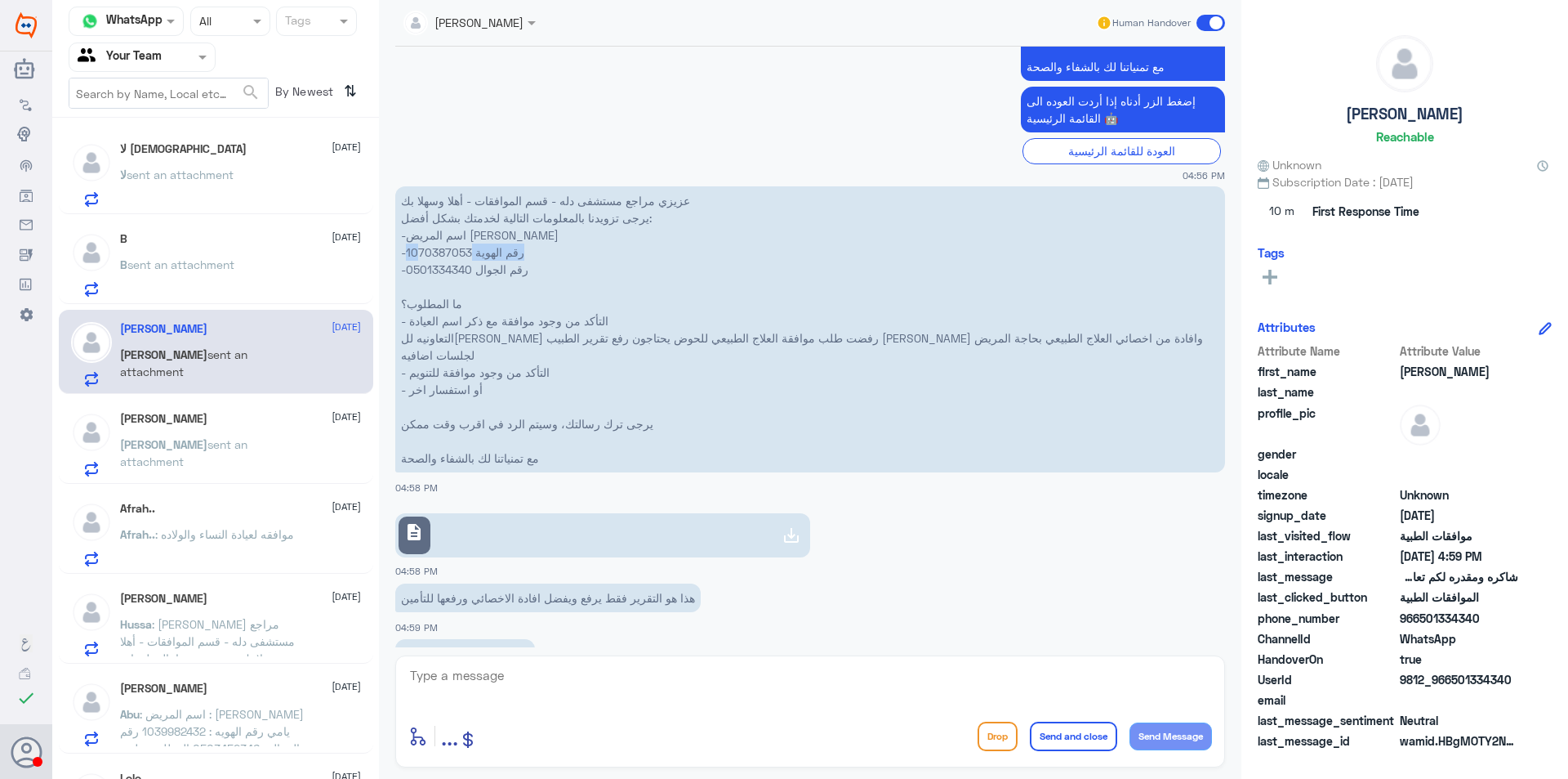
drag, startPoint x: 470, startPoint y: 200, endPoint x: 415, endPoint y: 199, distance: 55.0
click at [415, 199] on p "عزيزي مراجع مستشفى دله - قسم الموافقات - أهلا وسهلا بك يرجى تزويدنا بالمعلومات …" at bounding box center [809, 329] width 830 height 286
click at [415, 199] on p "عزيزي مراجع مستشفى دله - قسم الموافقات - أهلا وسهلا بك يرجى تزويدنا بالمعلومات …" at bounding box center [809, 329] width 830 height 286
click at [652, 513] on link "description" at bounding box center [601, 535] width 415 height 45
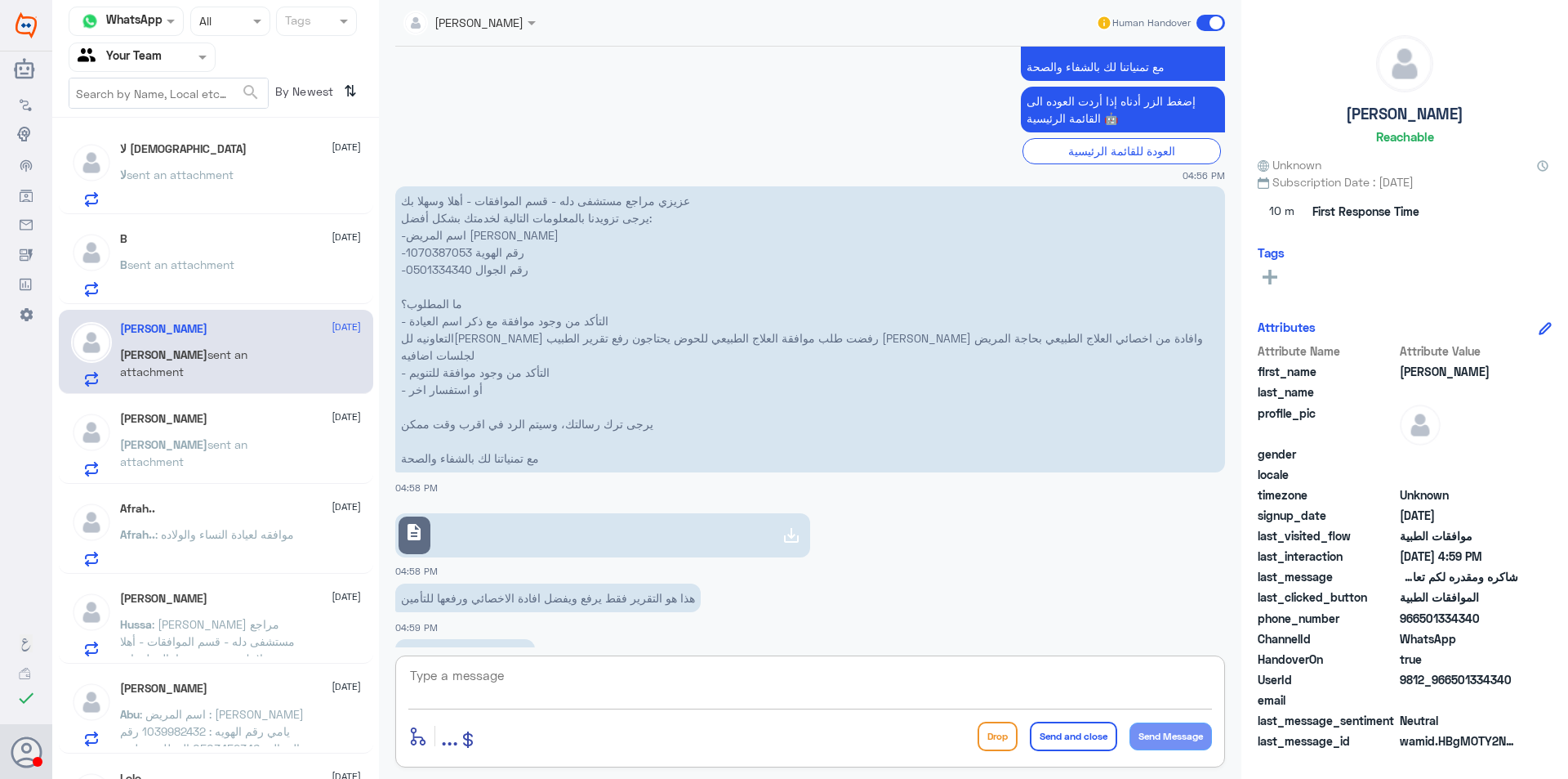
click at [546, 685] on textarea at bounding box center [810, 684] width 803 height 40
type textarea "h"
type textarea "السلام عليكم و رحمة الله"
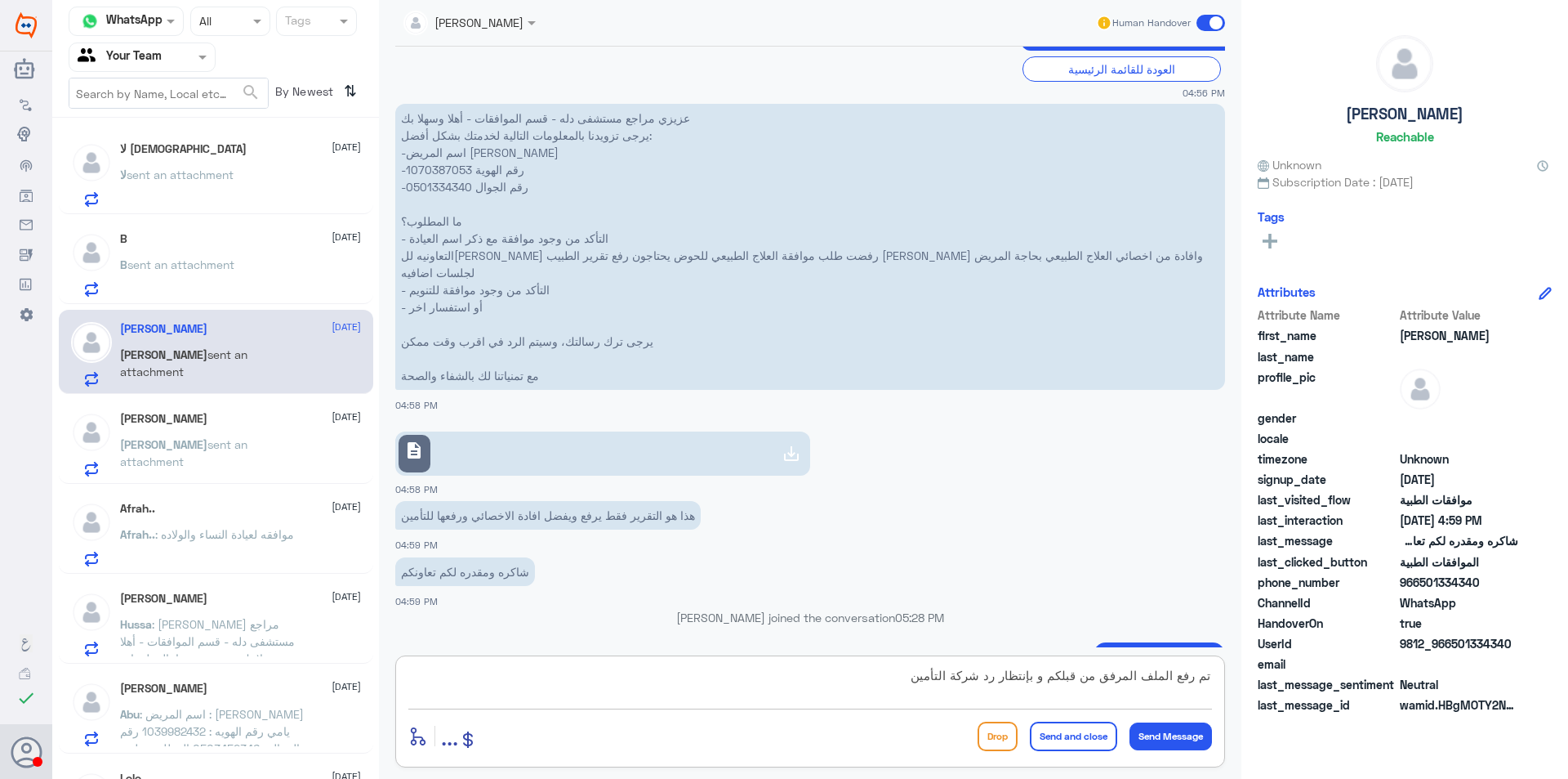
type textarea "تم رفع الملف المرفق من قبلكم و بإنتظار رد شركة التأمين"
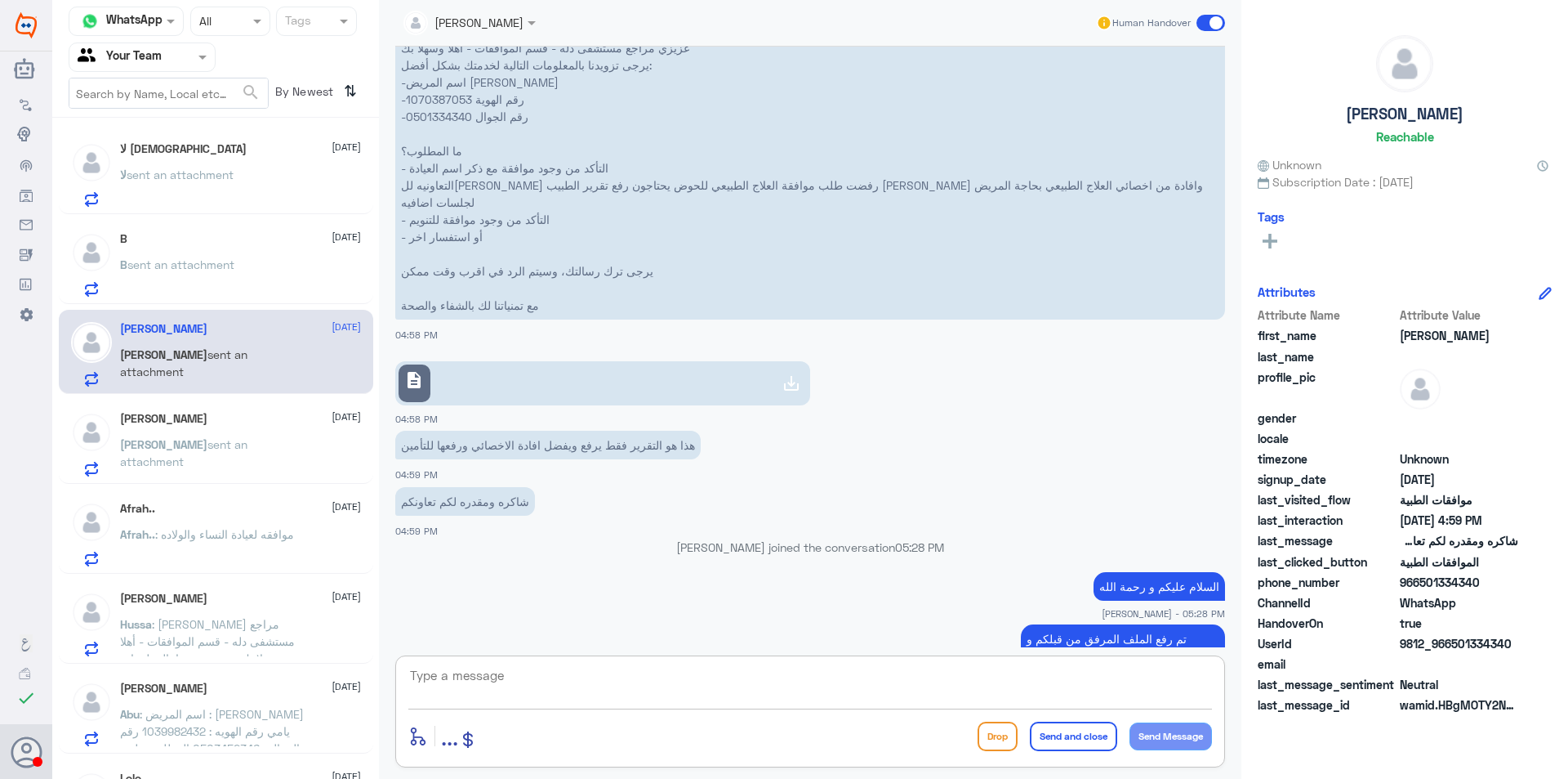
click at [664, 684] on textarea at bounding box center [810, 684] width 803 height 40
type textarea "ا"
type textarea "أي خدمة أخرى؟"
